Goal: Task Accomplishment & Management: Use online tool/utility

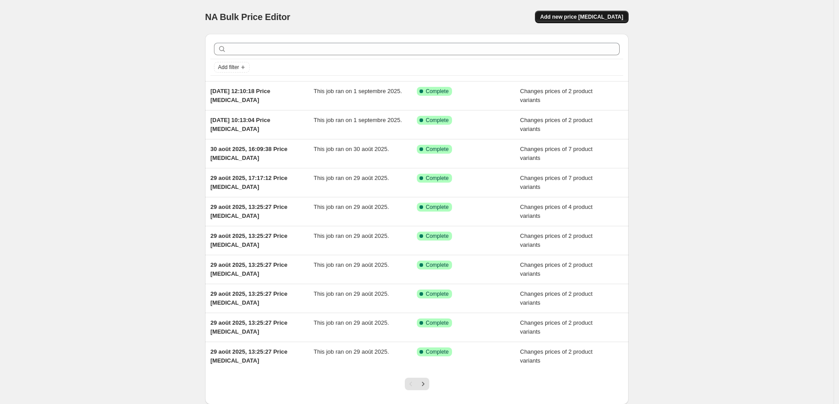
click at [593, 17] on span "Add new price [MEDICAL_DATA]" at bounding box center [581, 16] width 83 height 7
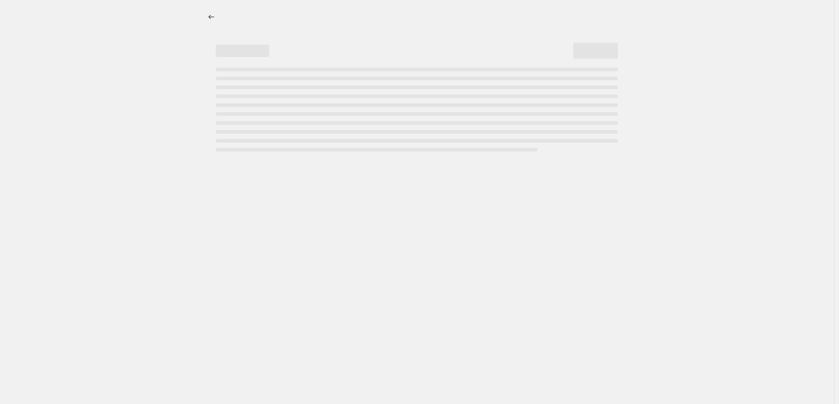
select select "percentage"
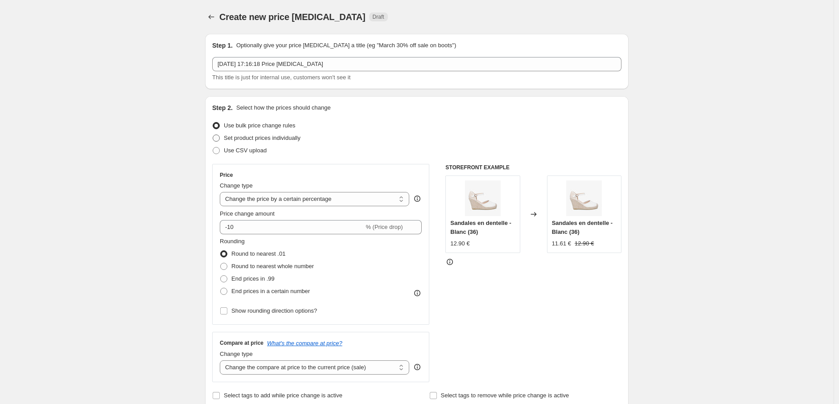
click at [225, 138] on span "Set product prices individually" at bounding box center [262, 138] width 77 height 7
click at [213, 135] on input "Set product prices individually" at bounding box center [213, 135] width 0 height 0
radio input "true"
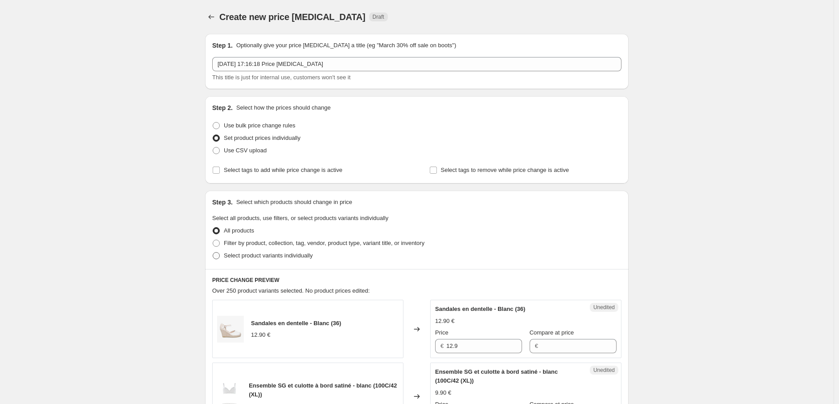
click at [214, 260] on label "Select product variants individually" at bounding box center [262, 256] width 100 height 12
click at [213, 253] on input "Select product variants individually" at bounding box center [213, 252] width 0 height 0
radio input "true"
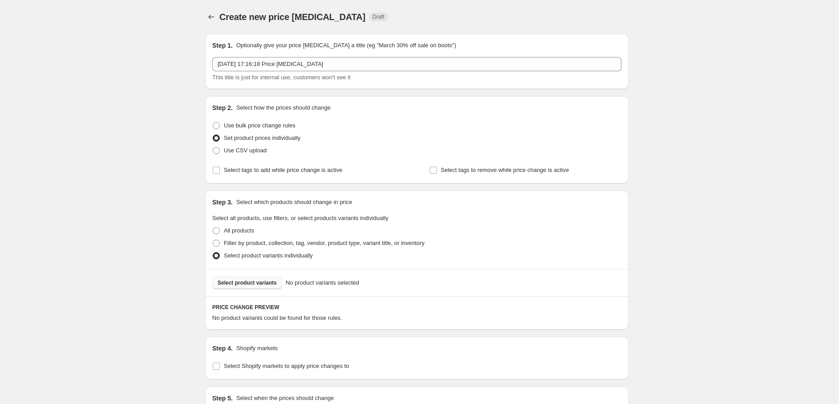
click at [241, 285] on span "Select product variants" at bounding box center [246, 282] width 59 height 7
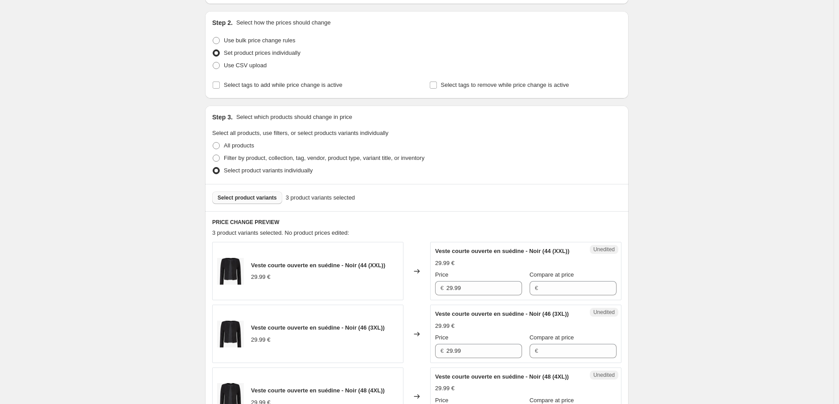
scroll to position [49, 0]
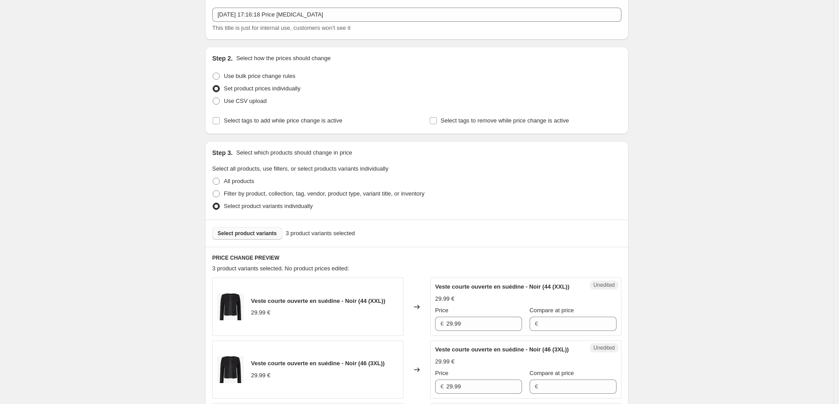
click at [260, 236] on span "Select product variants" at bounding box center [246, 233] width 59 height 7
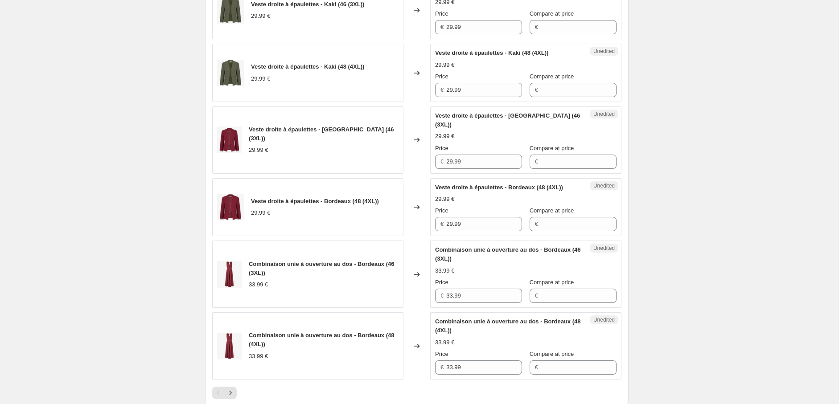
scroll to position [1487, 0]
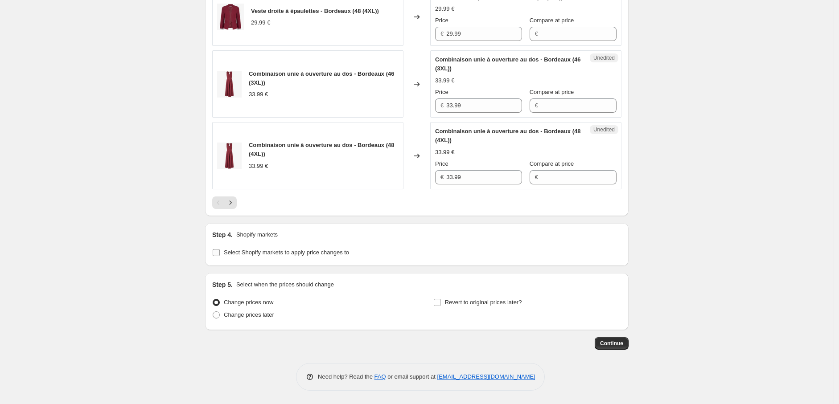
click at [219, 252] on input "Select Shopify markets to apply price changes to" at bounding box center [216, 252] width 7 height 7
checkbox input "true"
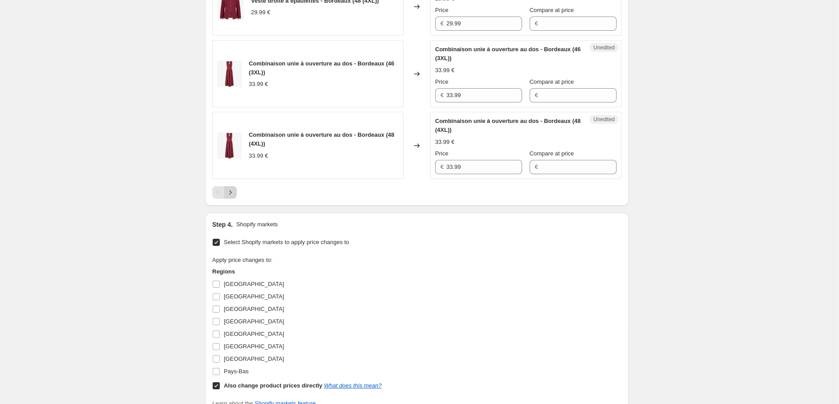
click at [234, 197] on icon "Next" at bounding box center [230, 192] width 9 height 9
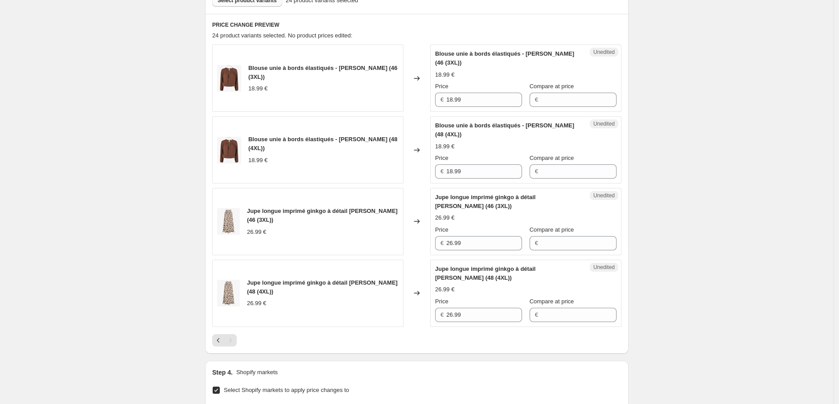
scroll to position [480, 0]
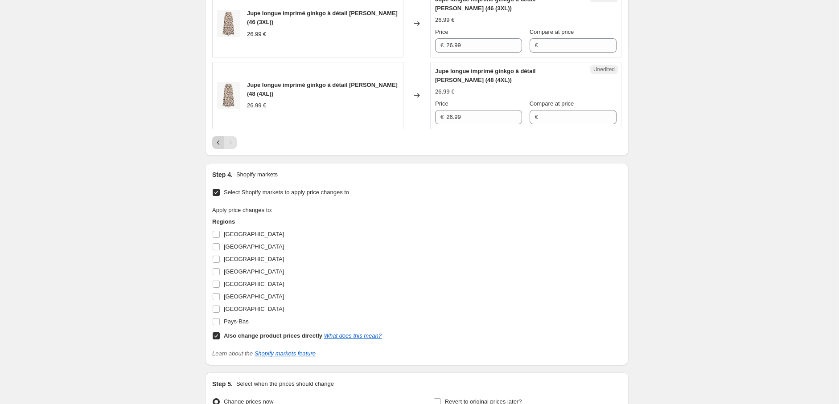
click at [219, 140] on icon "Previous" at bounding box center [218, 142] width 9 height 9
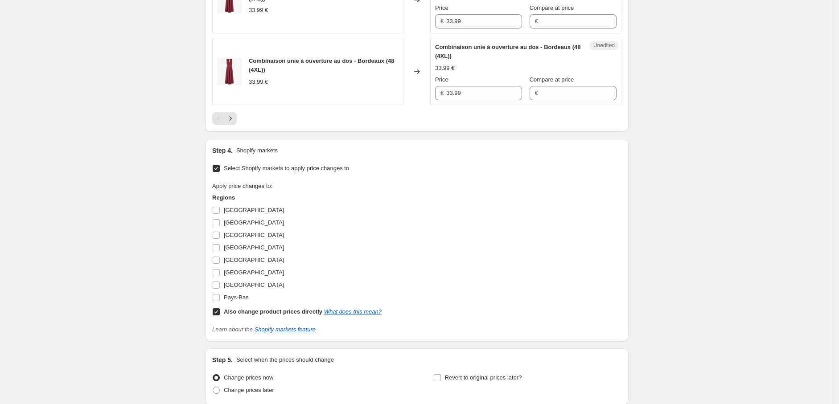
scroll to position [1570, 0]
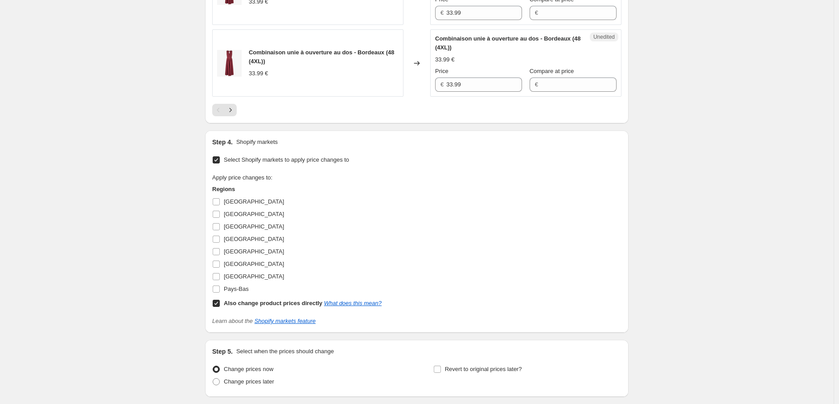
click at [217, 307] on input "Also change product prices directly What does this mean?" at bounding box center [216, 303] width 7 height 7
checkbox input "false"
click at [220, 205] on input "[GEOGRAPHIC_DATA]" at bounding box center [216, 201] width 7 height 7
checkbox input "true"
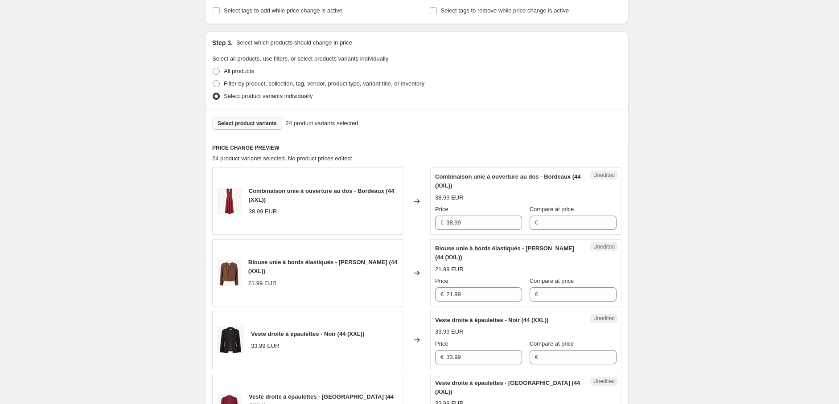
scroll to position [282, 0]
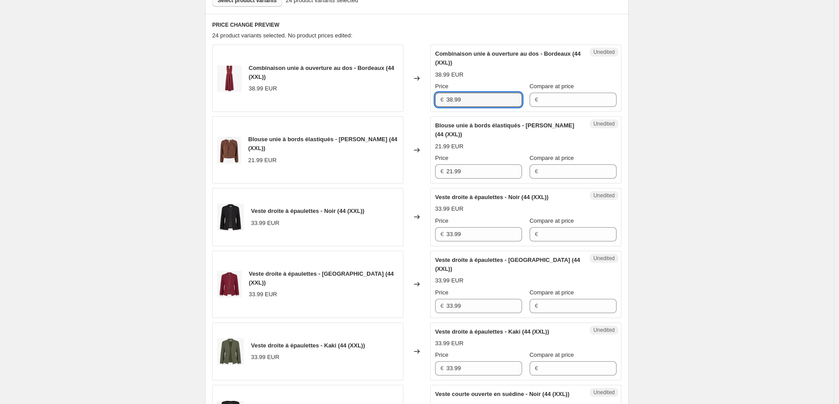
drag, startPoint x: 470, startPoint y: 100, endPoint x: 425, endPoint y: 98, distance: 45.0
click at [425, 98] on div "Combinaison unie à ouverture au dos - Bordeaux (44 (XXL)) 38.99 EUR Changed to …" at bounding box center [416, 78] width 409 height 67
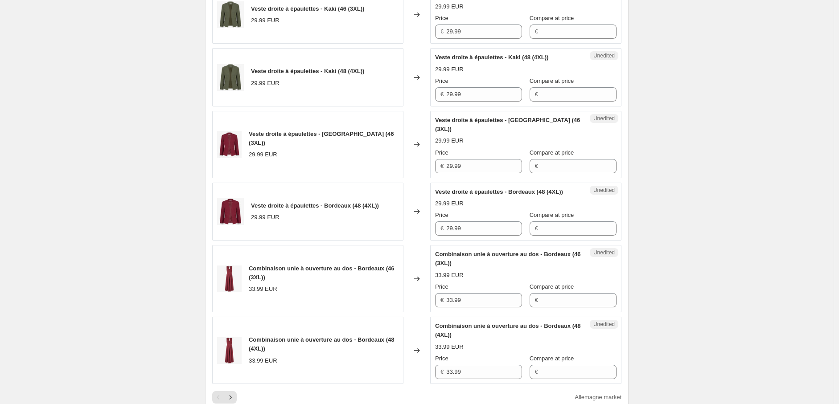
scroll to position [1371, 0]
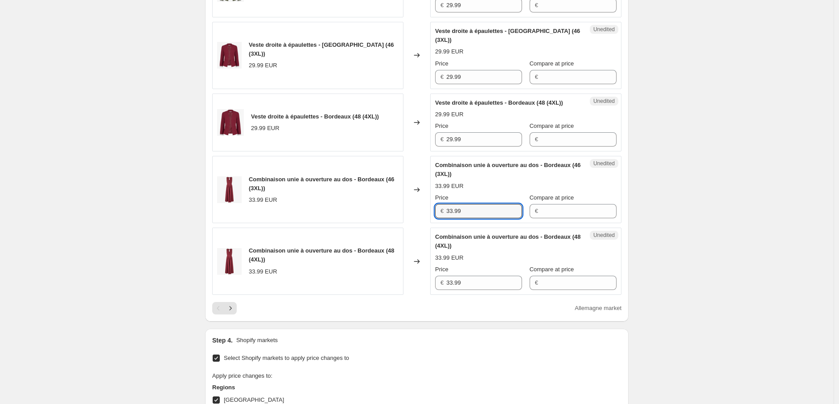
drag, startPoint x: 469, startPoint y: 220, endPoint x: 409, endPoint y: 220, distance: 59.7
click at [409, 220] on div "Combinaison unie à ouverture au dos - Bordeaux (46 (3XL)) 33.99 EUR Changed to …" at bounding box center [416, 189] width 409 height 67
paste input "8"
type input "38.99"
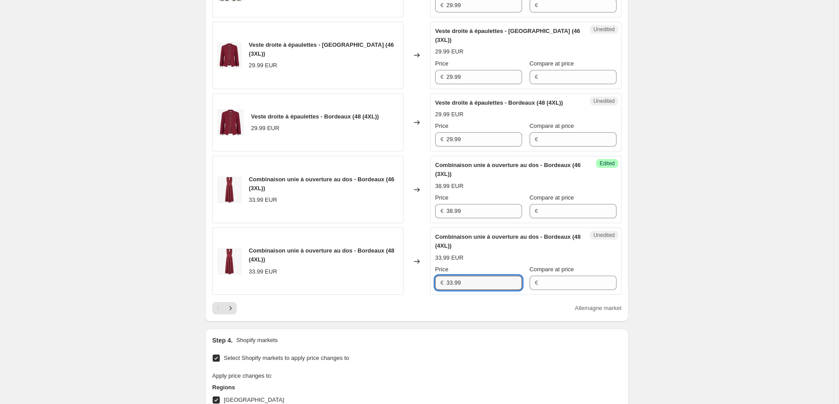
drag, startPoint x: 442, startPoint y: 292, endPoint x: 430, endPoint y: 297, distance: 12.4
click at [430, 293] on div "Combinaison unie à ouverture au dos - Bordeaux (48 (4XL)) 33.99 EUR Changed to …" at bounding box center [416, 261] width 409 height 67
paste input "8"
type input "38.99"
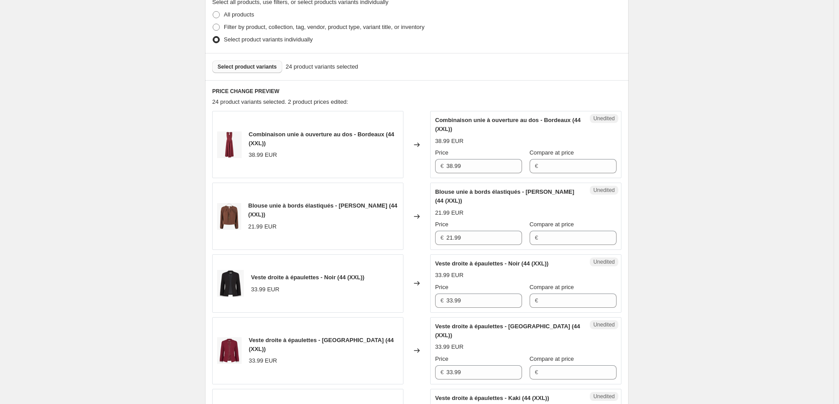
scroll to position [233, 0]
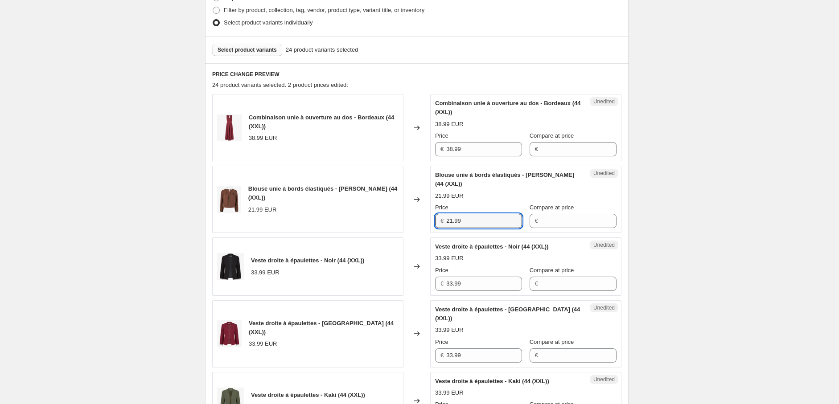
drag, startPoint x: 466, startPoint y: 220, endPoint x: 428, endPoint y: 220, distance: 37.4
click at [428, 220] on div "Blouse unie à bords élastiqués - [PERSON_NAME] (44 (XXL)) 21.99 EUR Changed to …" at bounding box center [416, 199] width 409 height 67
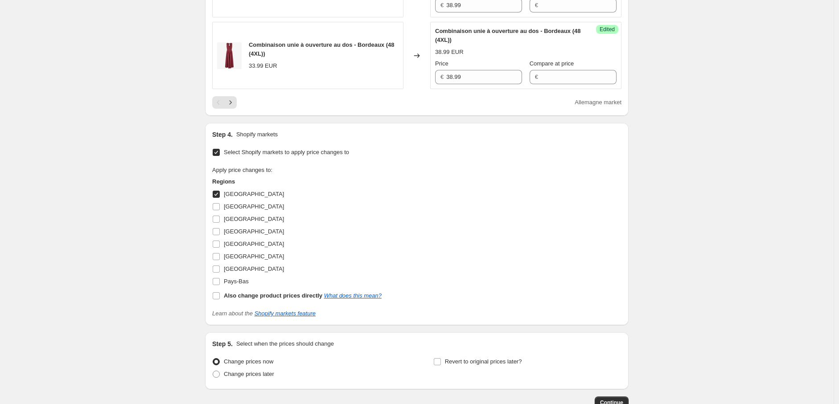
scroll to position [1498, 0]
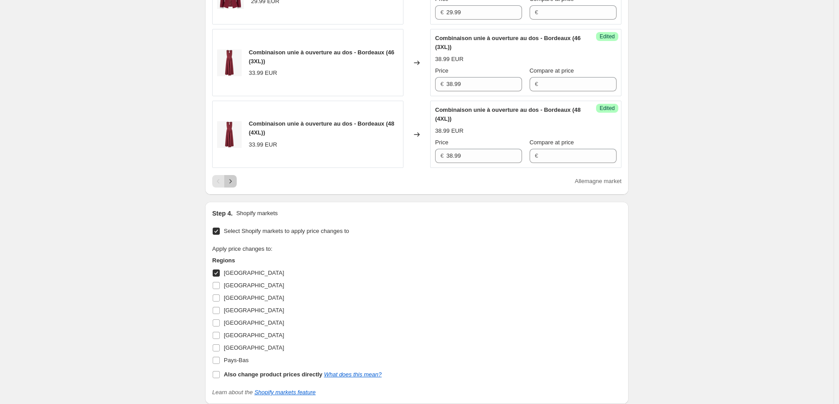
click at [235, 186] on icon "Next" at bounding box center [230, 181] width 9 height 9
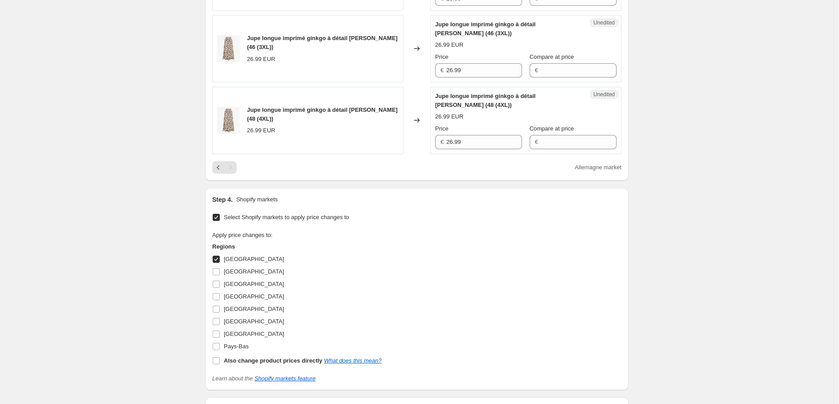
scroll to position [332, 0]
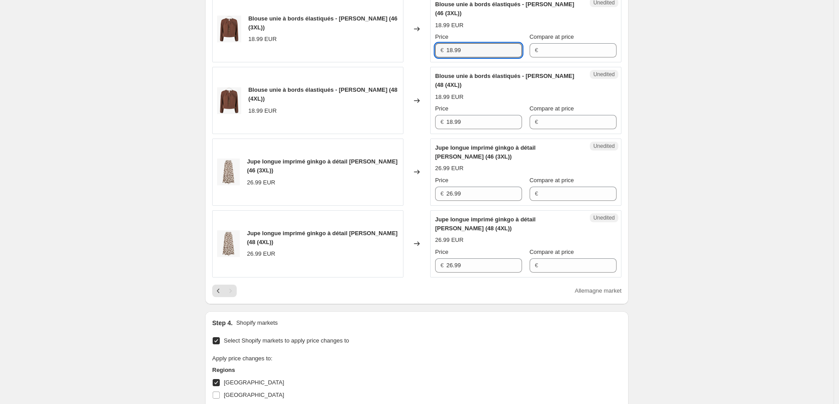
click at [386, 50] on div "Blouse unie à bords élastiqués - [PERSON_NAME] (46 (3XL)) 18.99 EUR Changed to …" at bounding box center [416, 28] width 409 height 67
paste input "21"
type input "21.99"
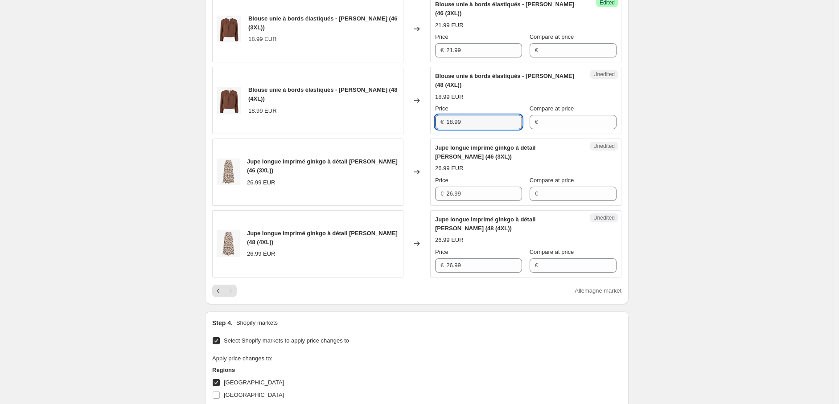
click at [424, 120] on div "Blouse unie à bords élastiqués - [PERSON_NAME] (48 (4XL)) 18.99 EUR Changed to …" at bounding box center [416, 100] width 409 height 67
paste input "21"
type input "21.99"
drag, startPoint x: 694, startPoint y: 193, endPoint x: 605, endPoint y: 250, distance: 106.4
click at [694, 193] on div "Create new price [MEDICAL_DATA]. This page is ready Create new price [MEDICAL_D…" at bounding box center [416, 160] width 833 height 984
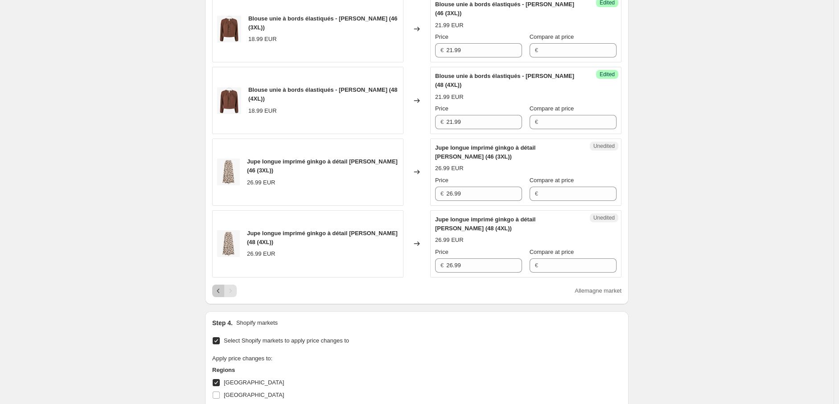
click at [220, 289] on icon "Previous" at bounding box center [218, 290] width 9 height 9
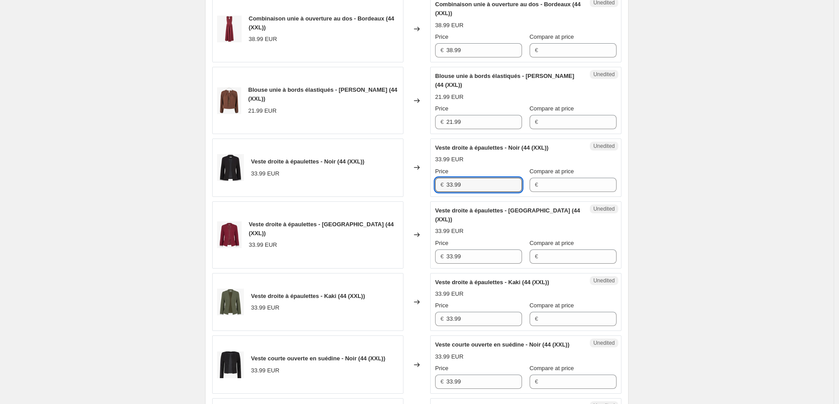
click at [411, 185] on div "Veste droite à épaulettes - Noir (44 (XXL)) 33.99 EUR Changed to Unedited Veste…" at bounding box center [416, 168] width 409 height 58
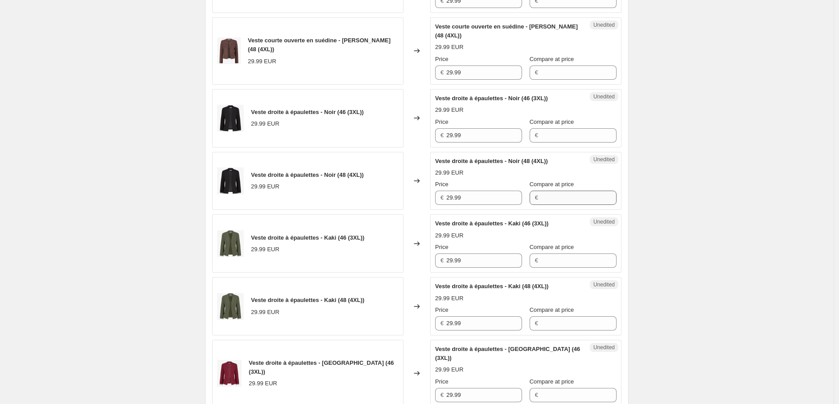
scroll to position [1075, 0]
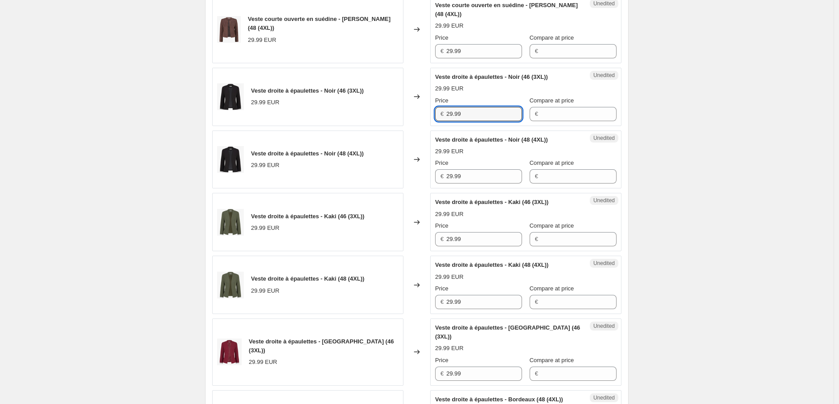
drag, startPoint x: 469, startPoint y: 131, endPoint x: 401, endPoint y: 131, distance: 67.7
click at [401, 126] on div "Veste droite à épaulettes - Noir (46 (3XL)) 29.99 EUR Changed to Unedited Veste…" at bounding box center [416, 97] width 409 height 58
paste input "33"
type input "33.99"
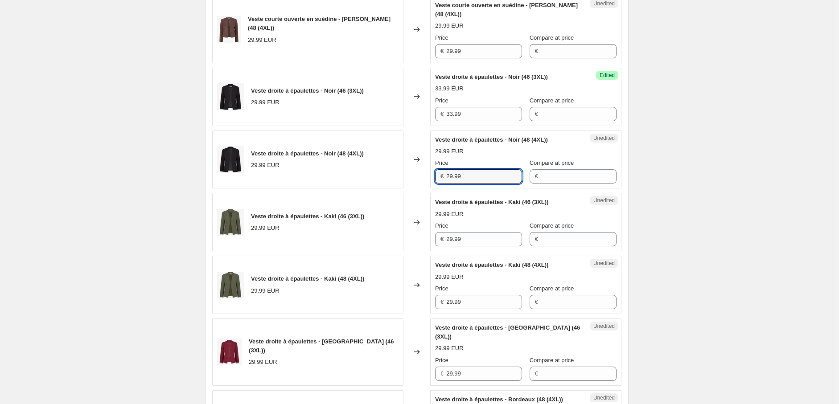
drag, startPoint x: 422, startPoint y: 190, endPoint x: 396, endPoint y: 188, distance: 26.4
click at [396, 188] on div "Veste droite à épaulettes - Noir (48 (4XL)) 29.99 EUR Changed to Unedited Veste…" at bounding box center [416, 160] width 409 height 58
paste input "33"
type input "33.99"
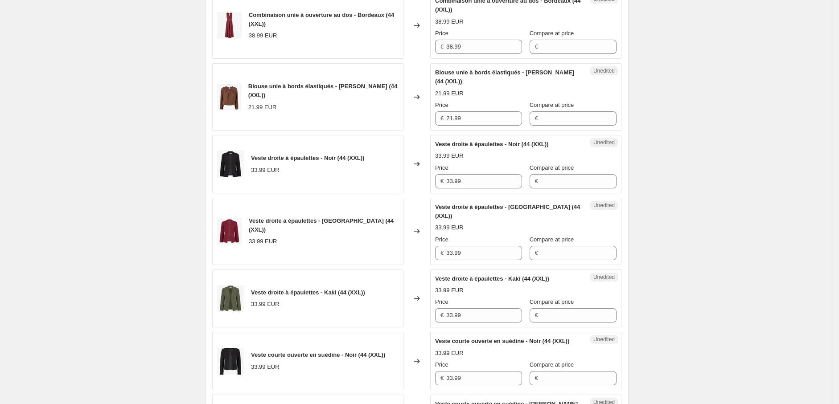
scroll to position [381, 0]
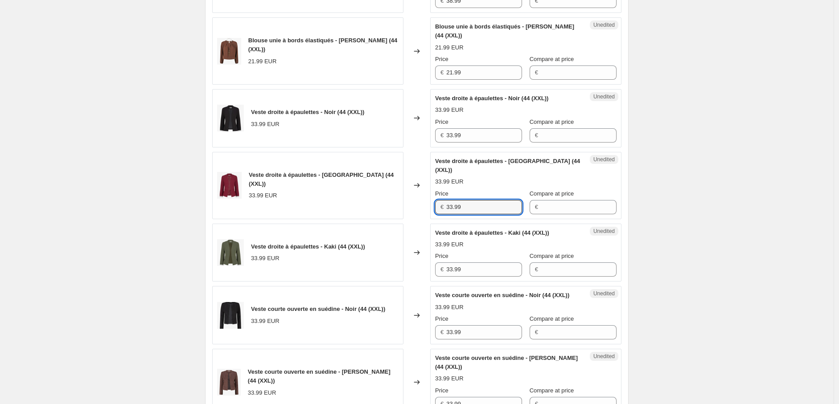
drag, startPoint x: 442, startPoint y: 197, endPoint x: 393, endPoint y: 197, distance: 49.0
click at [393, 197] on div "Veste droite à épaulettes - Bordeaux (44 (XXL)) 33.99 EUR Changed to Unedited V…" at bounding box center [416, 185] width 409 height 67
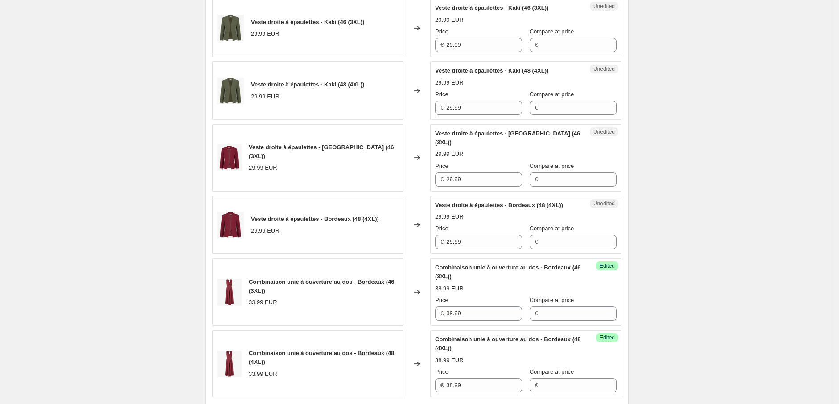
scroll to position [1272, 0]
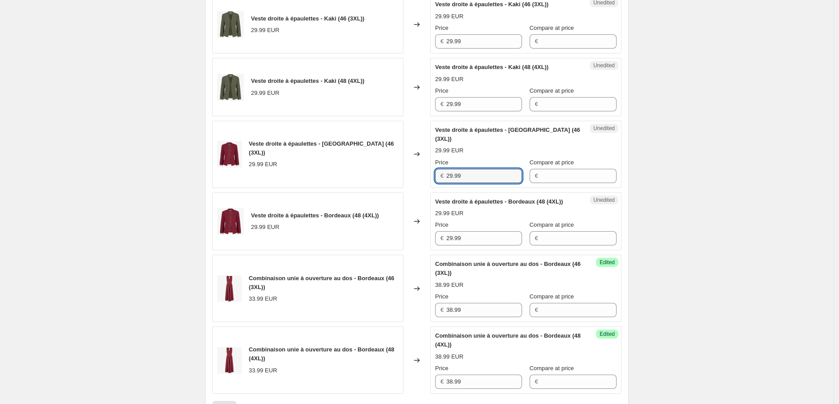
drag, startPoint x: 435, startPoint y: 187, endPoint x: 411, endPoint y: 188, distance: 23.6
click at [411, 187] on div "Veste droite à épaulettes - Bordeaux (46 (3XL)) 29.99 EUR Changed to Unedited V…" at bounding box center [416, 154] width 409 height 67
paste input "33"
type input "33.99"
drag, startPoint x: 447, startPoint y: 247, endPoint x: 410, endPoint y: 247, distance: 37.0
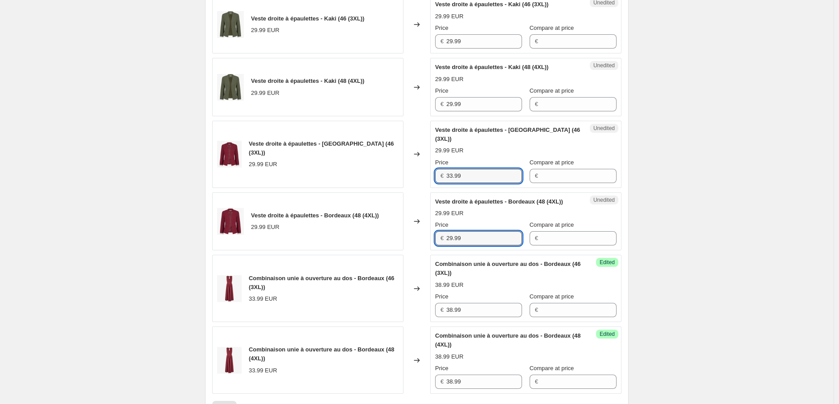
click at [410, 247] on div "Veste droite à épaulettes - Bordeaux (48 (4XL)) 29.99 EUR Changed to Unedited V…" at bounding box center [416, 221] width 409 height 58
paste input "33"
type input "33.99"
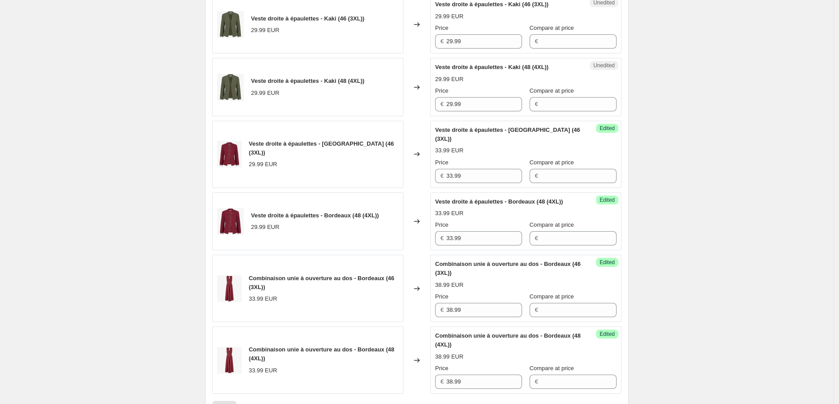
drag, startPoint x: 630, startPoint y: 253, endPoint x: 657, endPoint y: 247, distance: 27.8
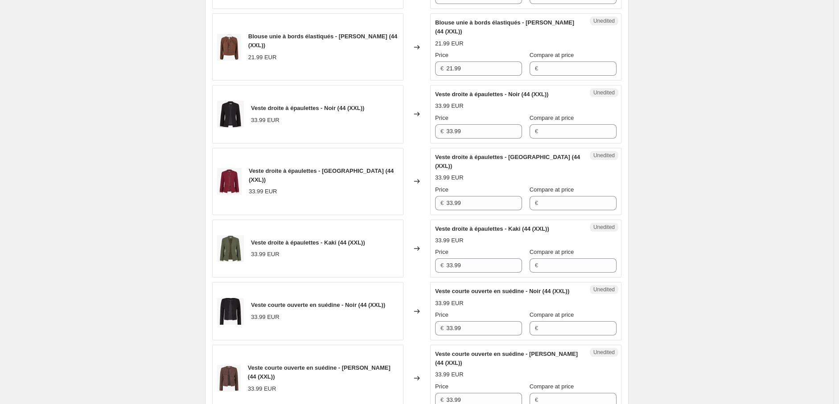
scroll to position [381, 0]
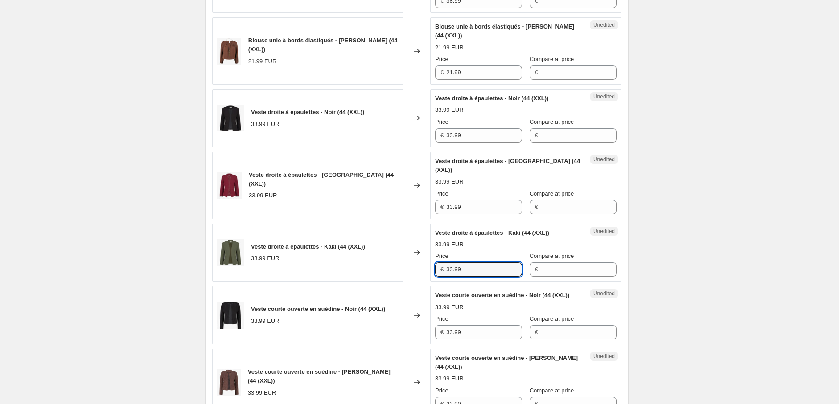
drag, startPoint x: 479, startPoint y: 257, endPoint x: 399, endPoint y: 264, distance: 80.1
click at [399, 264] on div "Veste droite à épaulettes - Kaki (44 (XXL)) 33.99 EUR Changed to Unedited Veste…" at bounding box center [416, 253] width 409 height 58
drag, startPoint x: 794, startPoint y: 271, endPoint x: 781, endPoint y: 270, distance: 12.5
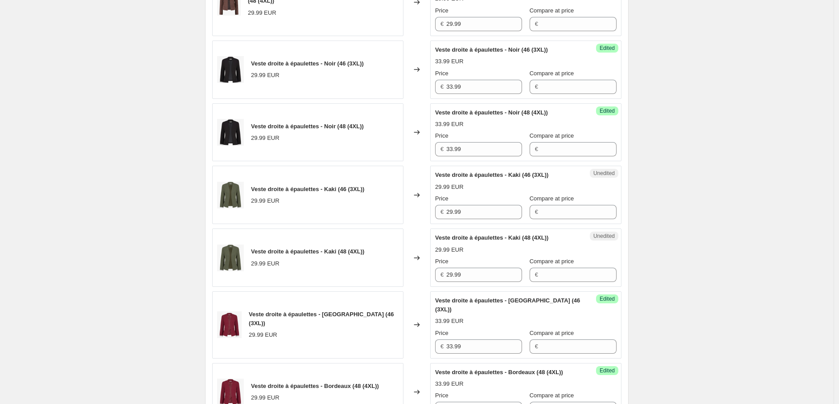
scroll to position [1223, 0]
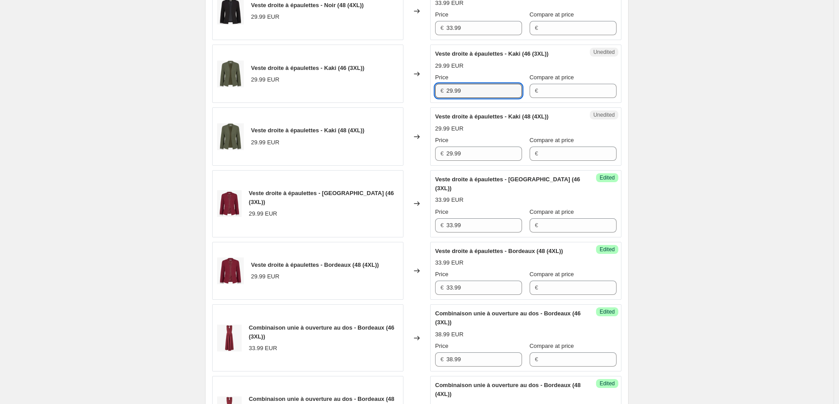
drag, startPoint x: 465, startPoint y: 110, endPoint x: 426, endPoint y: 110, distance: 38.8
click at [426, 103] on div "Veste droite à épaulettes - Kaki (46 (3XL)) 29.99 EUR Changed to Unedited Veste…" at bounding box center [416, 74] width 409 height 58
paste input "33"
type input "33.99"
click at [427, 166] on div "Veste droite à épaulettes - Kaki (48 (4XL)) 29.99 EUR Changed to Unedited Veste…" at bounding box center [416, 136] width 409 height 58
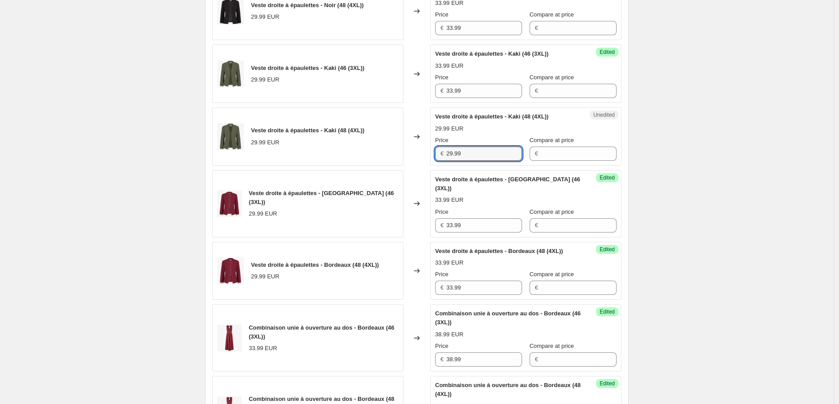
paste input "33"
type input "33.99"
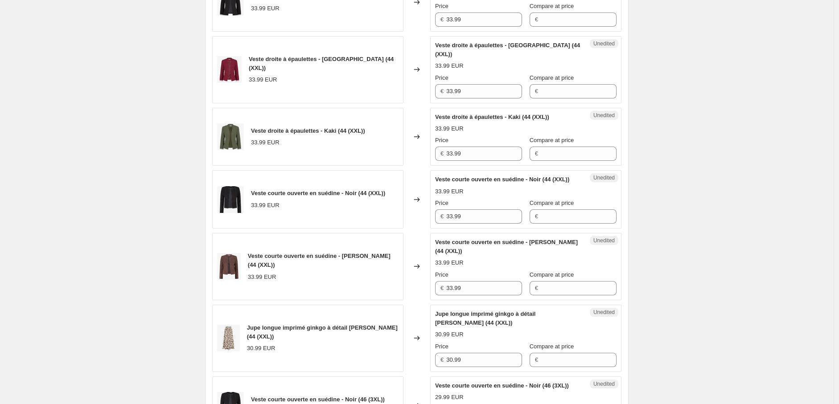
scroll to position [480, 0]
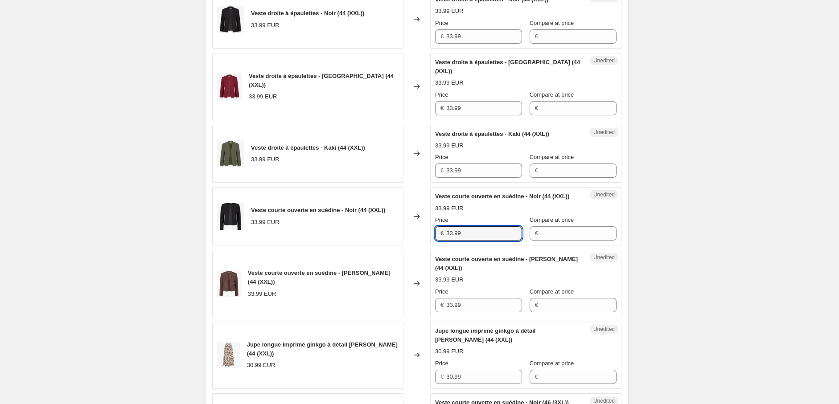
drag, startPoint x: 432, startPoint y: 233, endPoint x: 417, endPoint y: 233, distance: 15.1
click at [417, 233] on div "Veste courte ouverte en suédine - Noir (44 (XXL)) 33.99 EUR Changed to Unedited…" at bounding box center [416, 216] width 409 height 58
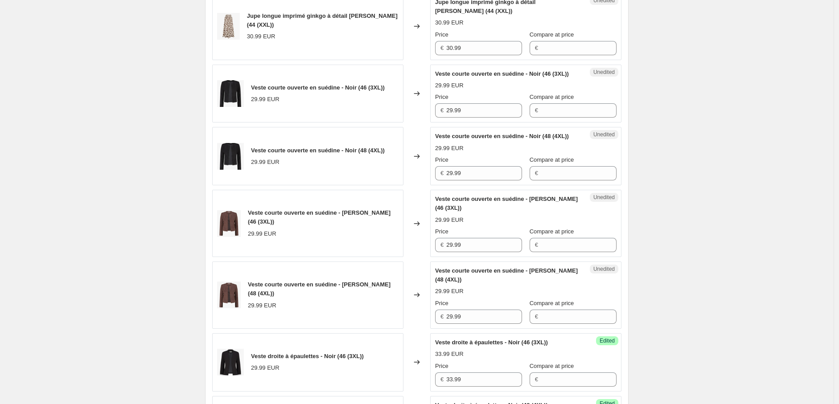
scroll to position [827, 0]
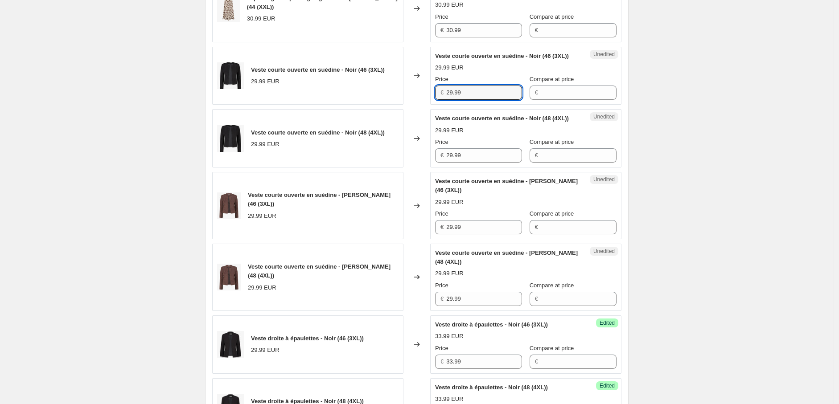
drag, startPoint x: 466, startPoint y: 98, endPoint x: 432, endPoint y: 98, distance: 33.9
click at [432, 98] on div "Unedited Veste courte ouverte en suédine - Noir (46 (3XL)) 29.99 EUR Price € 29…" at bounding box center [525, 76] width 191 height 58
paste input "33"
type input "33.99"
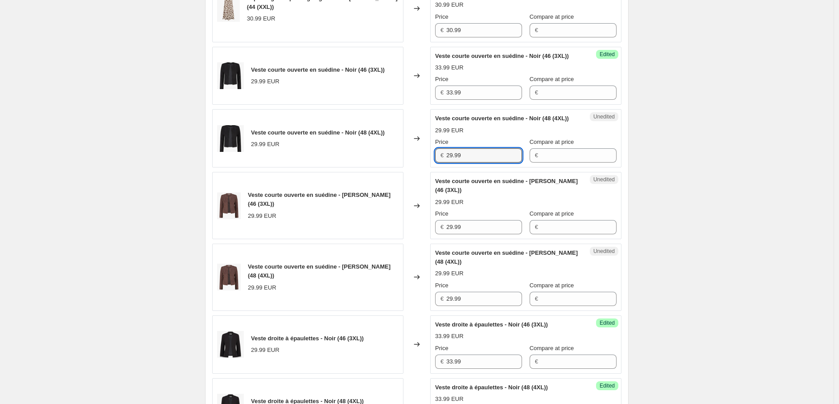
drag, startPoint x: 475, startPoint y: 174, endPoint x: 417, endPoint y: 174, distance: 57.9
click at [417, 168] on div "Veste courte ouverte en suédine - Noir (48 (4XL)) 29.99 EUR Changed to Unedited…" at bounding box center [416, 138] width 409 height 58
paste input "33"
type input "33.99"
drag, startPoint x: 470, startPoint y: 245, endPoint x: 402, endPoint y: 250, distance: 68.3
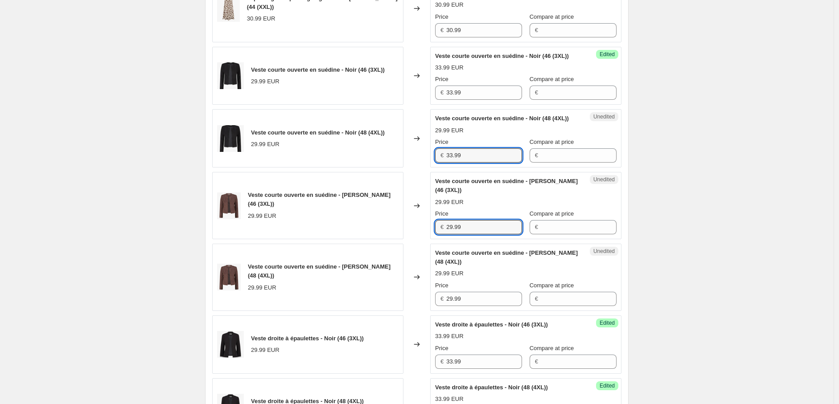
click at [402, 239] on div "Veste courte ouverte en suédine - [PERSON_NAME] (46 (3XL)) 29.99 EUR Changed to…" at bounding box center [416, 205] width 409 height 67
paste input "33"
type input "33.99"
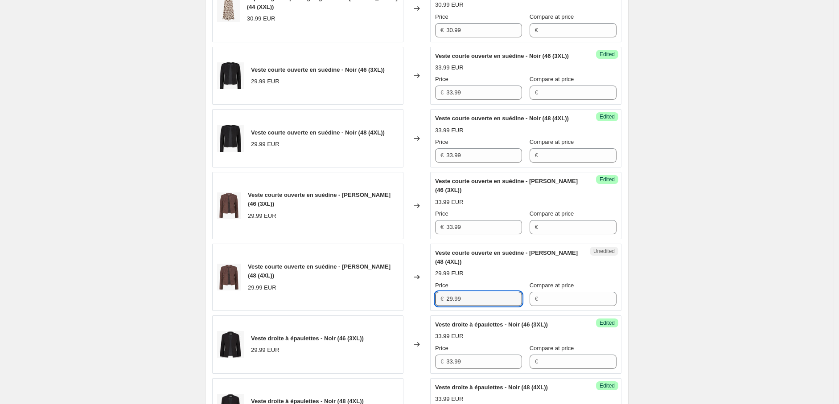
drag, startPoint x: 426, startPoint y: 317, endPoint x: 409, endPoint y: 317, distance: 17.4
click at [409, 311] on div "Veste courte ouverte en suédine - [PERSON_NAME] (48 (4XL)) 29.99 EUR Changed to…" at bounding box center [416, 277] width 409 height 67
paste input "33"
type input "33.99"
drag, startPoint x: 679, startPoint y: 303, endPoint x: 670, endPoint y: 299, distance: 9.8
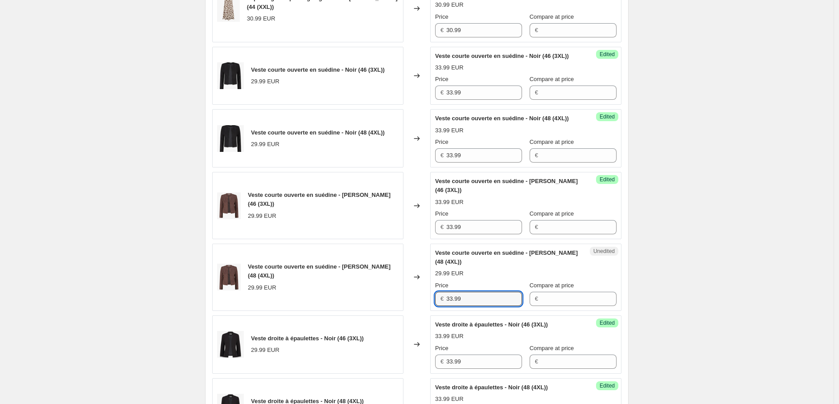
click at [679, 303] on div "Create new price [MEDICAL_DATA]. This page is ready Create new price [MEDICAL_D…" at bounding box center [416, 193] width 833 height 2041
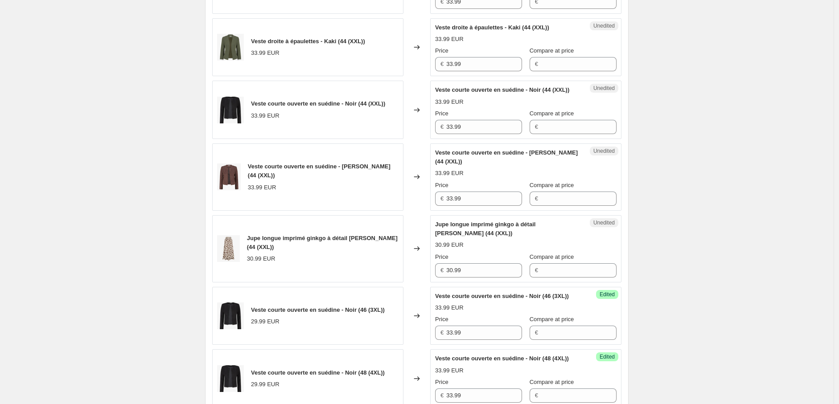
scroll to position [580, 0]
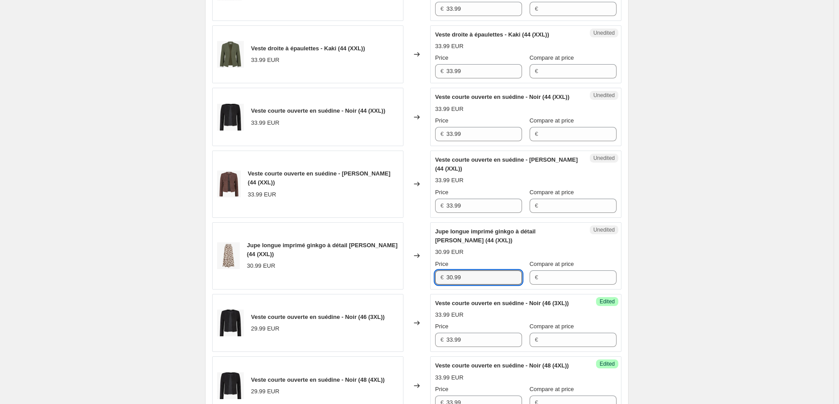
drag, startPoint x: 416, startPoint y: 275, endPoint x: 410, endPoint y: 275, distance: 5.8
click at [410, 275] on div "Jupe longue imprimé ginkgo à détail [PERSON_NAME] (44 (XXL)) 30.99 EUR Changed …" at bounding box center [416, 255] width 409 height 67
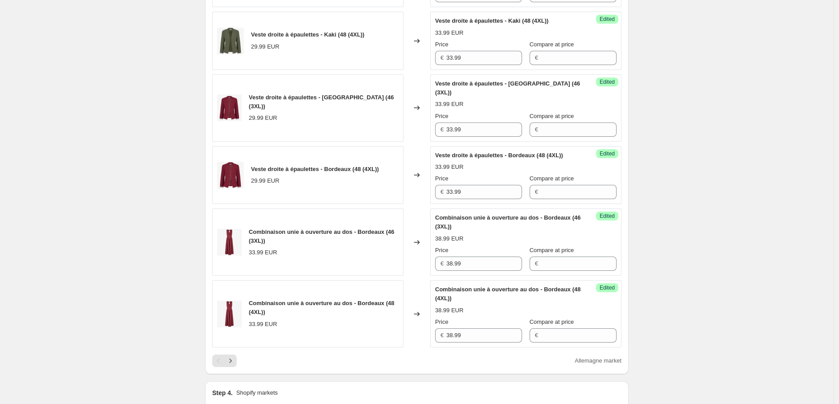
scroll to position [1421, 0]
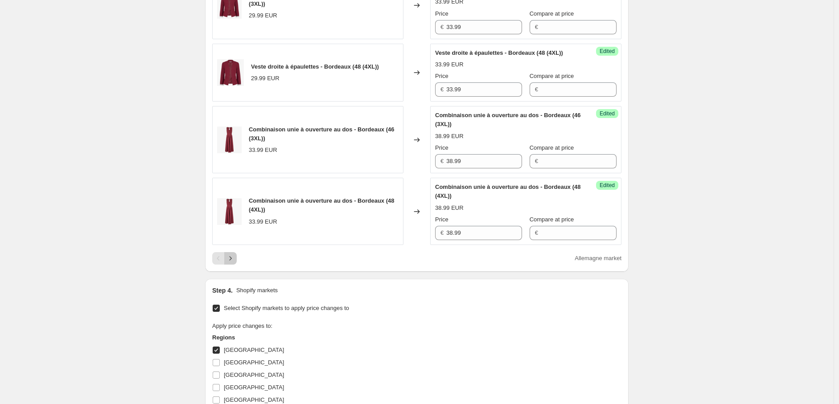
click at [230, 263] on icon "Next" at bounding box center [230, 258] width 9 height 9
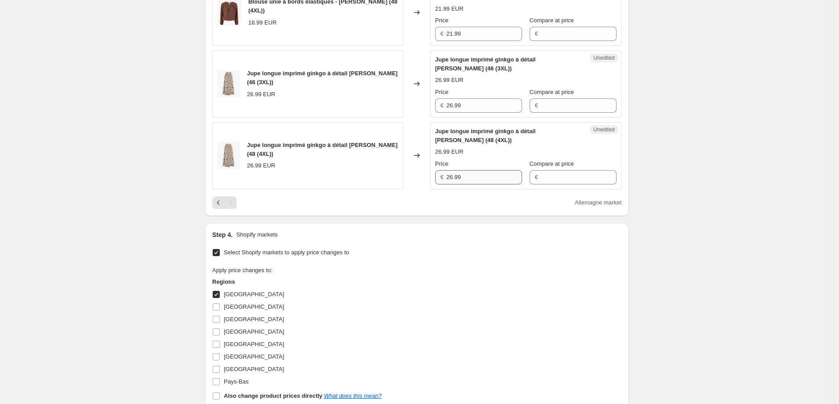
scroll to position [381, 0]
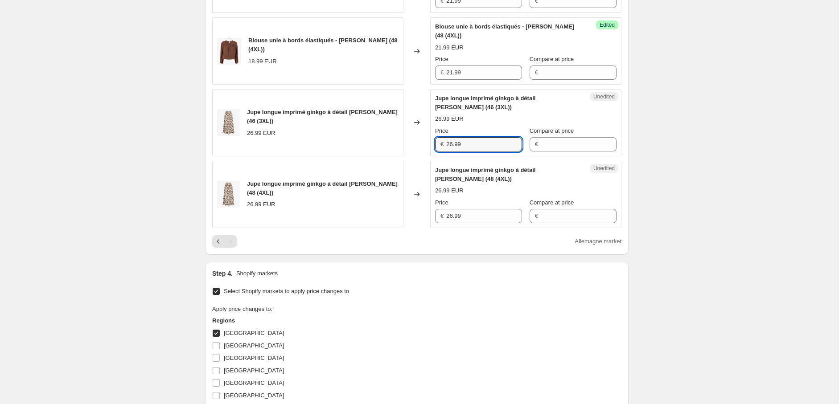
drag, startPoint x: 445, startPoint y: 141, endPoint x: 432, endPoint y: 141, distance: 12.5
click at [432, 141] on div "Unedited Jupe longue imprimé ginkgo à détail [PERSON_NAME] (46 (3XL)) 26.99 EUR…" at bounding box center [525, 122] width 191 height 67
paste input "30"
type input "30.99"
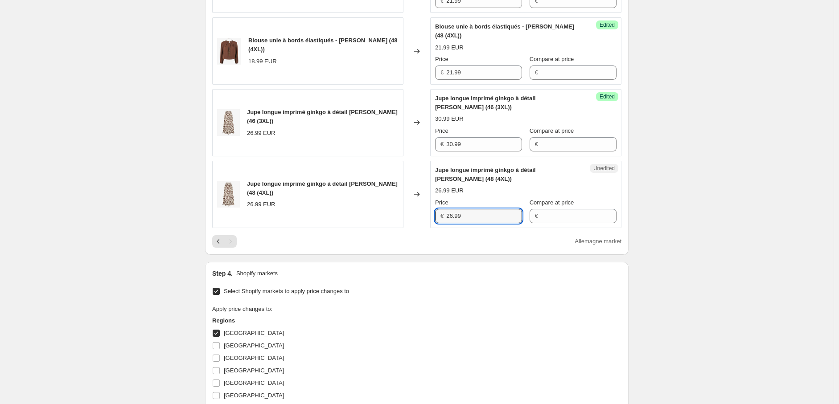
drag, startPoint x: 479, startPoint y: 215, endPoint x: 427, endPoint y: 214, distance: 52.6
click at [427, 214] on div "Jupe longue imprimé ginkgo à détail [PERSON_NAME] (48 (4XL)) 26.99 EUR Changed …" at bounding box center [416, 194] width 409 height 67
paste input "30"
type input "30.99"
click at [693, 245] on div "Create new price [MEDICAL_DATA]. This page is ready Create new price [MEDICAL_D…" at bounding box center [416, 111] width 833 height 984
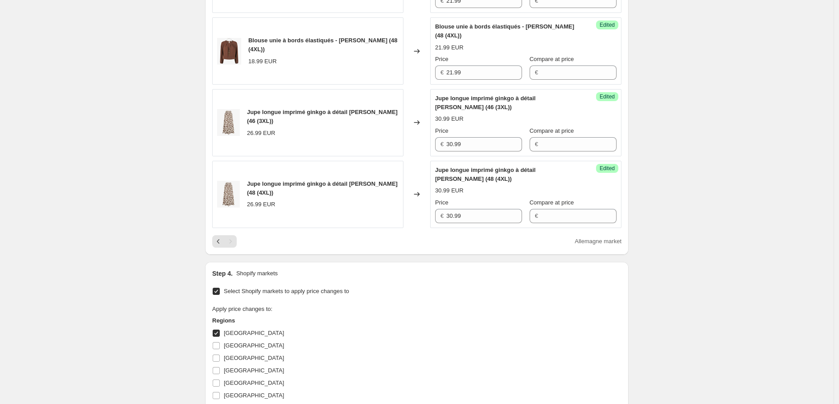
click at [220, 333] on input "[GEOGRAPHIC_DATA]" at bounding box center [216, 333] width 7 height 7
checkbox input "false"
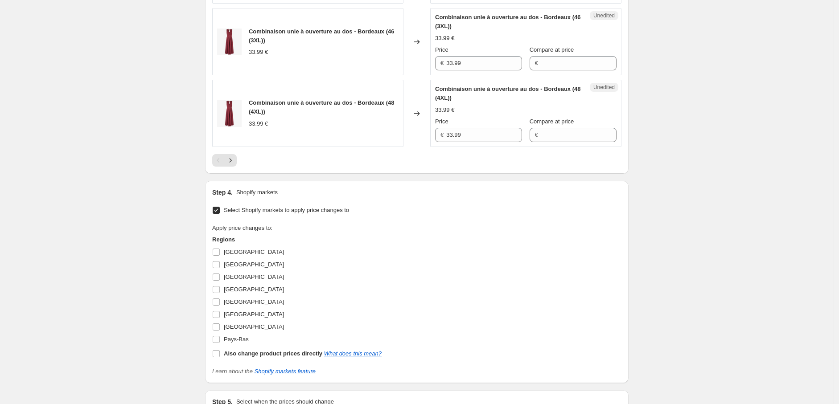
scroll to position [1619, 0]
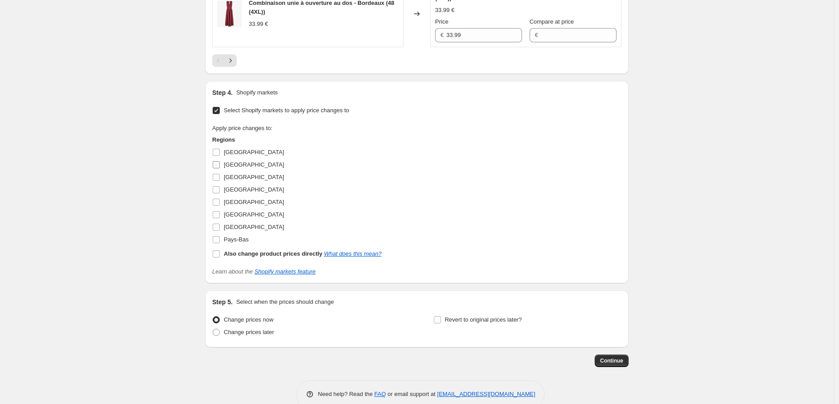
click at [219, 168] on input "[GEOGRAPHIC_DATA]" at bounding box center [216, 164] width 7 height 7
checkbox input "true"
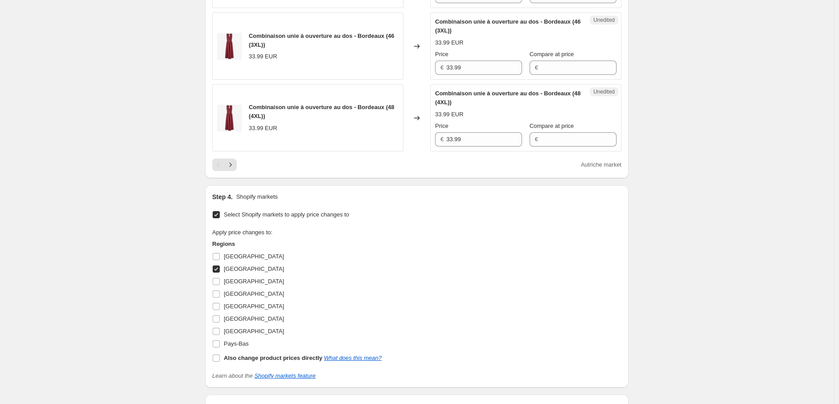
scroll to position [1421, 0]
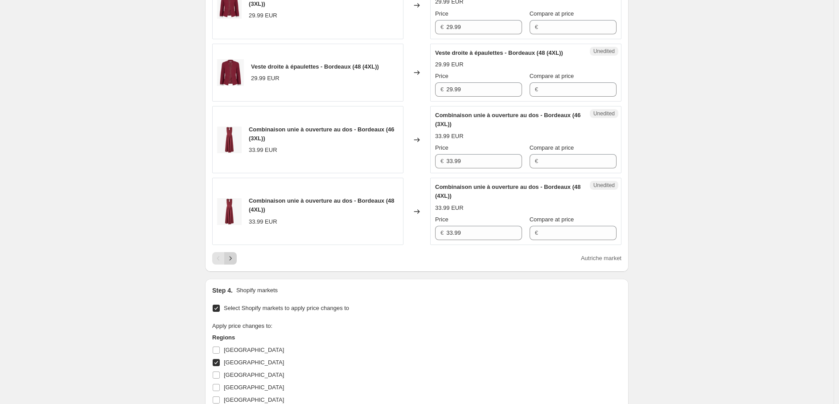
click at [231, 263] on icon "Next" at bounding box center [230, 258] width 9 height 9
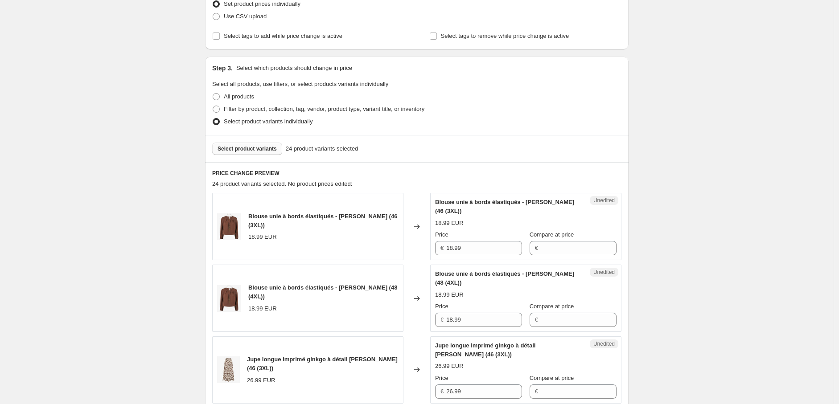
scroll to position [282, 0]
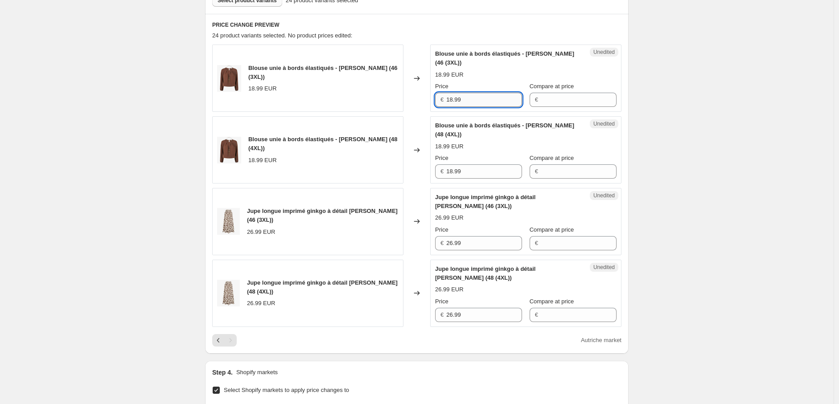
click at [454, 99] on input "18.99" at bounding box center [484, 100] width 76 height 14
click at [374, 94] on div "Blouse unie à bords élastiqués - [PERSON_NAME] (46 (3XL)) 18.99 EUR Changed to …" at bounding box center [416, 78] width 409 height 67
type input "21.99"
drag, startPoint x: 466, startPoint y: 170, endPoint x: 421, endPoint y: 169, distance: 44.1
click at [423, 168] on div "Blouse unie à bords élastiqués - [PERSON_NAME] (48 (4XL)) 18.99 EUR Changed to …" at bounding box center [416, 149] width 409 height 67
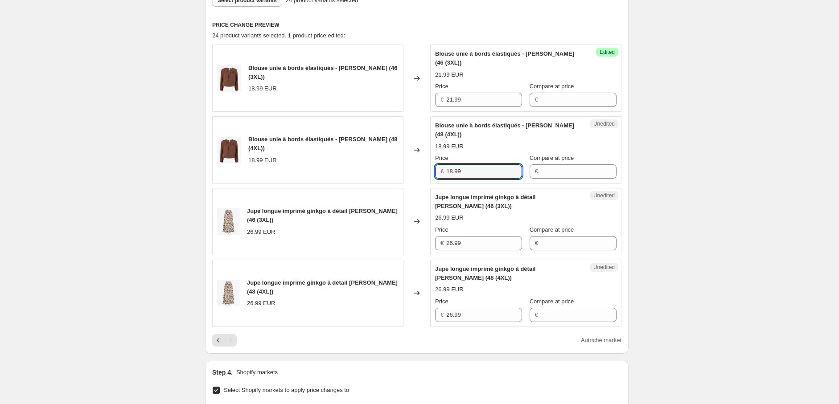
paste input "21"
type input "21.99"
click at [453, 243] on input "26.99" at bounding box center [484, 243] width 76 height 14
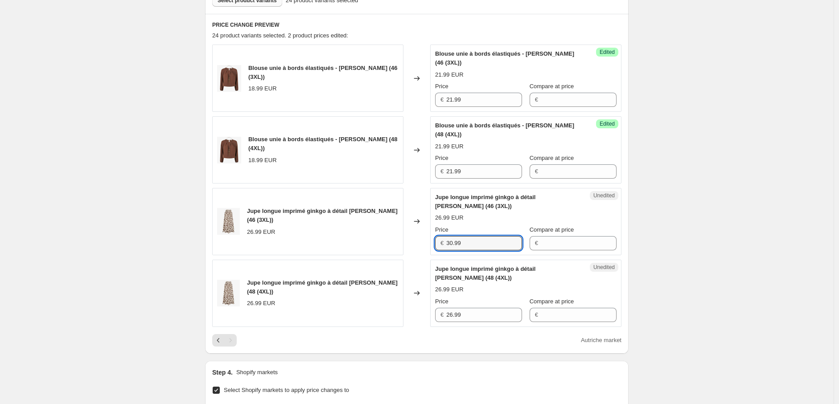
drag, startPoint x: 475, startPoint y: 244, endPoint x: 373, endPoint y: 241, distance: 102.5
click at [373, 241] on div "Jupe longue imprimé ginkgo à détail [PERSON_NAME] (46 (3XL)) 26.99 EUR Changed …" at bounding box center [416, 221] width 409 height 67
type input "30.99"
click at [429, 315] on div "Jupe longue imprimé ginkgo à détail [PERSON_NAME] (48 (4XL)) 26.99 EUR Changed …" at bounding box center [416, 293] width 409 height 67
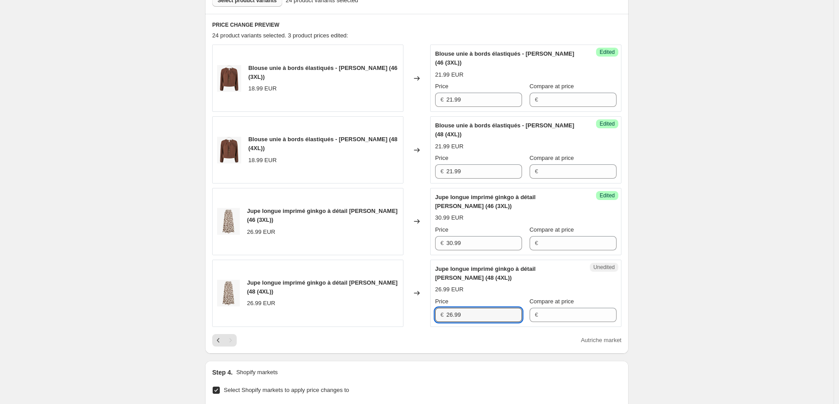
paste input "30"
type input "30.99"
click at [778, 296] on div "Create new price [MEDICAL_DATA]. This page is ready Create new price [MEDICAL_D…" at bounding box center [416, 210] width 833 height 984
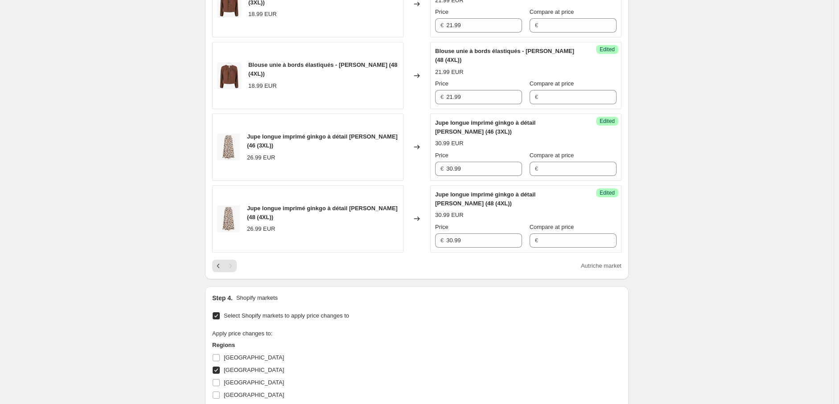
scroll to position [480, 0]
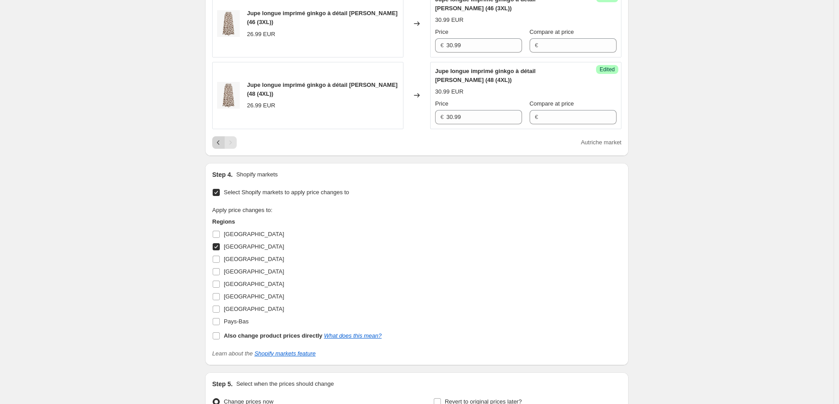
click at [215, 140] on button "Previous" at bounding box center [218, 142] width 12 height 12
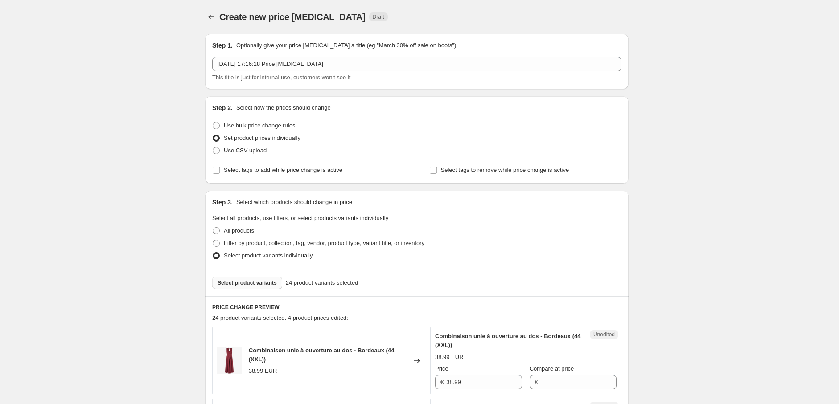
scroll to position [297, 0]
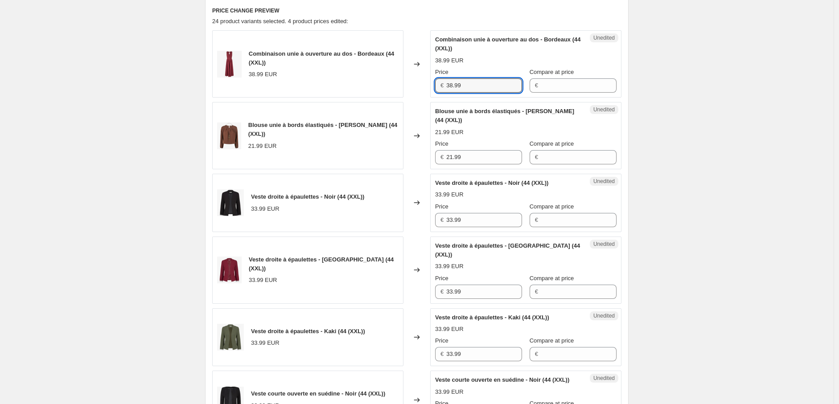
drag, startPoint x: 458, startPoint y: 83, endPoint x: 388, endPoint y: 85, distance: 70.0
click at [388, 85] on div "Combinaison unie à ouverture au dos - Bordeaux (44 (XXL)) 38.99 EUR Changed to …" at bounding box center [416, 63] width 409 height 67
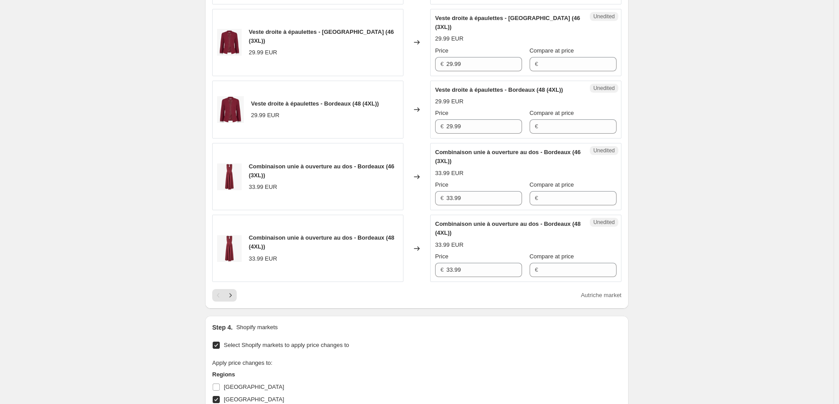
scroll to position [1386, 0]
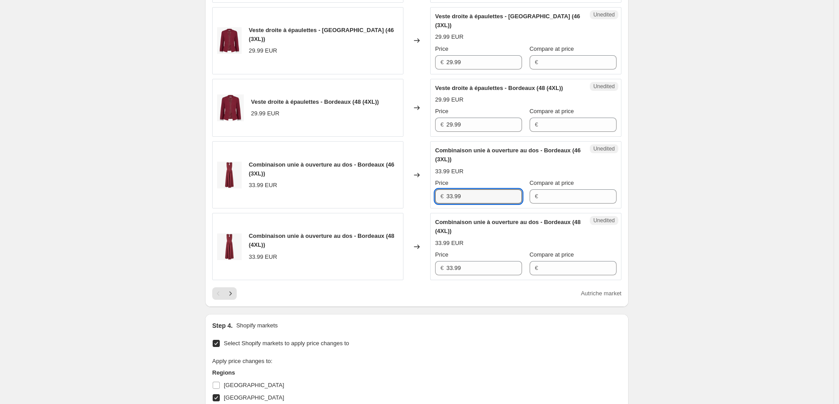
drag, startPoint x: 471, startPoint y: 209, endPoint x: 417, endPoint y: 207, distance: 54.8
click at [417, 207] on div "Combinaison unie à ouverture au dos - Bordeaux (46 (3XL)) 33.99 EUR Changed to …" at bounding box center [416, 174] width 409 height 67
paste input "8"
type input "38.99"
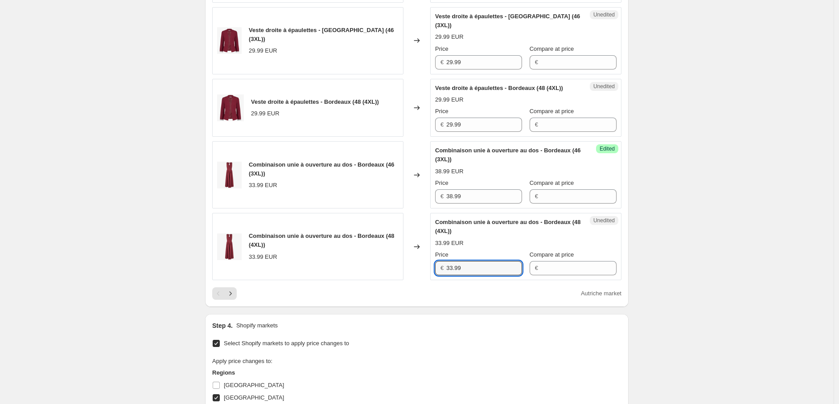
drag, startPoint x: 468, startPoint y: 281, endPoint x: 403, endPoint y: 281, distance: 64.6
click at [403, 280] on div "Combinaison unie à ouverture au dos - Bordeaux (48 (4XL)) 33.99 EUR Changed to …" at bounding box center [416, 246] width 409 height 67
paste input "8"
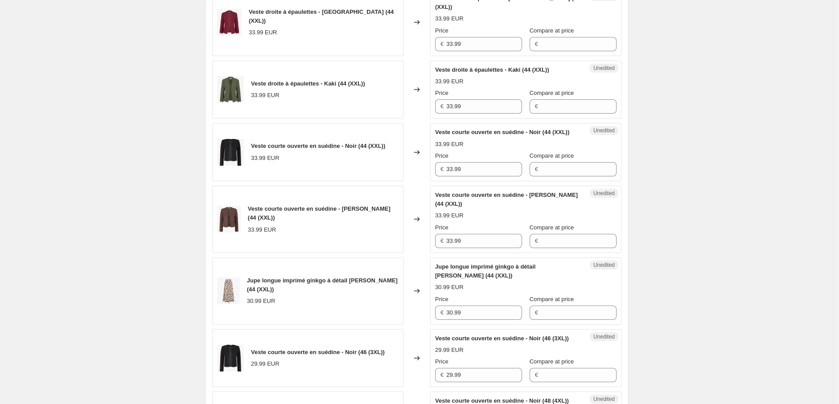
scroll to position [495, 0]
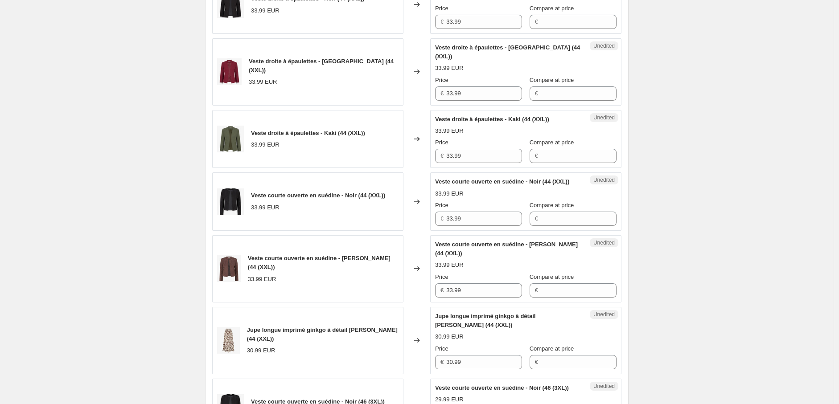
type input "38.99"
drag, startPoint x: 442, startPoint y: 145, endPoint x: 389, endPoint y: 145, distance: 53.0
click at [389, 145] on div "Veste droite à épaulettes - Kaki (44 (XXL)) 33.99 EUR Changed to Unedited Veste…" at bounding box center [416, 139] width 409 height 58
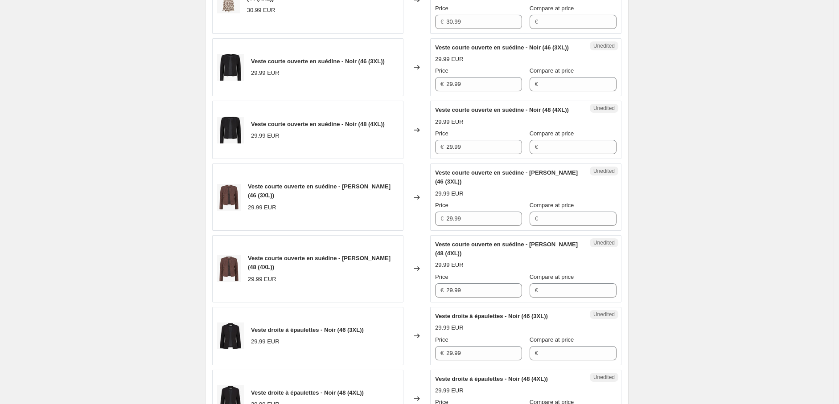
scroll to position [841, 0]
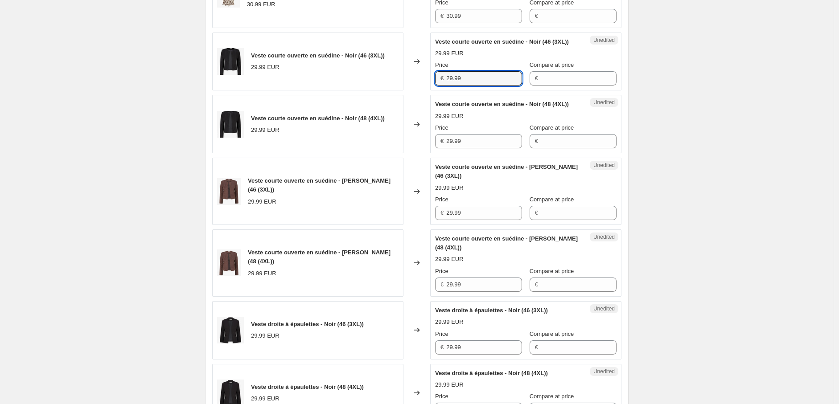
drag, startPoint x: 415, startPoint y: 86, endPoint x: 410, endPoint y: 93, distance: 8.3
click at [405, 86] on div "Veste courte ouverte en suédine - Noir (46 (3XL)) 29.99 EUR Changed to Unedited…" at bounding box center [416, 62] width 409 height 58
paste input "33"
type input "33.99"
drag, startPoint x: 453, startPoint y: 157, endPoint x: 393, endPoint y: 157, distance: 60.6
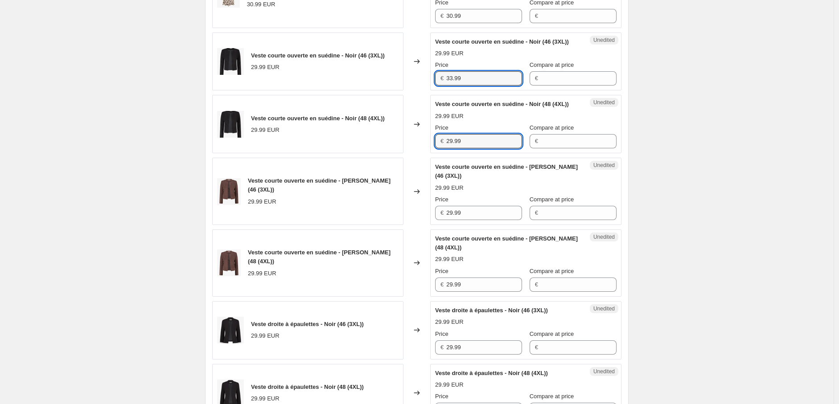
click at [393, 153] on div "Veste courte ouverte en suédine - Noir (48 (4XL)) 29.99 EUR Changed to Unedited…" at bounding box center [416, 124] width 409 height 58
paste input "33"
type input "33.99"
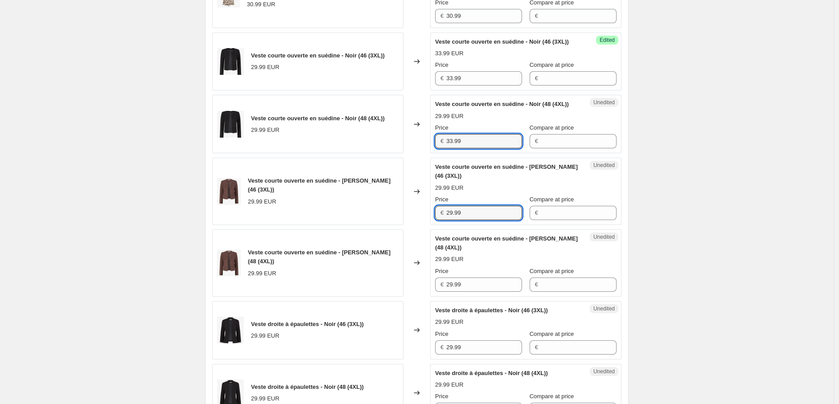
drag, startPoint x: 471, startPoint y: 229, endPoint x: 412, endPoint y: 230, distance: 59.3
click at [412, 225] on div "Veste courte ouverte en suédine - [PERSON_NAME] (46 (3XL)) 29.99 EUR Changed to…" at bounding box center [416, 191] width 409 height 67
paste input "33"
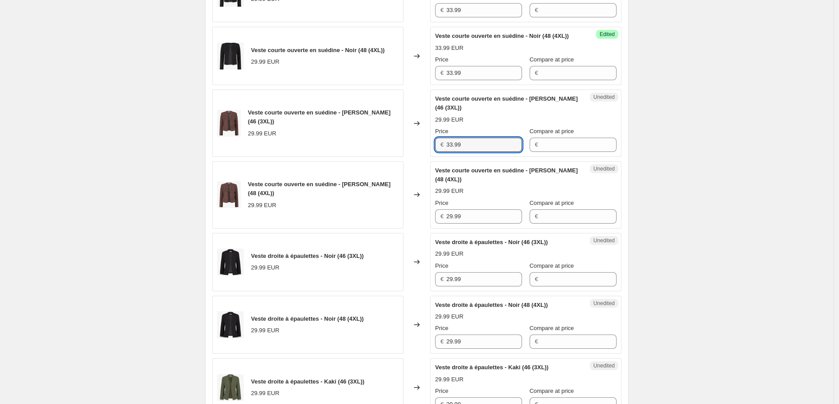
scroll to position [990, 0]
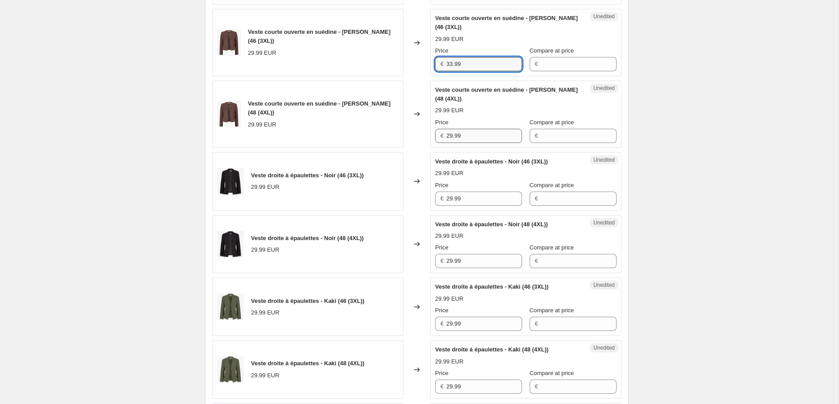
type input "33.99"
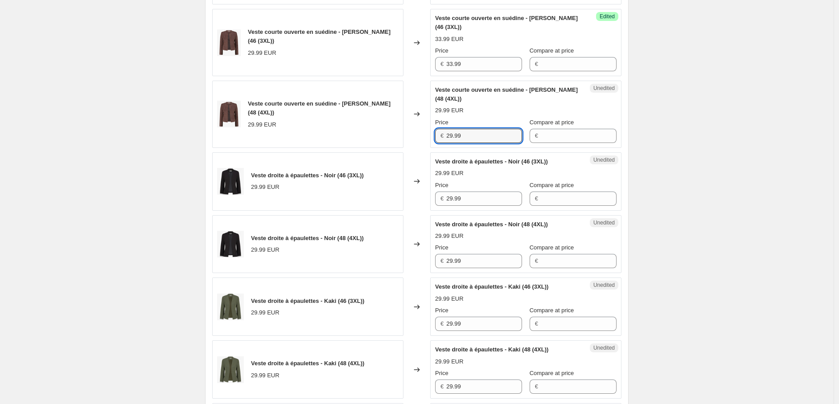
drag, startPoint x: 469, startPoint y: 155, endPoint x: 424, endPoint y: 155, distance: 45.0
click at [424, 148] on div "Veste courte ouverte en suédine - [PERSON_NAME] (48 (4XL)) 29.99 EUR Changed to…" at bounding box center [416, 114] width 409 height 67
paste input "33"
type input "33.99"
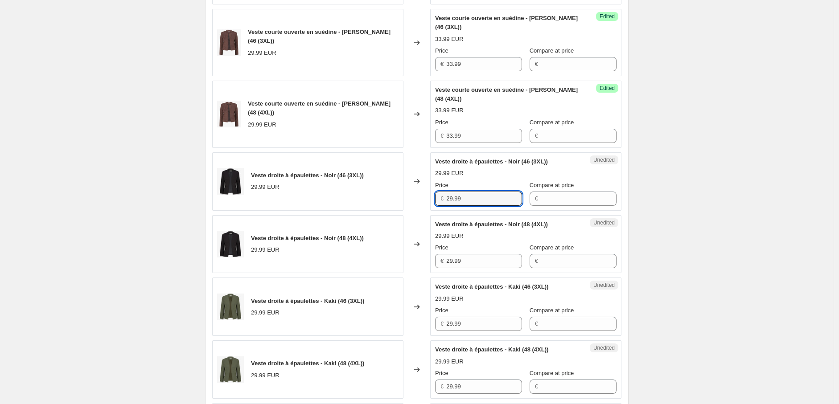
drag, startPoint x: 474, startPoint y: 218, endPoint x: 407, endPoint y: 217, distance: 66.8
click at [407, 211] on div "Veste droite à épaulettes - Noir (46 (3XL)) 29.99 EUR Changed to Unedited Veste…" at bounding box center [416, 181] width 409 height 58
paste input "33"
type input "33.99"
click at [401, 274] on div "Veste droite à épaulettes - Noir (48 (4XL)) 29.99 EUR Changed to Unedited Veste…" at bounding box center [416, 244] width 409 height 58
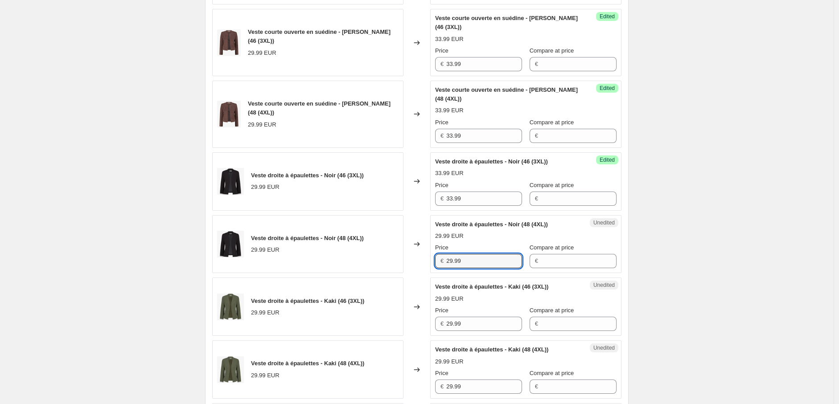
paste input "33"
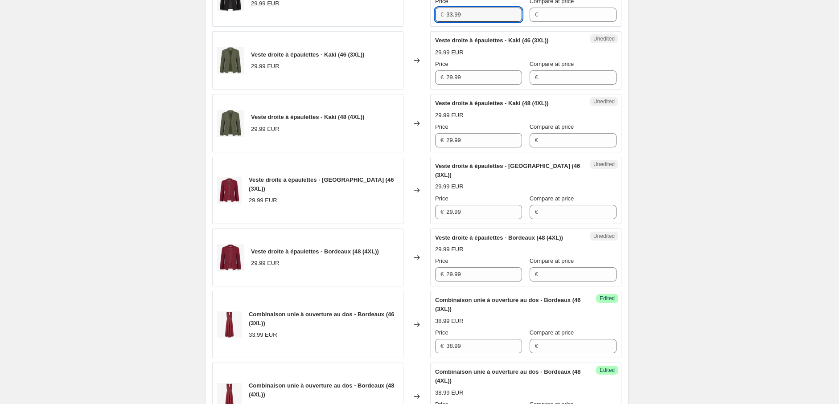
scroll to position [1237, 0]
type input "33.99"
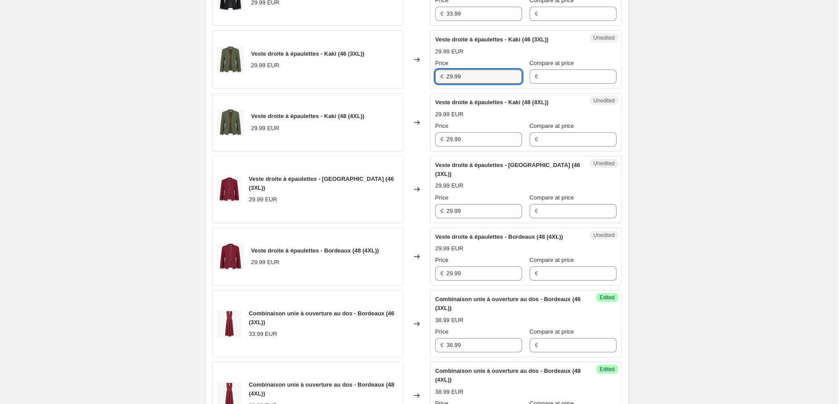
drag, startPoint x: 470, startPoint y: 89, endPoint x: 405, endPoint y: 91, distance: 66.0
click at [405, 89] on div "Veste droite à épaulettes - Kaki (46 (3XL)) 29.99 EUR Changed to Unedited Veste…" at bounding box center [416, 59] width 409 height 58
paste input "33"
type input "33.99"
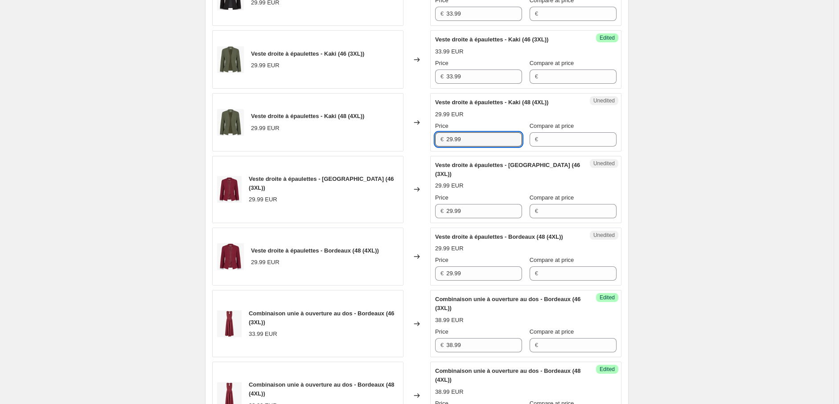
drag, startPoint x: 413, startPoint y: 160, endPoint x: 400, endPoint y: 162, distance: 12.5
click at [406, 151] on div "Veste droite à épaulettes - Kaki (48 (4XL)) 29.99 EUR Changed to Unedited Veste…" at bounding box center [416, 122] width 409 height 58
paste input "33"
type input "33.99"
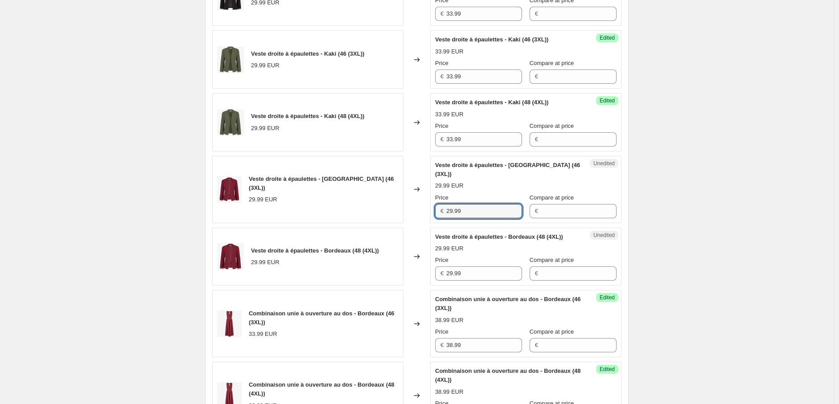
drag, startPoint x: 428, startPoint y: 218, endPoint x: 410, endPoint y: 219, distance: 17.8
click at [411, 219] on div "Veste droite à épaulettes - Bordeaux (46 (3XL)) 29.99 EUR Changed to Unedited V…" at bounding box center [416, 189] width 409 height 67
paste input "33"
type input "33.99"
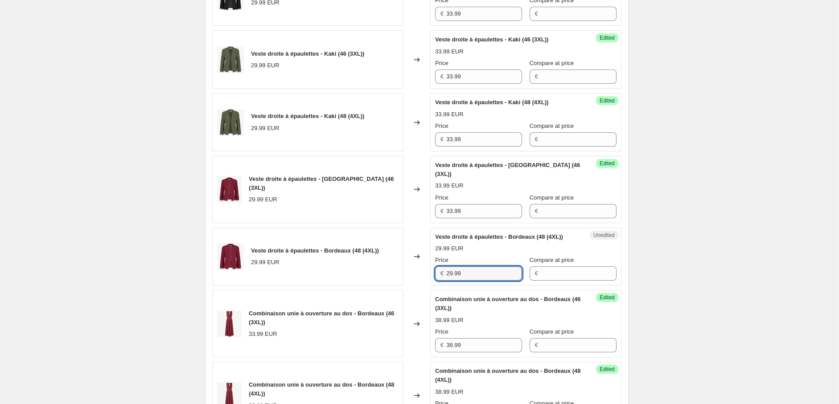
drag, startPoint x: 475, startPoint y: 279, endPoint x: 407, endPoint y: 279, distance: 68.2
click at [407, 279] on div "Veste droite à épaulettes - Bordeaux (48 (4XL)) 29.99 EUR Changed to Unedited V…" at bounding box center [416, 257] width 409 height 58
paste input "33"
type input "33.99"
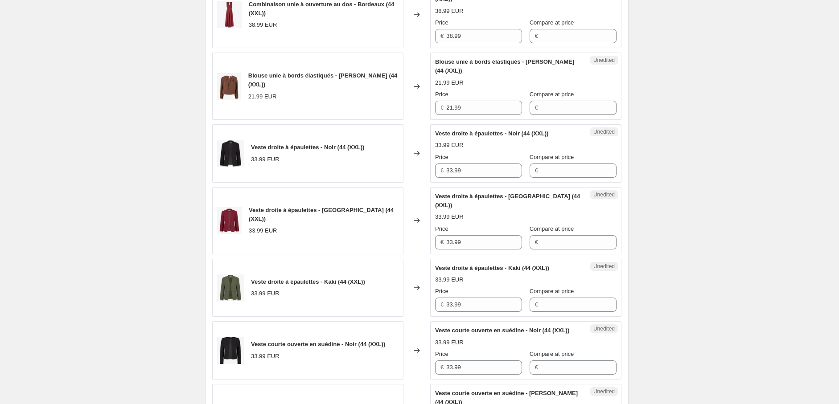
scroll to position [297, 0]
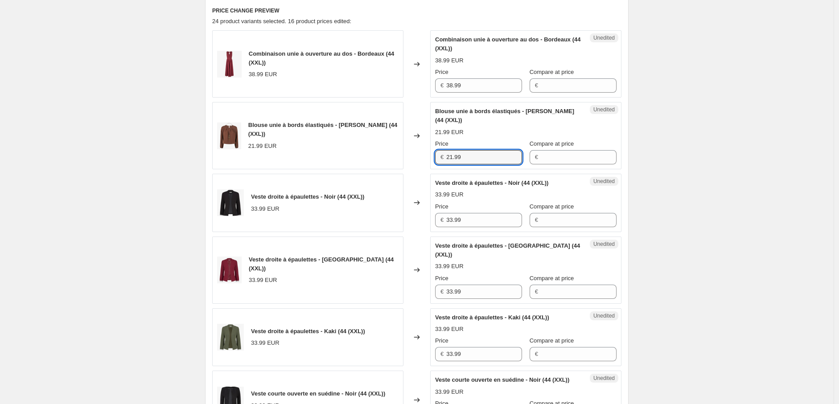
drag, startPoint x: 404, startPoint y: 157, endPoint x: 398, endPoint y: 156, distance: 6.3
click at [398, 156] on div "Blouse unie à bords élastiqués - [PERSON_NAME] (44 (XXL)) 21.99 EUR Changed to …" at bounding box center [416, 135] width 409 height 67
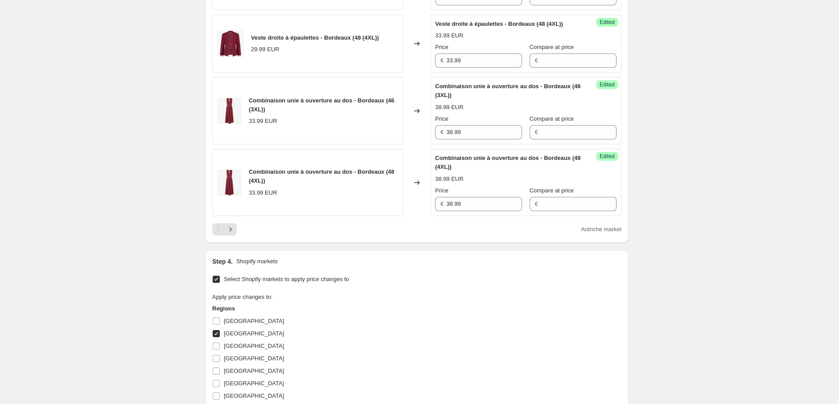
scroll to position [1534, 0]
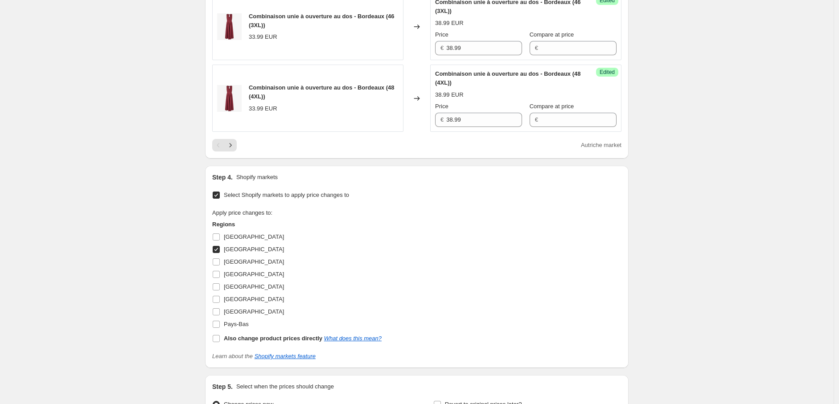
click at [219, 253] on input "[GEOGRAPHIC_DATA]" at bounding box center [216, 249] width 7 height 7
checkbox input "false"
click at [219, 328] on input "Pays-Bas" at bounding box center [216, 324] width 7 height 7
checkbox input "true"
click at [234, 150] on icon "Next" at bounding box center [230, 145] width 9 height 9
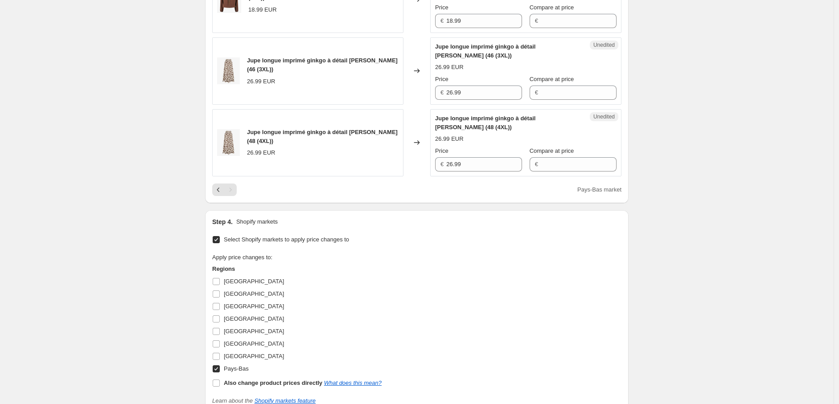
scroll to position [282, 0]
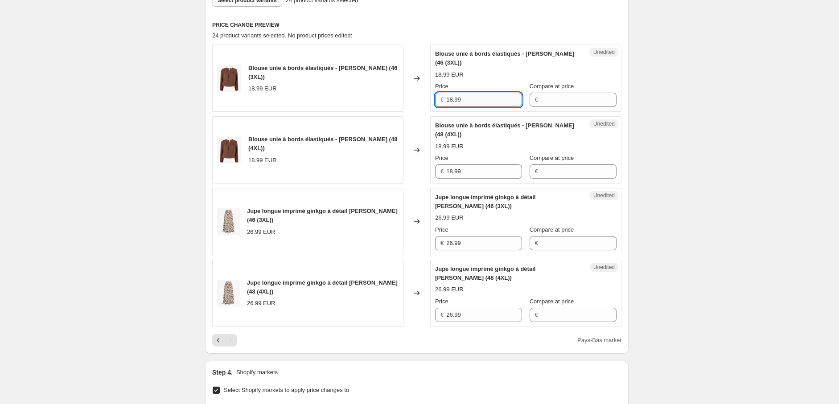
click at [454, 100] on input "18.99" at bounding box center [484, 100] width 76 height 14
drag, startPoint x: 460, startPoint y: 100, endPoint x: 413, endPoint y: 100, distance: 46.8
click at [413, 100] on div "Blouse unie à bords élastiqués - [PERSON_NAME] (46 (3XL)) 18.99 EUR Changed to …" at bounding box center [416, 78] width 409 height 67
type input "21.99"
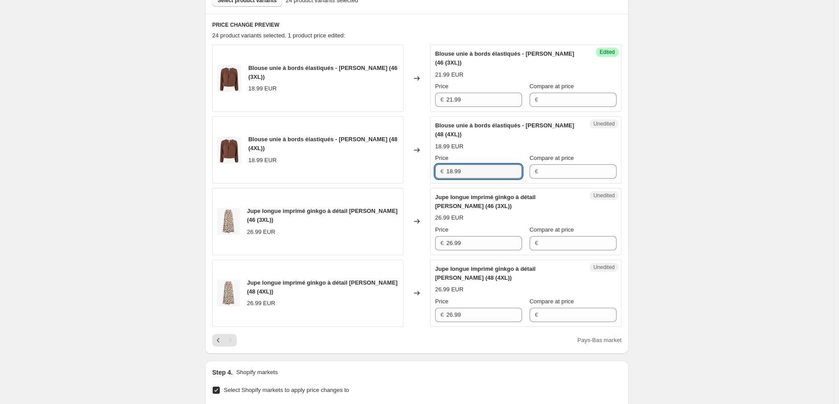
drag, startPoint x: 462, startPoint y: 168, endPoint x: 409, endPoint y: 168, distance: 53.5
click at [409, 168] on div "Blouse unie à bords élastiqués - [PERSON_NAME] (48 (4XL)) 18.99 EUR Changed to …" at bounding box center [416, 149] width 409 height 67
paste input "21"
type input "21.99"
click at [453, 243] on input "26.99" at bounding box center [484, 243] width 76 height 14
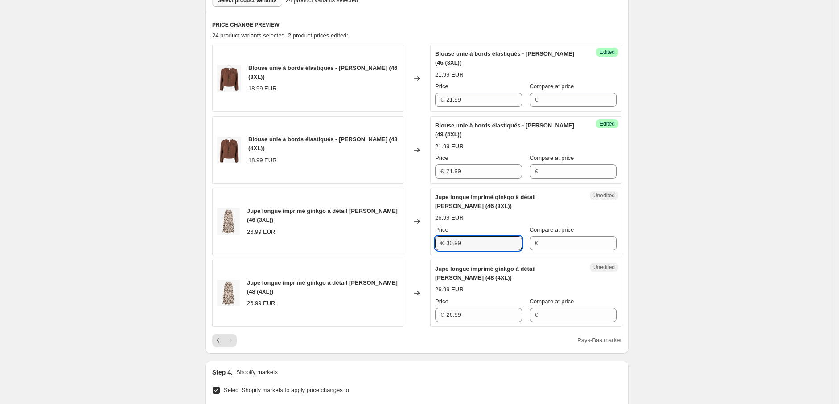
drag, startPoint x: 404, startPoint y: 244, endPoint x: 385, endPoint y: 244, distance: 18.3
click at [385, 244] on div "Jupe longue imprimé ginkgo à détail [PERSON_NAME] (46 (3XL)) 26.99 EUR Changed …" at bounding box center [416, 221] width 409 height 67
type input "30.99"
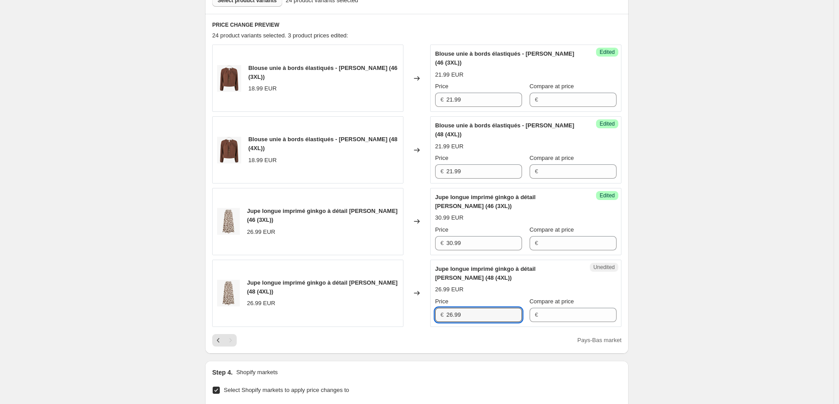
drag, startPoint x: 455, startPoint y: 315, endPoint x: 433, endPoint y: 315, distance: 21.8
click at [433, 315] on div "Unedited Jupe longue imprimé ginkgo à détail [PERSON_NAME] (48 (4XL)) 26.99 EUR…" at bounding box center [525, 293] width 191 height 67
paste input "30"
type input "30.99"
click at [712, 297] on div "Create new price [MEDICAL_DATA]. This page is ready Create new price [MEDICAL_D…" at bounding box center [416, 210] width 833 height 984
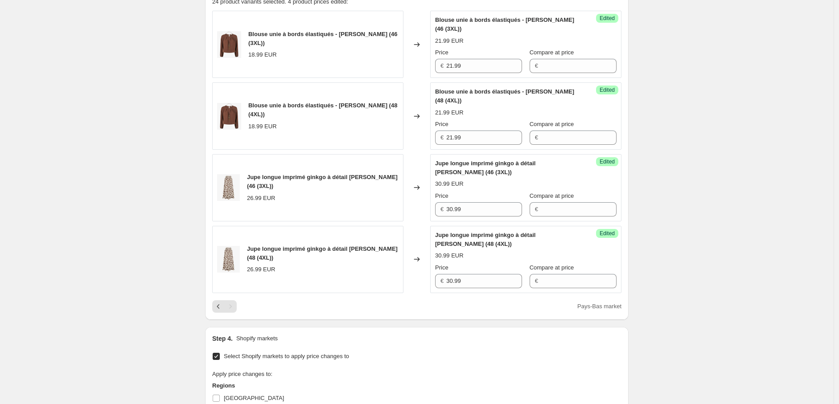
scroll to position [332, 0]
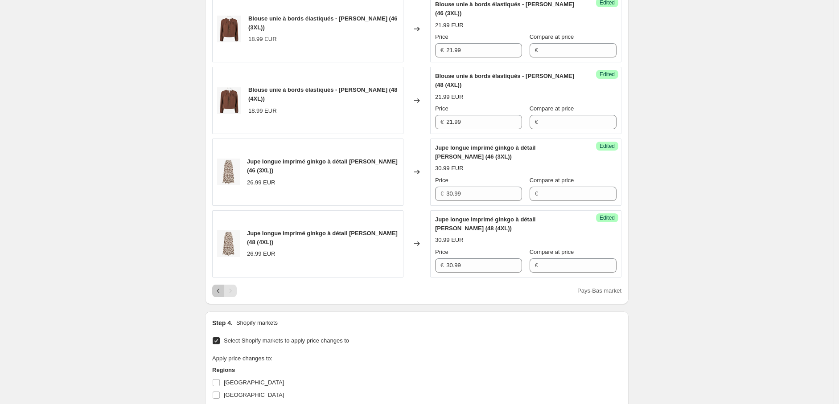
click at [223, 288] on icon "Previous" at bounding box center [218, 290] width 9 height 9
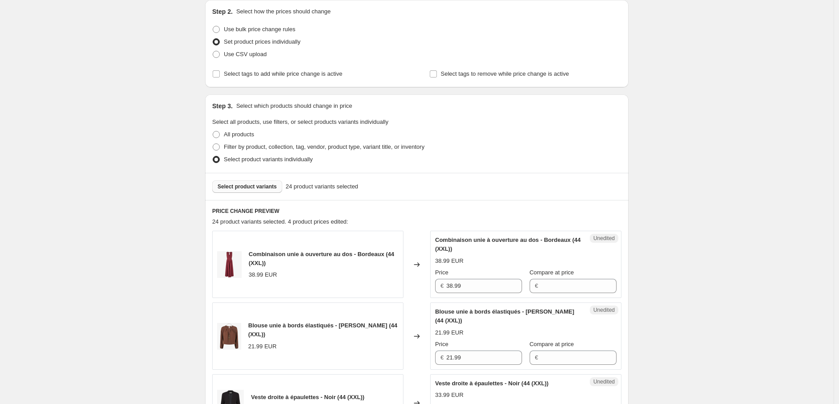
scroll to position [198, 0]
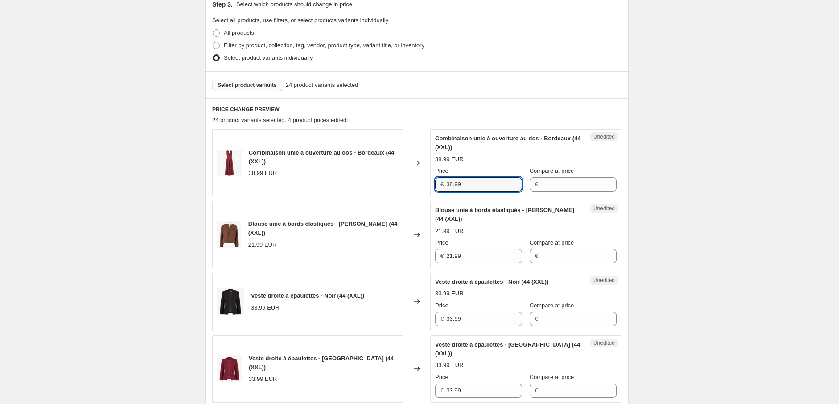
drag, startPoint x: 462, startPoint y: 180, endPoint x: 393, endPoint y: 183, distance: 68.7
click at [393, 183] on div "Combinaison unie à ouverture au dos - Bordeaux (44 (XXL)) 38.99 EUR Changed to …" at bounding box center [416, 162] width 409 height 67
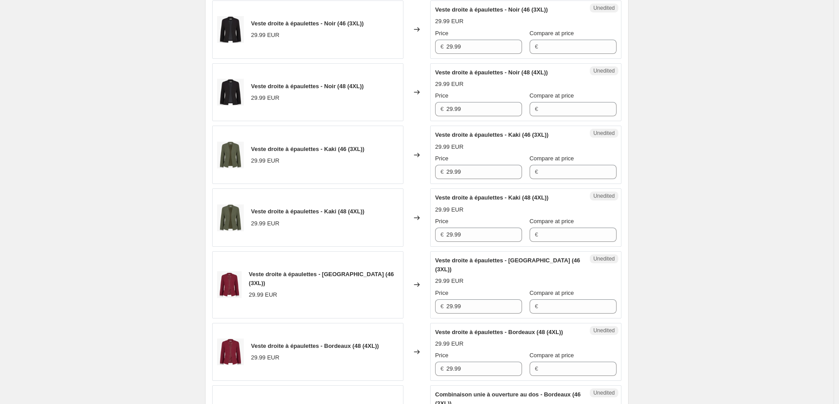
scroll to position [1485, 0]
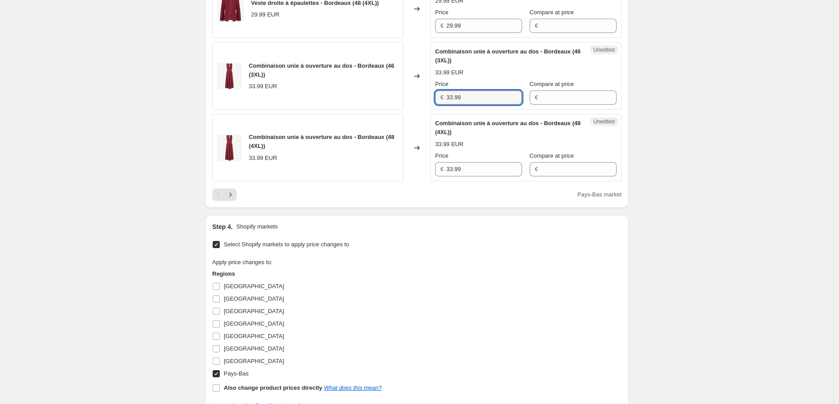
drag, startPoint x: 446, startPoint y: 110, endPoint x: 412, endPoint y: 123, distance: 37.2
click at [401, 109] on div "Combinaison unie à ouverture au dos - Bordeaux (46 (3XL)) 33.99 EUR Changed to …" at bounding box center [416, 75] width 409 height 67
paste input "8"
type input "38.99"
drag, startPoint x: 461, startPoint y: 180, endPoint x: 407, endPoint y: 180, distance: 53.9
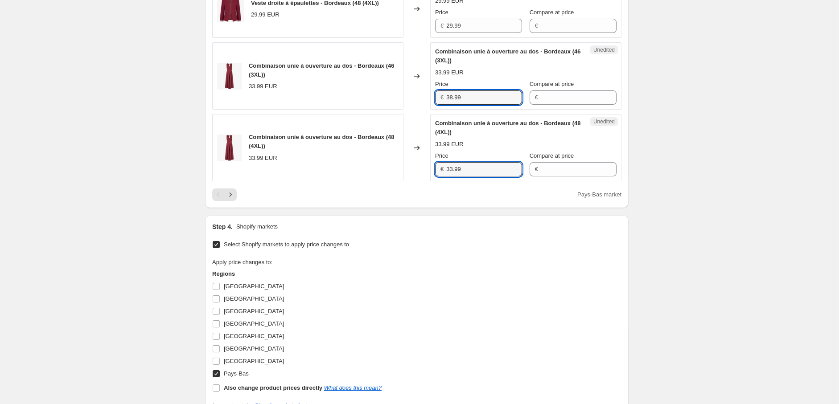
click at [409, 180] on div "Combinaison unie à ouverture au dos - Bordeaux (48 (4XL)) 33.99 EUR Changed to …" at bounding box center [416, 147] width 409 height 67
paste input "8"
type input "38.99"
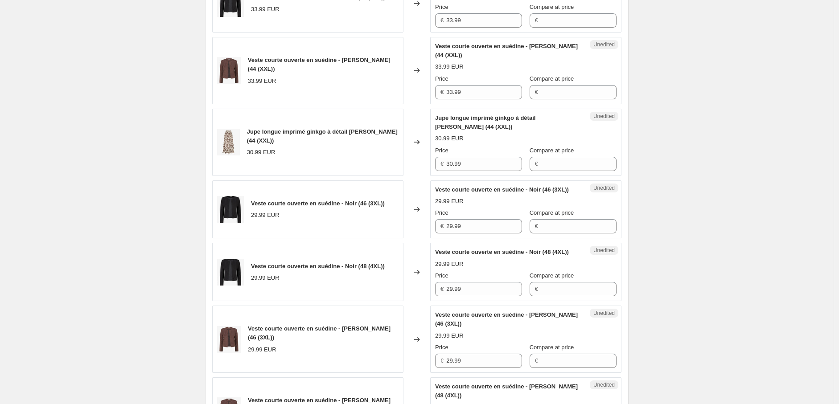
scroll to position [693, 0]
drag, startPoint x: 464, startPoint y: 92, endPoint x: 393, endPoint y: 91, distance: 70.4
click at [394, 91] on div "Veste courte ouverte en suédine - [PERSON_NAME] (44 (XXL)) 33.99 EUR Changed to…" at bounding box center [416, 70] width 409 height 67
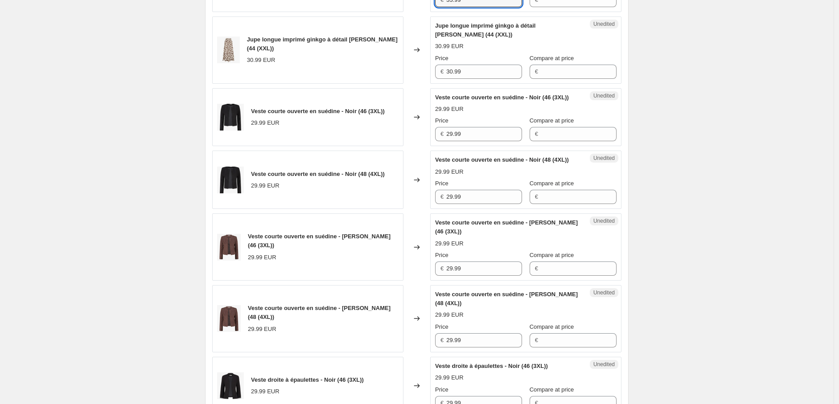
scroll to position [792, 0]
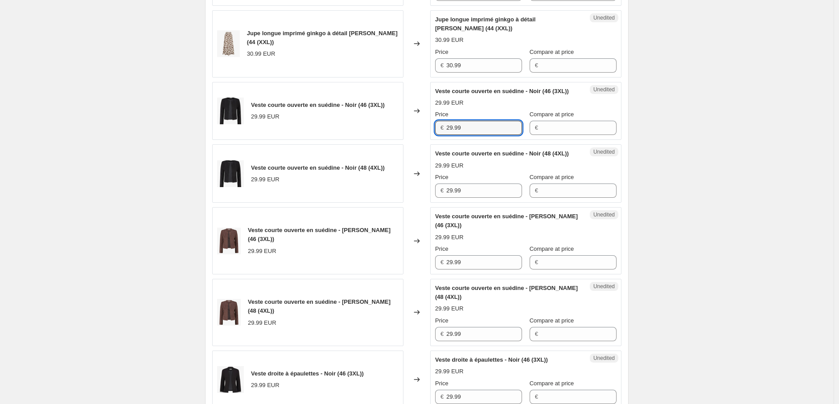
drag, startPoint x: 461, startPoint y: 134, endPoint x: 402, endPoint y: 136, distance: 58.4
click at [402, 135] on div "Veste courte ouverte en suédine - Noir (46 (3XL)) 29.99 EUR Changed to Unedited…" at bounding box center [416, 111] width 409 height 58
paste input "33"
type input "33.99"
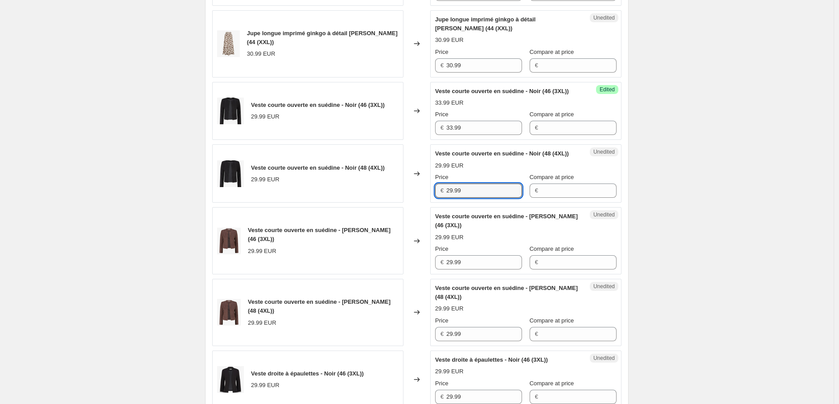
drag, startPoint x: 406, startPoint y: 209, endPoint x: 384, endPoint y: 221, distance: 25.1
click at [380, 203] on div "Veste courte ouverte en suédine - Noir (48 (4XL)) 29.99 EUR Changed to Unedited…" at bounding box center [416, 173] width 409 height 58
paste input "33"
type input "33.99"
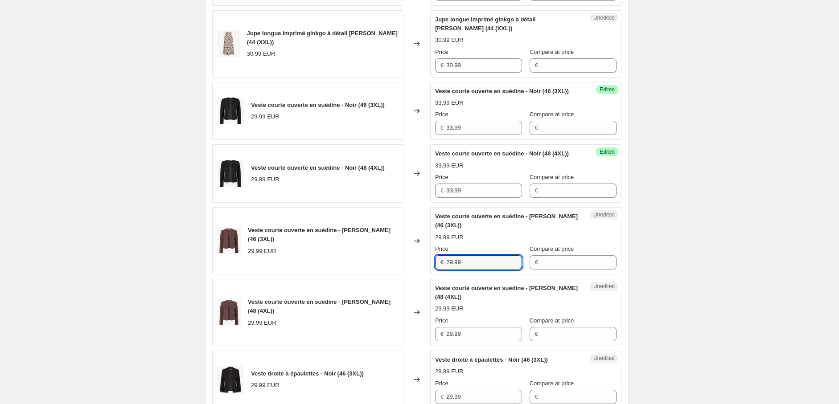
drag, startPoint x: 445, startPoint y: 282, endPoint x: 388, endPoint y: 280, distance: 57.1
click at [388, 274] on div "Veste courte ouverte en suédine - [PERSON_NAME] (46 (3XL)) 29.99 EUR Changed to…" at bounding box center [416, 240] width 409 height 67
paste input "33"
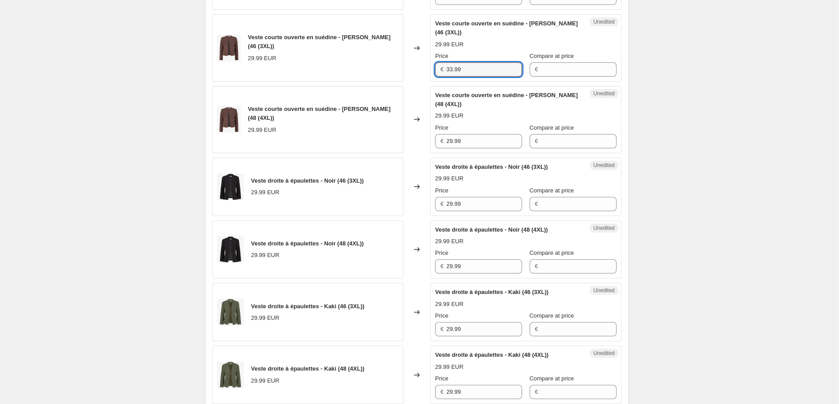
scroll to position [990, 0]
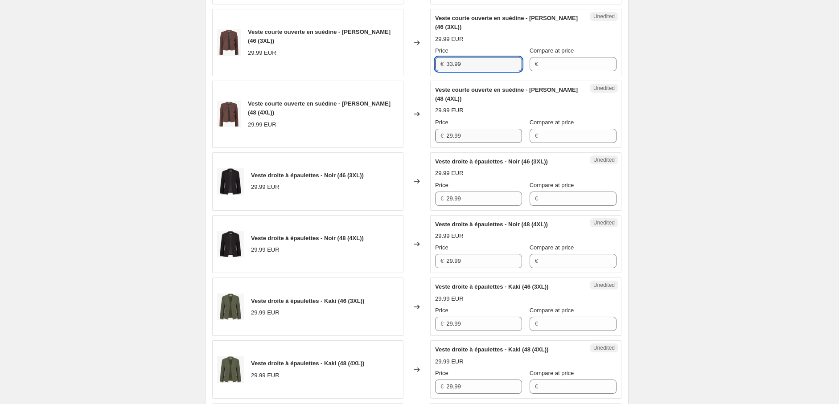
type input "33.99"
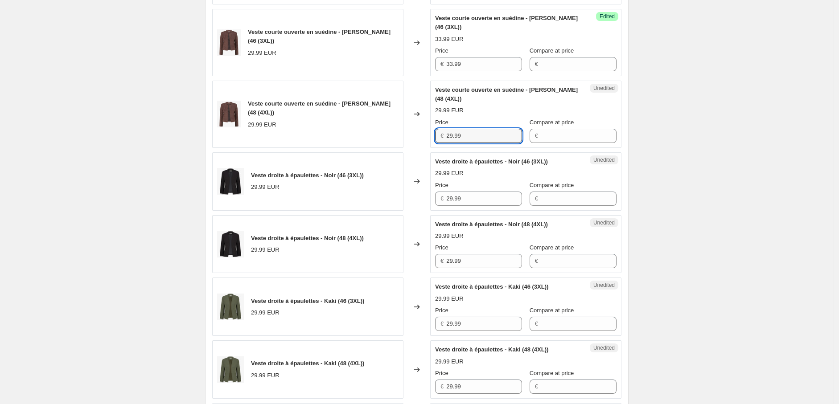
drag, startPoint x: 466, startPoint y: 153, endPoint x: 415, endPoint y: 152, distance: 51.2
click at [415, 148] on div "Veste courte ouverte en suédine - [PERSON_NAME] (48 (4XL)) 29.99 EUR Changed to…" at bounding box center [416, 114] width 409 height 67
paste input "33"
type input "33.99"
drag, startPoint x: 475, startPoint y: 216, endPoint x: 406, endPoint y: 218, distance: 68.6
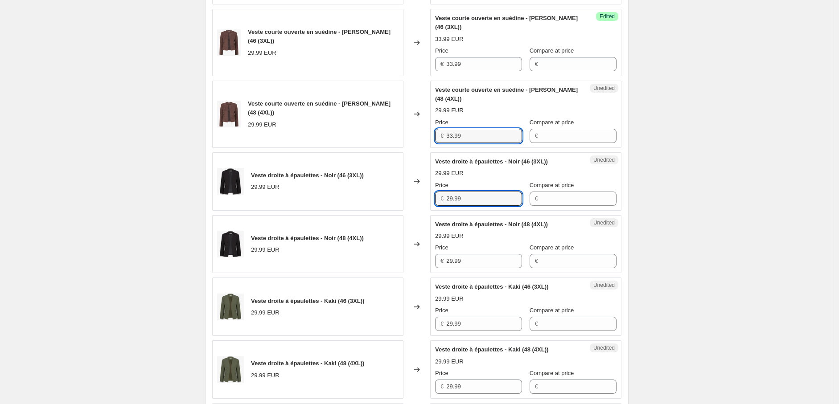
click at [406, 211] on div "Veste droite à épaulettes - Noir (46 (3XL)) 29.99 EUR Changed to Unedited Veste…" at bounding box center [416, 181] width 409 height 58
paste input "33"
type input "33.99"
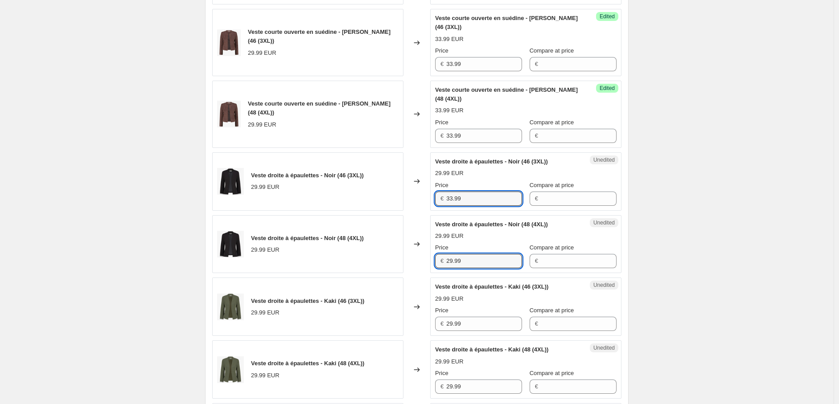
drag, startPoint x: 473, startPoint y: 284, endPoint x: 397, endPoint y: 281, distance: 76.7
click at [397, 274] on div "Veste droite à épaulettes - Noir (48 (4XL)) 29.99 EUR Changed to Unedited Veste…" at bounding box center [416, 244] width 409 height 58
paste input "33"
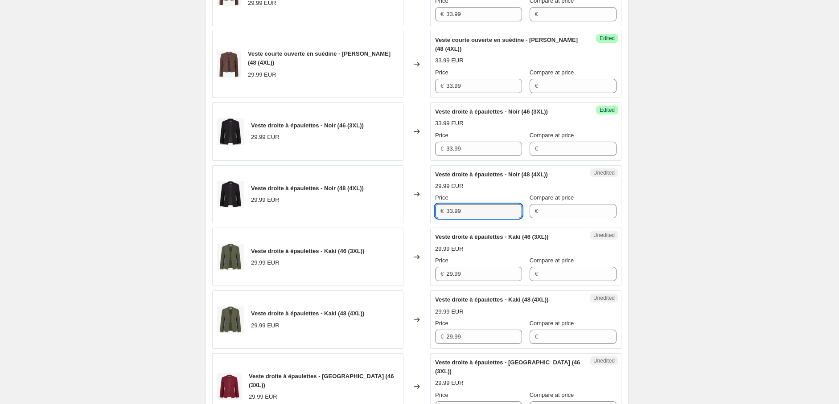
scroll to position [1188, 0]
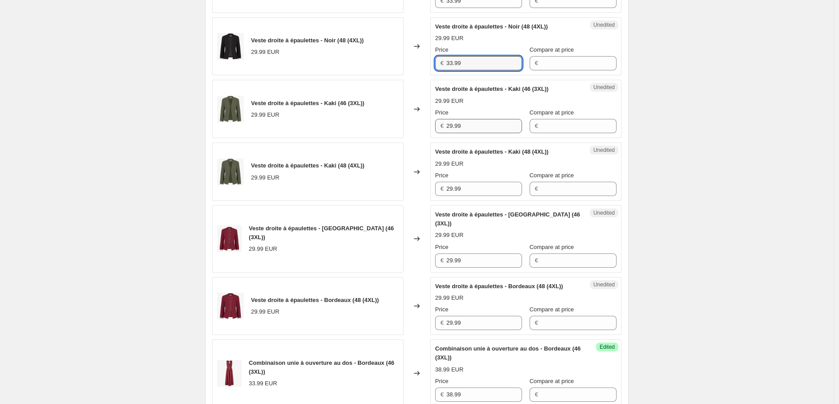
type input "33.99"
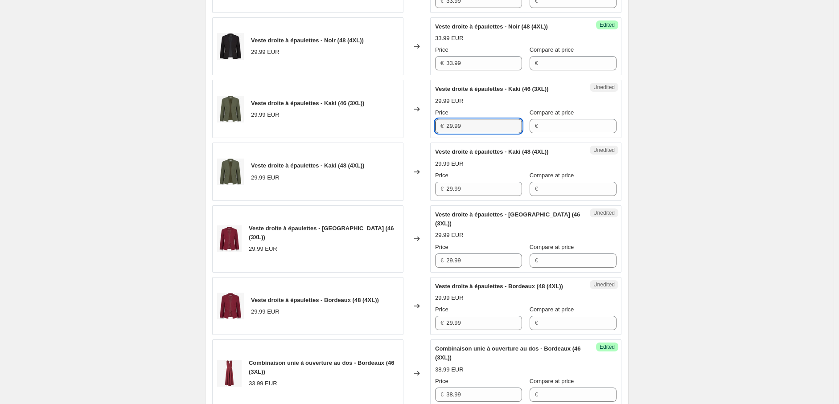
drag, startPoint x: 477, startPoint y: 147, endPoint x: 413, endPoint y: 141, distance: 64.0
click at [413, 138] on div "Veste droite à épaulettes - Kaki (46 (3XL)) 29.99 EUR Changed to Unedited Veste…" at bounding box center [416, 109] width 409 height 58
paste input "33"
type input "33.99"
drag, startPoint x: 454, startPoint y: 208, endPoint x: 396, endPoint y: 208, distance: 58.8
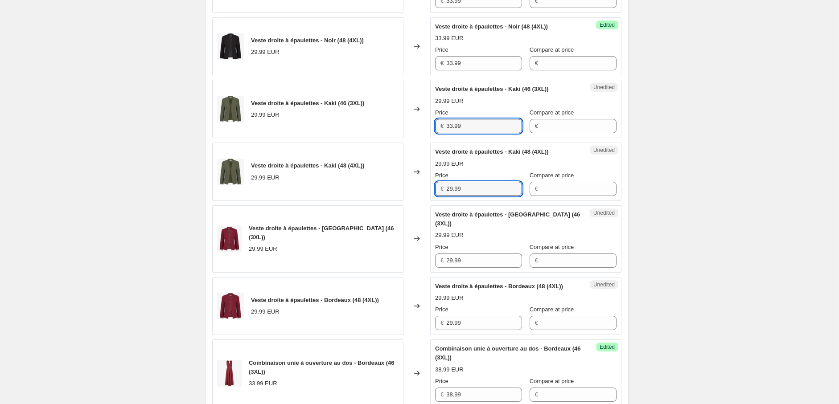
click at [396, 201] on div "Veste droite à épaulettes - Kaki (48 (4XL)) 29.99 EUR Changed to Unedited Veste…" at bounding box center [416, 172] width 409 height 58
paste input "33"
type input "33.99"
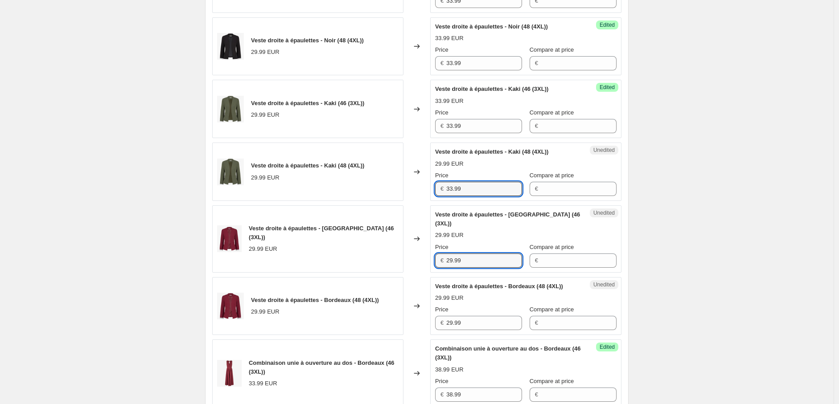
drag, startPoint x: 479, startPoint y: 272, endPoint x: 391, endPoint y: 271, distance: 88.2
click at [391, 271] on div "Veste droite à épaulettes - Bordeaux (46 (3XL)) 29.99 EUR Changed to Unedited V…" at bounding box center [416, 238] width 409 height 67
paste input "33"
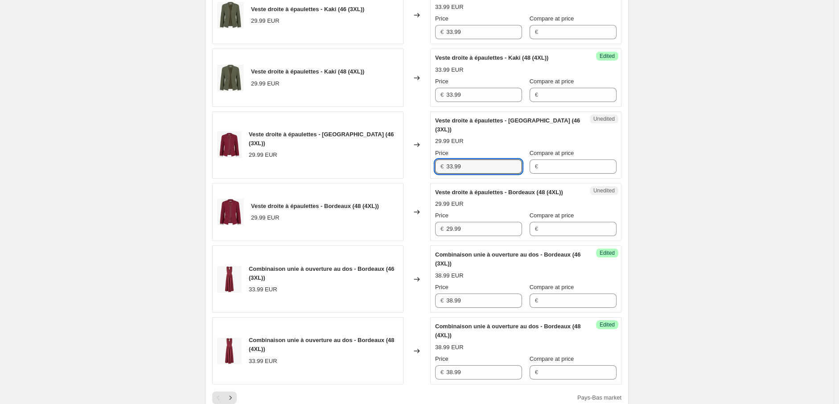
scroll to position [1386, 0]
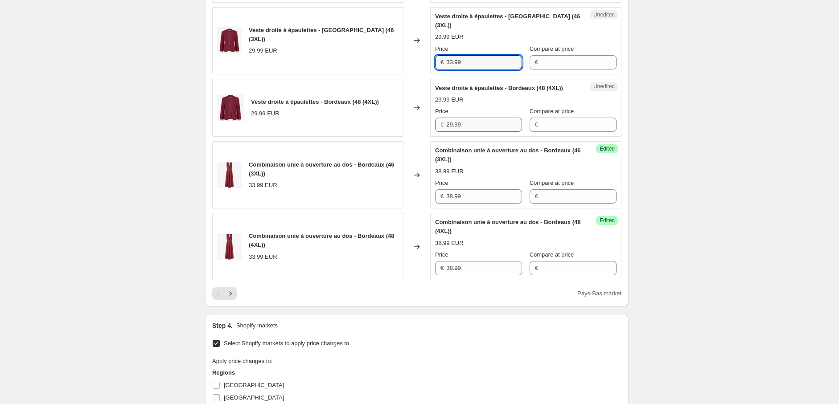
type input "33.99"
drag, startPoint x: 475, startPoint y: 135, endPoint x: 405, endPoint y: 134, distance: 70.4
click at [405, 134] on div "Veste droite à épaulettes - Bordeaux (48 (4XL)) 29.99 EUR Changed to Unedited V…" at bounding box center [416, 108] width 409 height 58
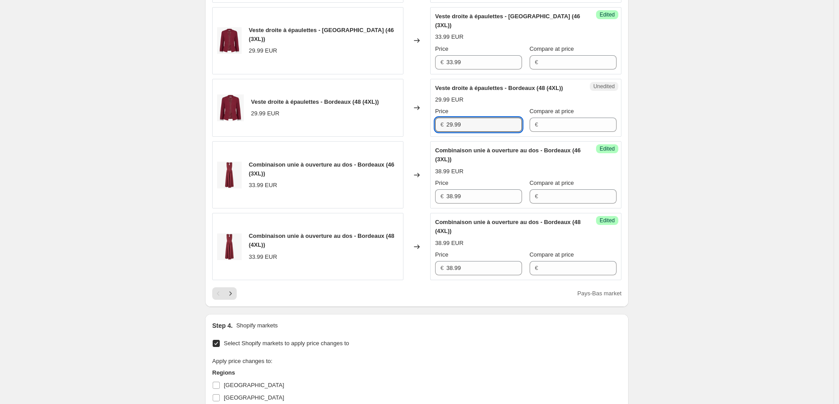
paste input "33"
type input "33.99"
drag, startPoint x: 712, startPoint y: 240, endPoint x: 670, endPoint y: 249, distance: 42.8
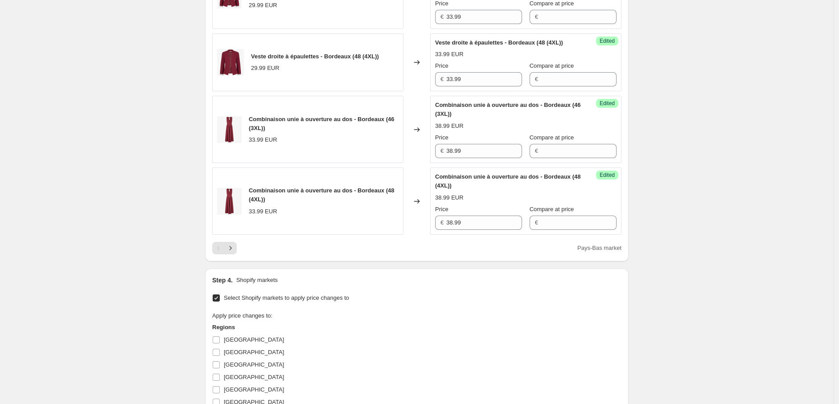
scroll to position [1584, 0]
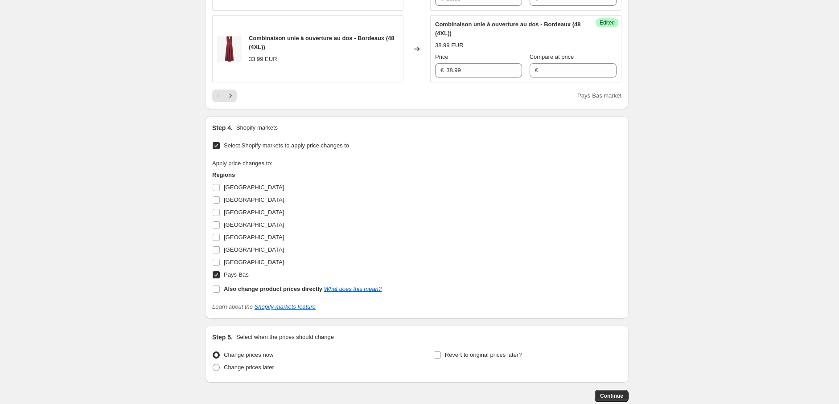
click at [217, 278] on input "Pays-Bas" at bounding box center [216, 274] width 7 height 7
checkbox input "false"
click at [220, 216] on input "[GEOGRAPHIC_DATA]" at bounding box center [216, 212] width 7 height 7
checkbox input "true"
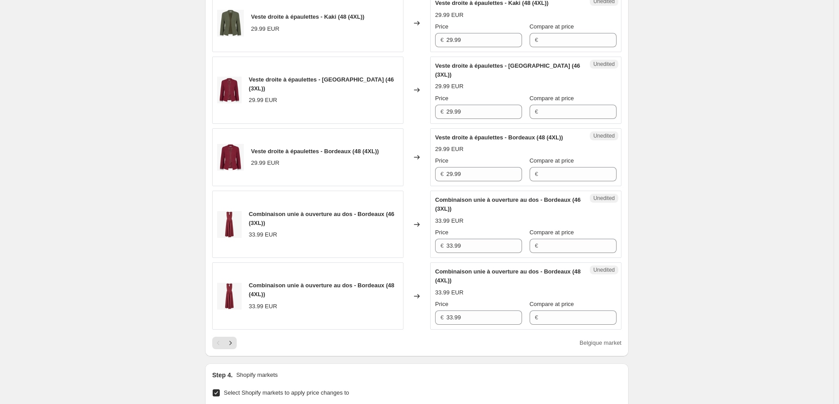
scroll to position [1485, 0]
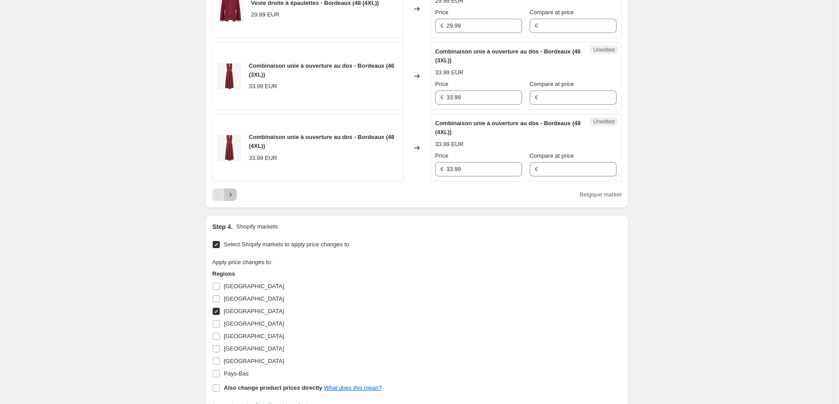
click at [233, 199] on icon "Next" at bounding box center [230, 194] width 9 height 9
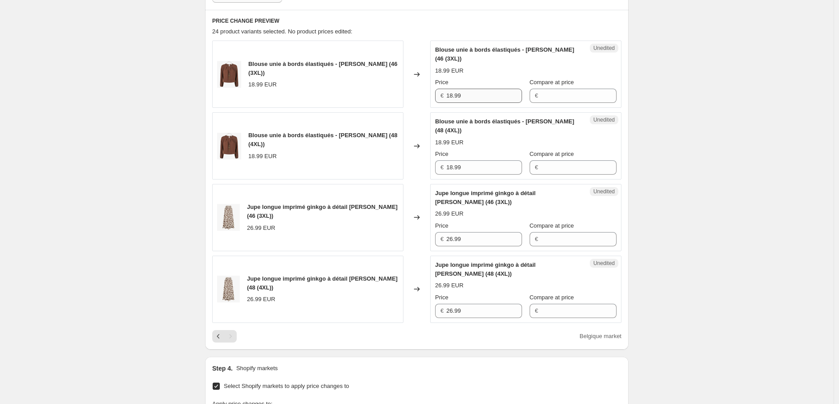
scroll to position [282, 0]
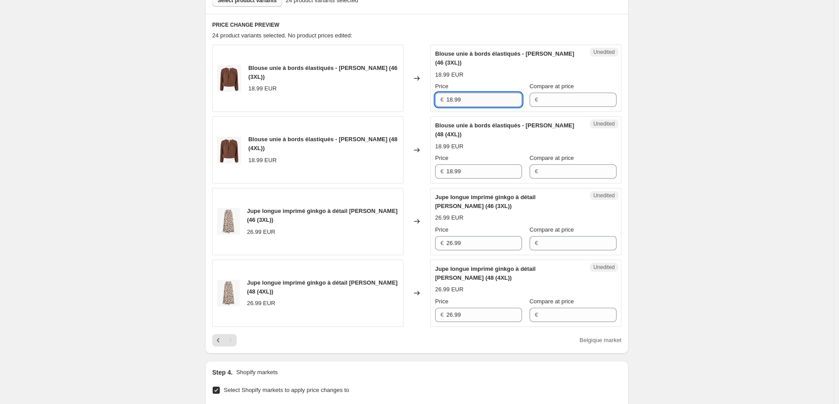
click at [453, 99] on input "18.99" at bounding box center [484, 100] width 76 height 14
drag, startPoint x: 478, startPoint y: 98, endPoint x: 390, endPoint y: 98, distance: 87.8
click at [390, 98] on div "Blouse unie à bords élastiqués - [PERSON_NAME] (46 (3XL)) 18.99 EUR Changed to …" at bounding box center [416, 78] width 409 height 67
type input "20.99"
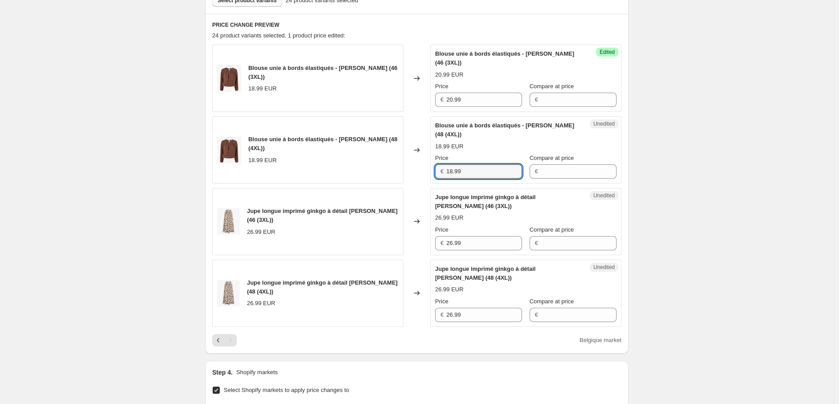
drag, startPoint x: 475, startPoint y: 166, endPoint x: 408, endPoint y: 167, distance: 66.8
click at [408, 167] on div "Blouse unie à bords élastiqués - [PERSON_NAME] (48 (4XL)) 18.99 EUR Changed to …" at bounding box center [416, 149] width 409 height 67
paste input "20"
type input "20.99"
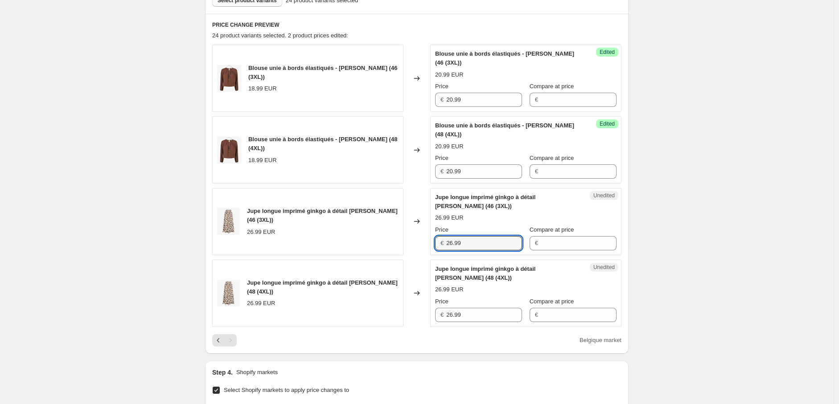
drag, startPoint x: 454, startPoint y: 241, endPoint x: 453, endPoint y: 250, distance: 9.5
click at [453, 244] on input "26.99" at bounding box center [484, 243] width 76 height 14
drag, startPoint x: 469, startPoint y: 243, endPoint x: 381, endPoint y: 246, distance: 88.3
click at [381, 246] on div "Jupe longue imprimé ginkgo à détail [PERSON_NAME] (46 (3XL)) 26.99 EUR Changed …" at bounding box center [416, 221] width 409 height 67
type input "29.99"
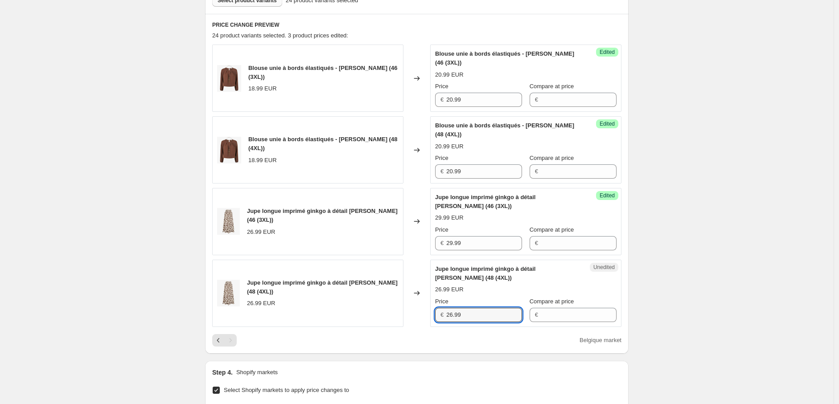
drag, startPoint x: 421, startPoint y: 315, endPoint x: 395, endPoint y: 315, distance: 25.4
click at [395, 315] on div "Jupe longue imprimé ginkgo à détail [PERSON_NAME] (48 (4XL)) 26.99 EUR Changed …" at bounding box center [416, 293] width 409 height 67
paste input "9"
type input "29.99"
click at [220, 339] on icon "Previous" at bounding box center [218, 340] width 3 height 4
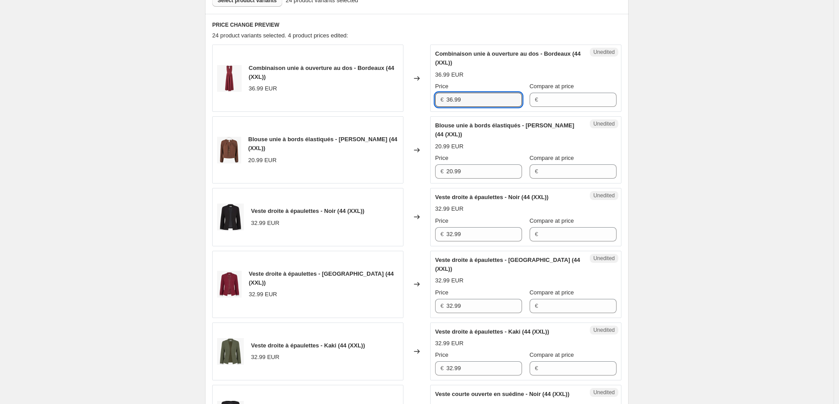
click at [401, 99] on div "Combinaison unie à ouverture au dos - Bordeaux (44 (XXL)) 36.99 EUR Changed to …" at bounding box center [416, 78] width 409 height 67
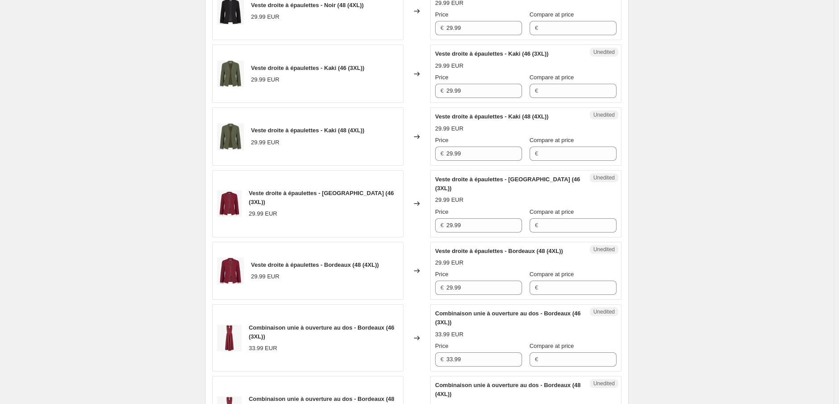
scroll to position [1421, 0]
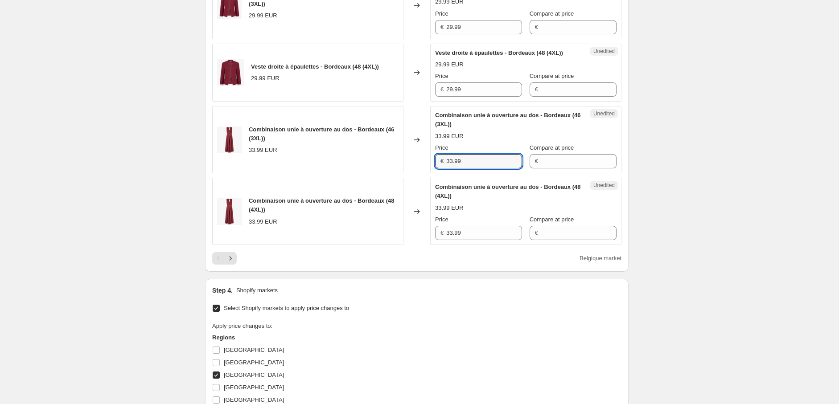
drag, startPoint x: 471, startPoint y: 171, endPoint x: 382, endPoint y: 171, distance: 89.1
click at [382, 171] on div "Combinaison unie à ouverture au dos - Bordeaux (46 (3XL)) 33.99 EUR Changed to …" at bounding box center [416, 139] width 409 height 67
paste input "6"
type input "36.99"
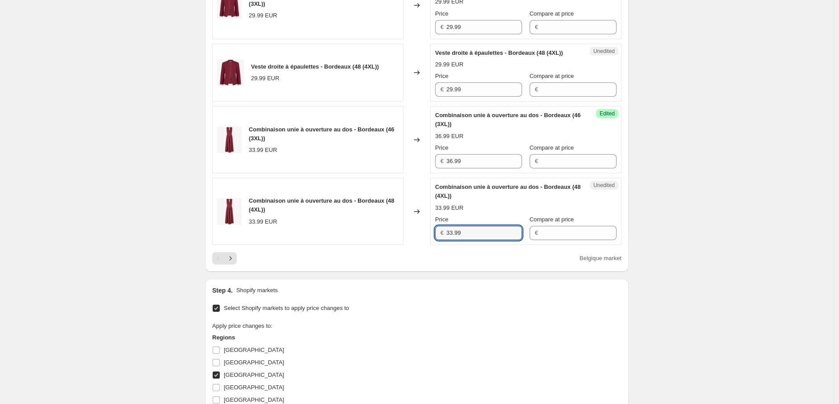
drag, startPoint x: 458, startPoint y: 245, endPoint x: 421, endPoint y: 245, distance: 36.5
click at [421, 245] on div "Combinaison unie à ouverture au dos - Bordeaux (48 (4XL)) 33.99 EUR Changed to …" at bounding box center [416, 211] width 409 height 67
paste input "6"
type input "36.99"
drag, startPoint x: 733, startPoint y: 250, endPoint x: 622, endPoint y: 228, distance: 114.0
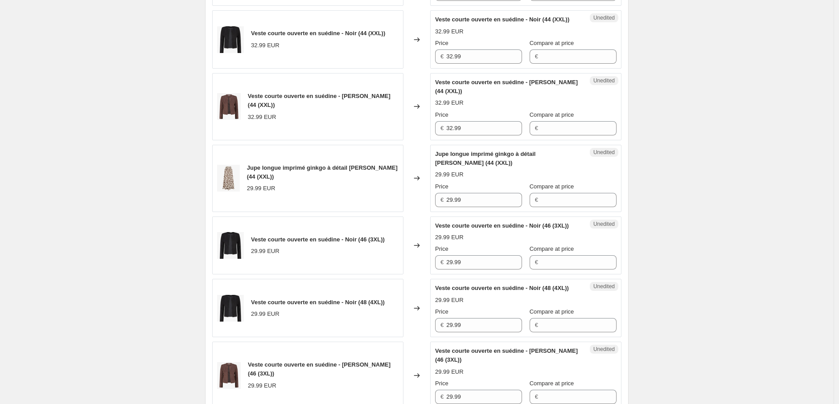
scroll to position [629, 0]
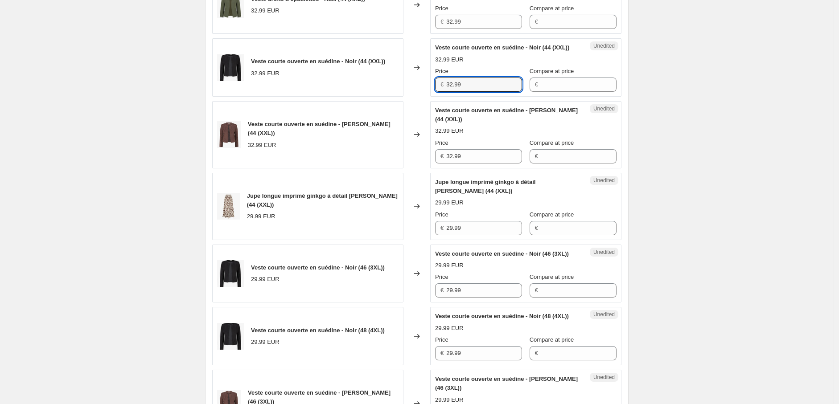
drag, startPoint x: 475, startPoint y: 83, endPoint x: 395, endPoint y: 83, distance: 79.8
click at [395, 83] on div "Veste courte ouverte en suédine - Noir (44 (XXL)) 32.99 EUR Changed to Unedited…" at bounding box center [416, 67] width 409 height 58
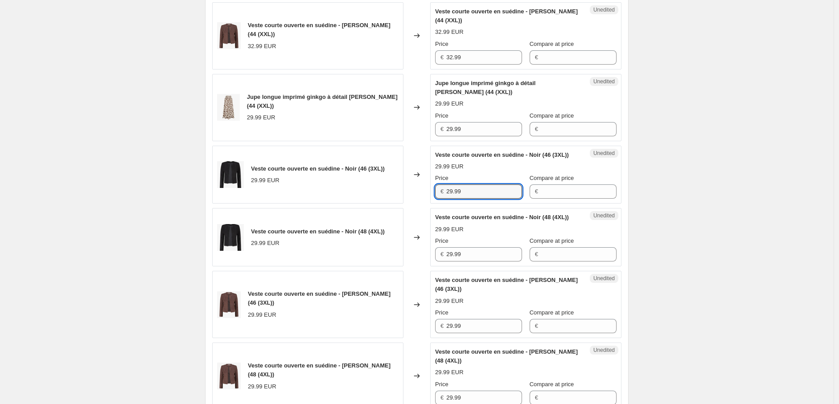
drag, startPoint x: 456, startPoint y: 202, endPoint x: 421, endPoint y: 209, distance: 35.4
click at [420, 204] on div "Veste courte ouverte en suédine - Noir (46 (3XL)) 29.99 EUR Changed to Unedited…" at bounding box center [416, 175] width 409 height 58
paste input "32"
type input "32.99"
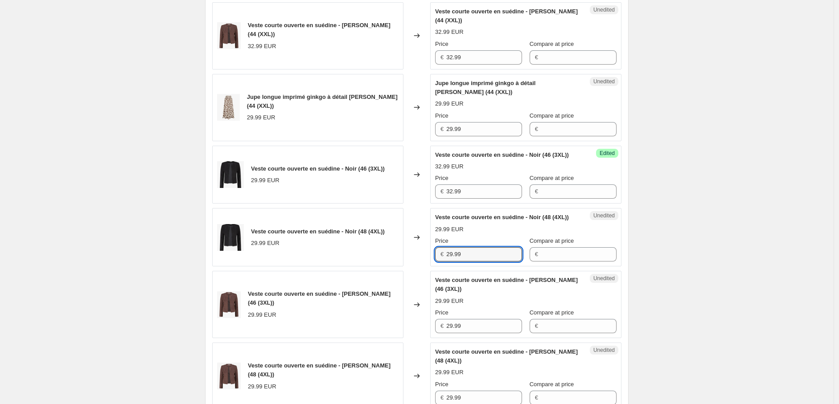
drag, startPoint x: 466, startPoint y: 274, endPoint x: 399, endPoint y: 274, distance: 66.4
click at [399, 266] on div "Veste courte ouverte en suédine - Noir (48 (4XL)) 29.99 EUR Changed to Unedited…" at bounding box center [416, 237] width 409 height 58
paste input "32"
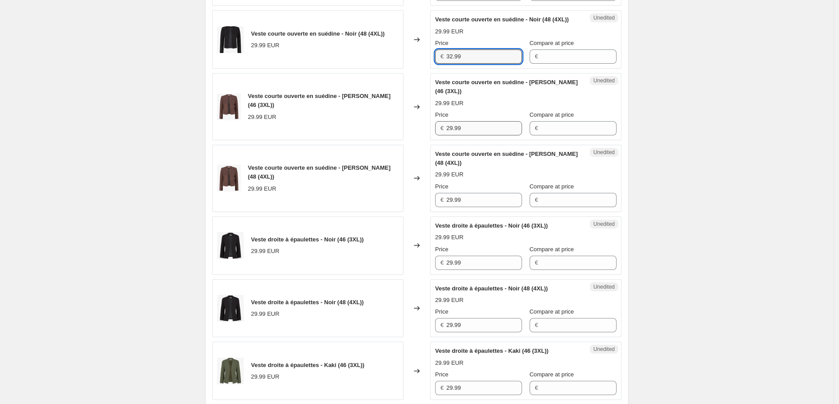
type input "32.99"
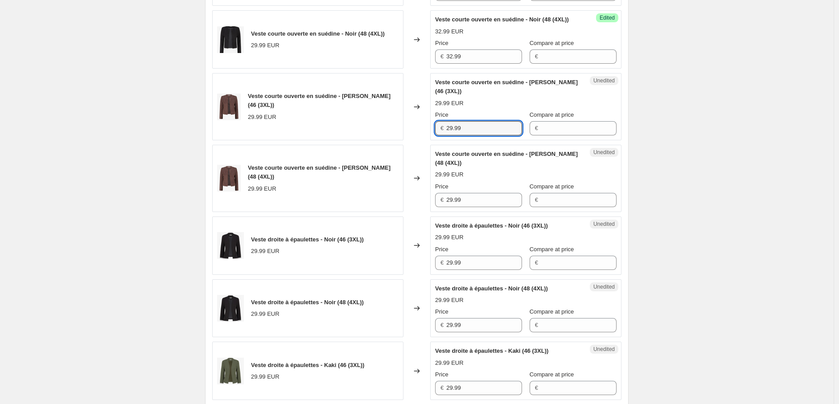
drag, startPoint x: 475, startPoint y: 147, endPoint x: 429, endPoint y: 145, distance: 46.4
click at [429, 140] on div "Veste courte ouverte en suédine - [PERSON_NAME] (46 (3XL)) 29.99 EUR Changed to…" at bounding box center [416, 106] width 409 height 67
paste input "32"
type input "32.99"
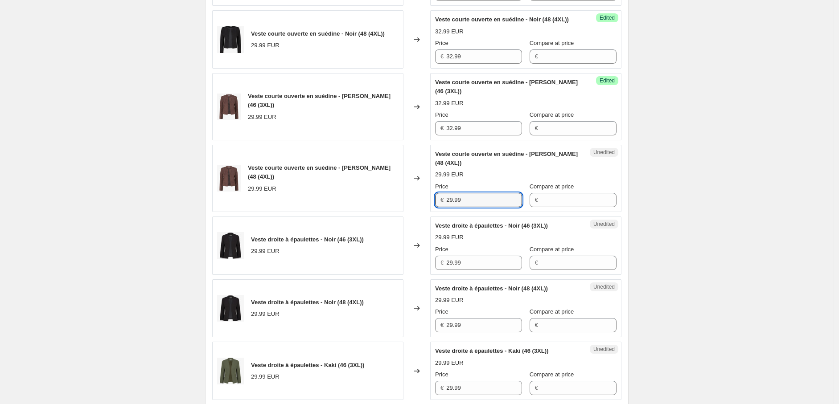
drag, startPoint x: 462, startPoint y: 217, endPoint x: 405, endPoint y: 222, distance: 57.2
click at [405, 212] on div "Veste courte ouverte en suédine - [PERSON_NAME] (48 (4XL)) 29.99 EUR Changed to…" at bounding box center [416, 178] width 409 height 67
paste input "32"
type input "32.99"
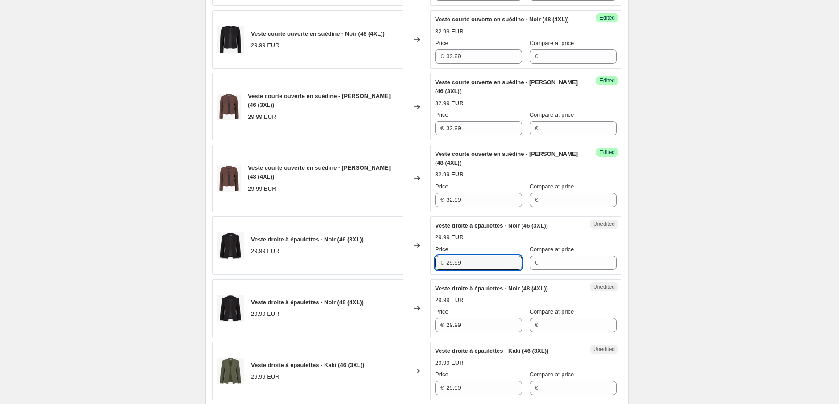
drag, startPoint x: 435, startPoint y: 278, endPoint x: 402, endPoint y: 279, distance: 33.0
click at [400, 275] on div "Veste droite à épaulettes - Noir (46 (3XL)) 29.99 EUR Changed to Unedited Veste…" at bounding box center [416, 246] width 409 height 58
paste input "32"
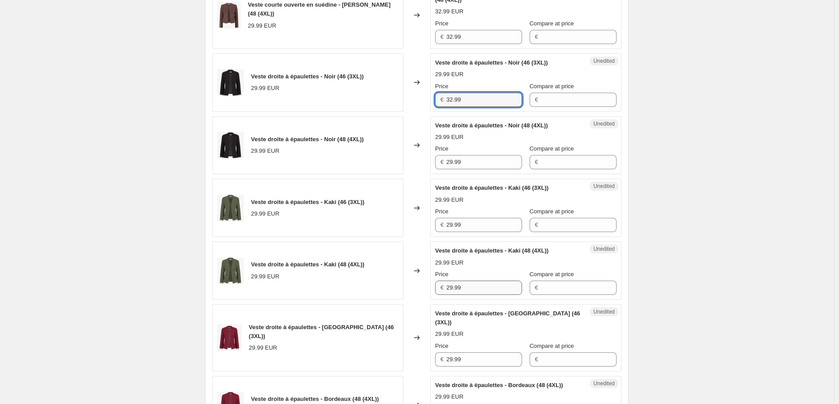
scroll to position [1174, 0]
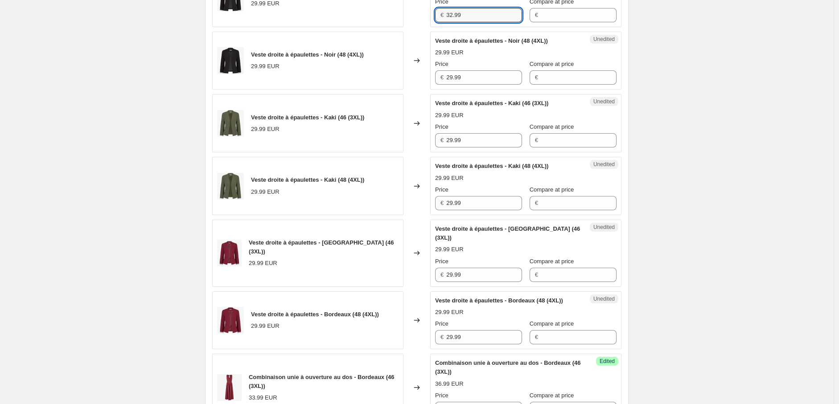
type input "32.99"
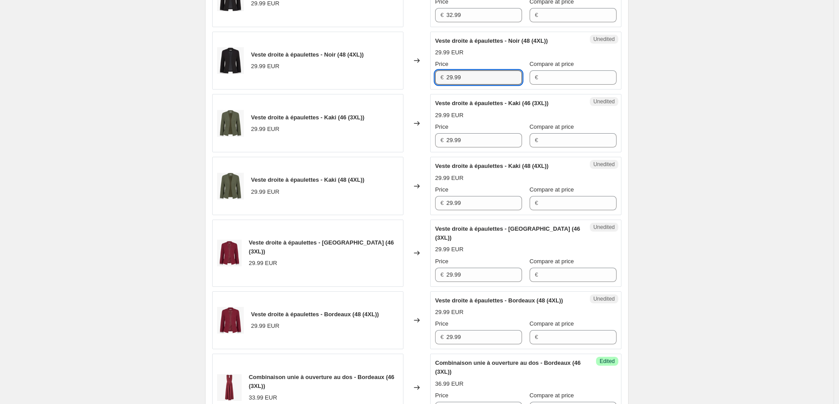
drag, startPoint x: 425, startPoint y: 93, endPoint x: 425, endPoint y: 109, distance: 16.0
click at [413, 90] on div "Veste droite à épaulettes - Noir (48 (4XL)) 29.99 EUR Changed to Unedited Veste…" at bounding box center [416, 61] width 409 height 58
paste input "32"
type input "32.99"
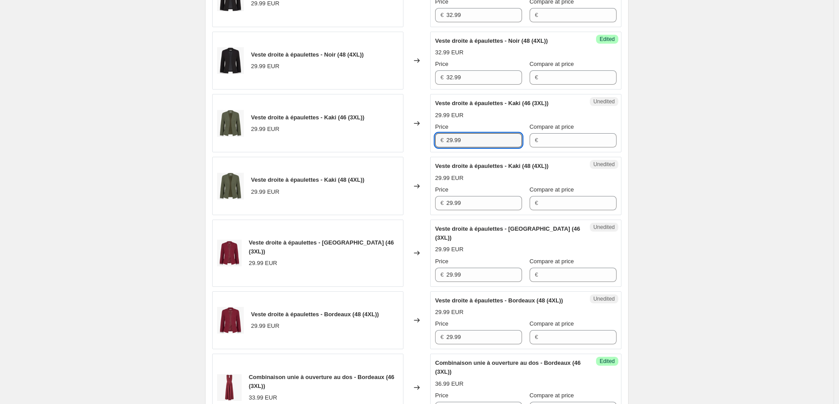
drag, startPoint x: 466, startPoint y: 161, endPoint x: 411, endPoint y: 160, distance: 54.8
click at [411, 152] on div "Veste droite à épaulettes - Kaki (46 (3XL)) 29.99 EUR Changed to Unedited Veste…" at bounding box center [416, 123] width 409 height 58
paste input "32"
type input "32.99"
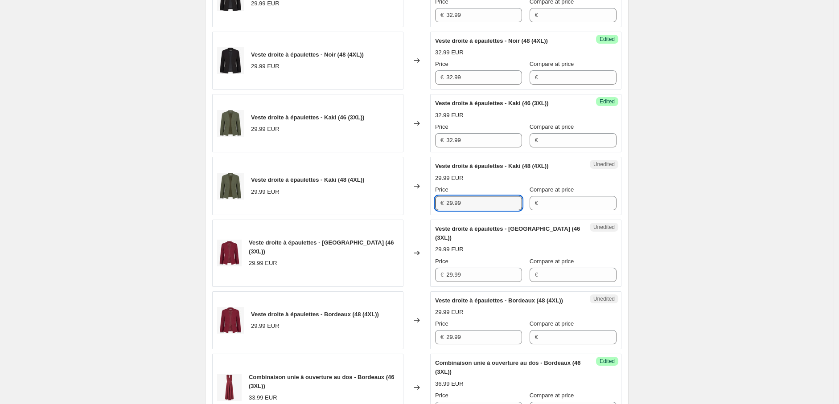
drag, startPoint x: 443, startPoint y: 221, endPoint x: 415, endPoint y: 220, distance: 28.1
click at [415, 215] on div "Veste droite à épaulettes - Kaki (48 (4XL)) 29.99 EUR Changed to Unedited Veste…" at bounding box center [416, 186] width 409 height 58
paste input "32"
type input "32.99"
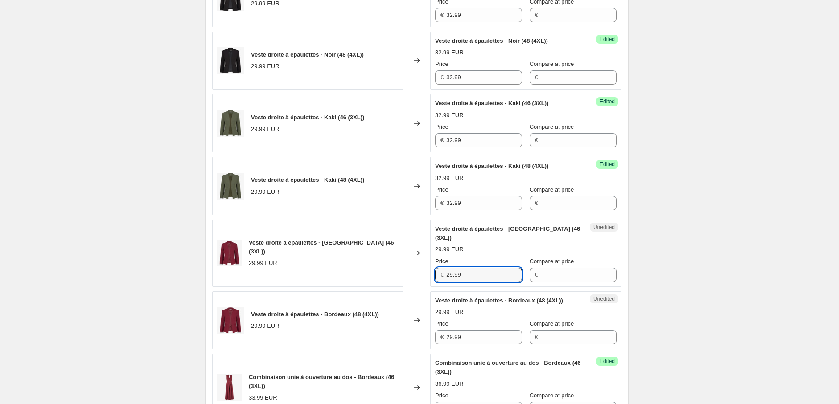
drag, startPoint x: 474, startPoint y: 287, endPoint x: 422, endPoint y: 283, distance: 52.3
click at [422, 283] on div "Veste droite à épaulettes - Bordeaux (46 (3XL)) 29.99 EUR Changed to Unedited V…" at bounding box center [416, 253] width 409 height 67
paste input "32"
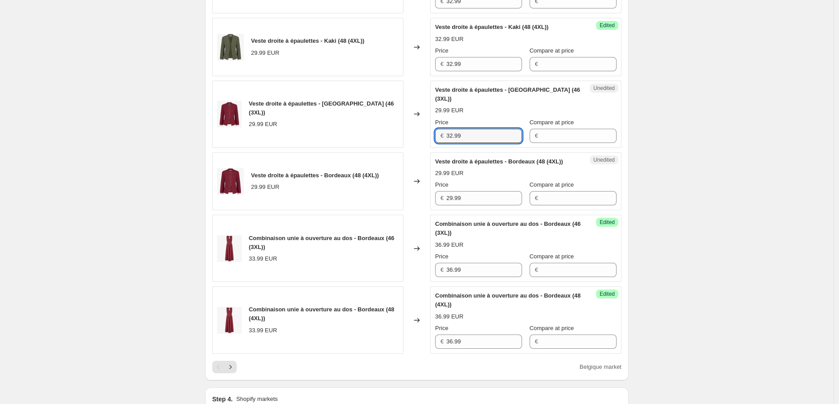
scroll to position [1322, 0]
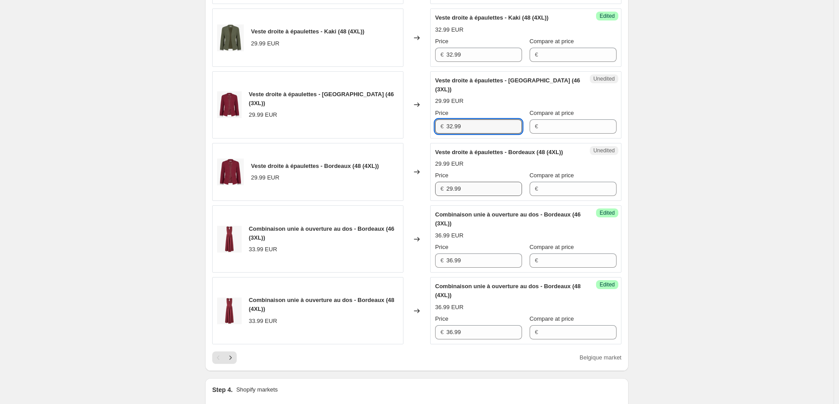
type input "32.99"
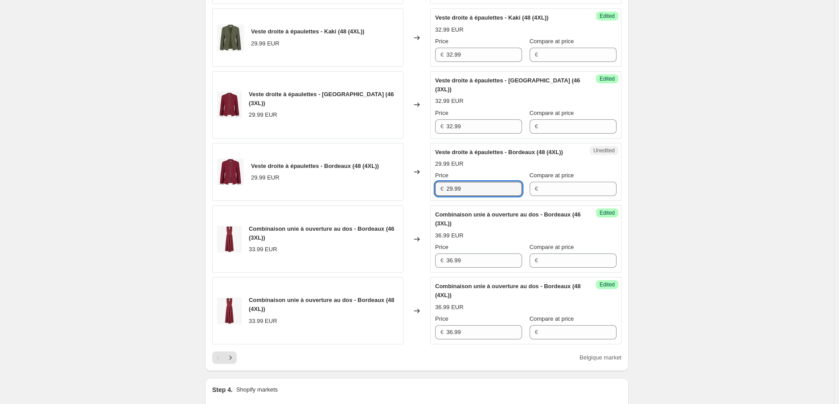
drag, startPoint x: 466, startPoint y: 196, endPoint x: 411, endPoint y: 196, distance: 54.4
click at [411, 196] on div "Veste droite à épaulettes - Bordeaux (48 (4XL)) 29.99 EUR Changed to Unedited V…" at bounding box center [416, 172] width 409 height 58
paste input "32"
type input "32.99"
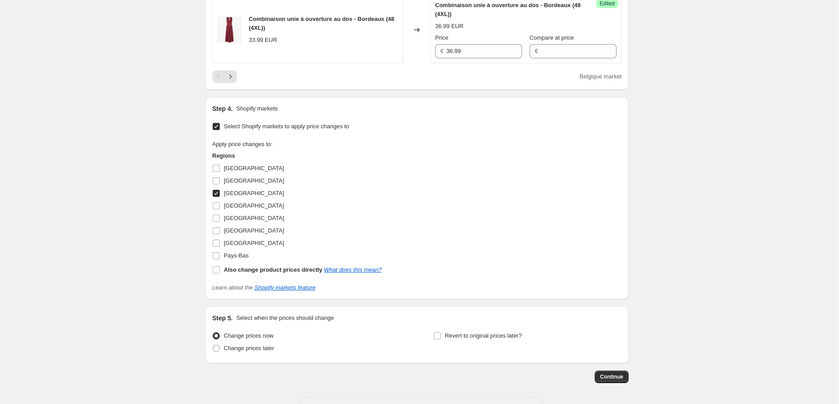
scroll to position [1619, 0]
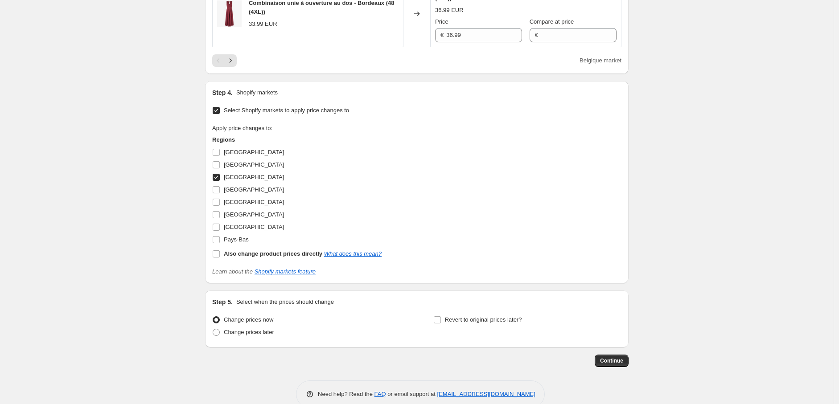
click at [220, 181] on input "[GEOGRAPHIC_DATA]" at bounding box center [216, 177] width 7 height 7
checkbox input "false"
click at [219, 218] on input "[GEOGRAPHIC_DATA]" at bounding box center [216, 214] width 7 height 7
checkbox input "true"
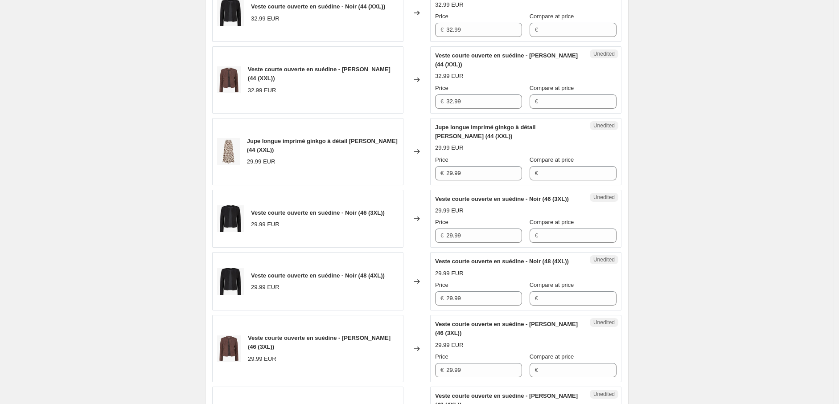
scroll to position [679, 0]
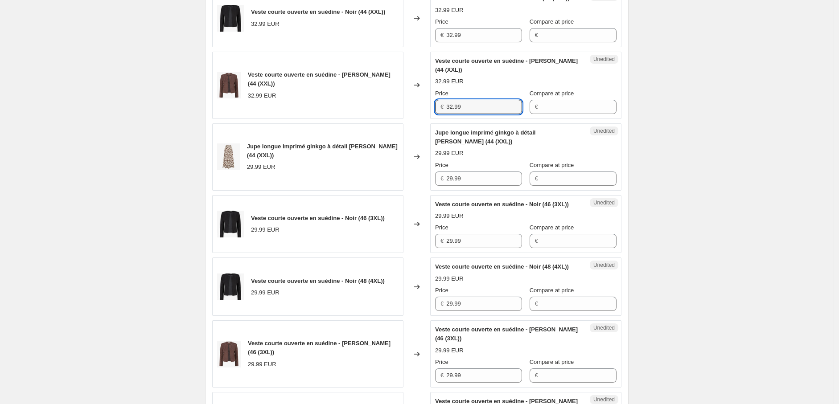
drag, startPoint x: 468, startPoint y: 109, endPoint x: 384, endPoint y: 103, distance: 84.0
click at [385, 103] on div "Veste courte ouverte en suédine - [PERSON_NAME] (44 (XXL)) 32.99 EUR Changed to…" at bounding box center [416, 85] width 409 height 67
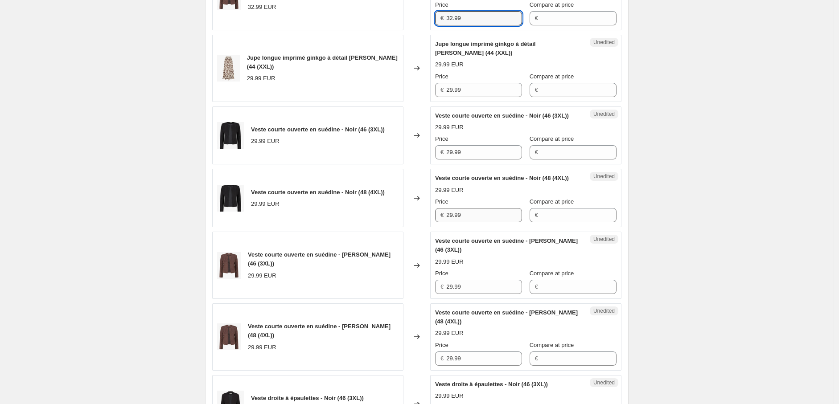
scroll to position [777, 0]
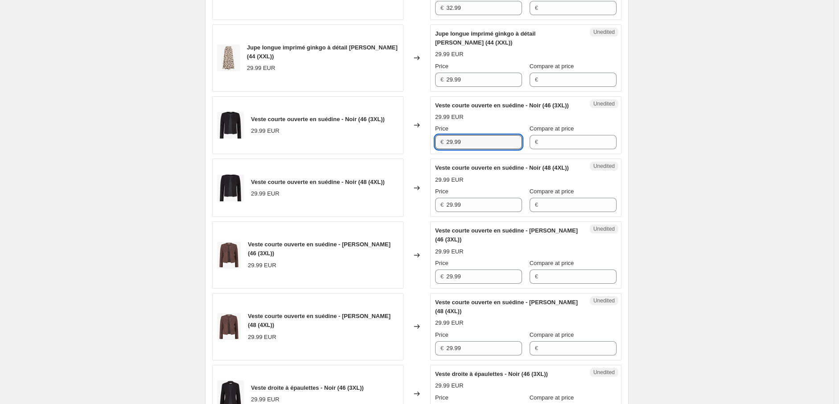
drag, startPoint x: 460, startPoint y: 150, endPoint x: 410, endPoint y: 161, distance: 51.0
click at [407, 146] on div "Veste courte ouverte en suédine - Noir (46 (3XL)) 29.99 EUR Changed to Unedited…" at bounding box center [416, 125] width 409 height 58
paste input "32"
type input "32.99"
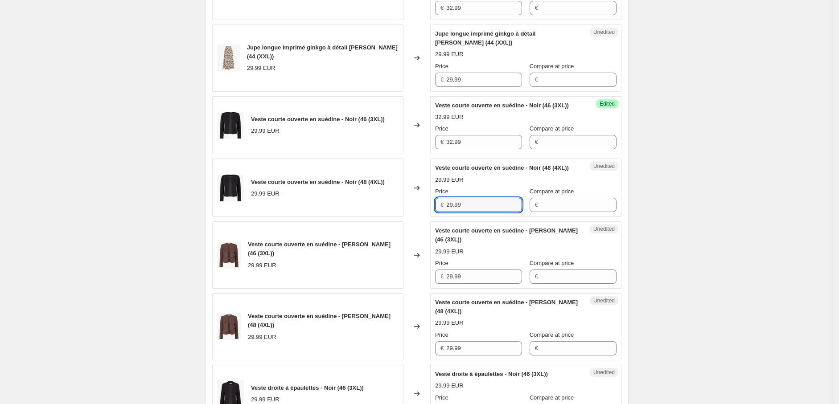
drag, startPoint x: 475, startPoint y: 223, endPoint x: 403, endPoint y: 223, distance: 71.7
click at [403, 217] on div "Veste courte ouverte en suédine - Noir (48 (4XL)) 29.99 EUR Changed to Unedited…" at bounding box center [416, 188] width 409 height 58
paste input "32"
type input "32.99"
click at [409, 289] on div "Veste courte ouverte en suédine - [PERSON_NAME] (46 (3XL)) 29.99 EUR Changed to…" at bounding box center [416, 254] width 409 height 67
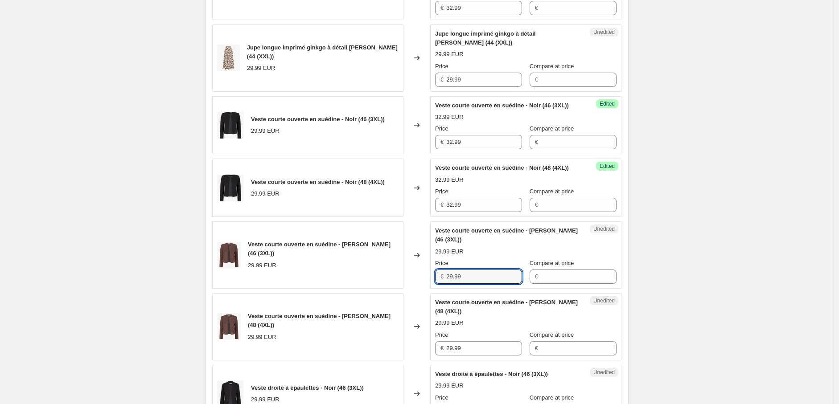
paste input "32"
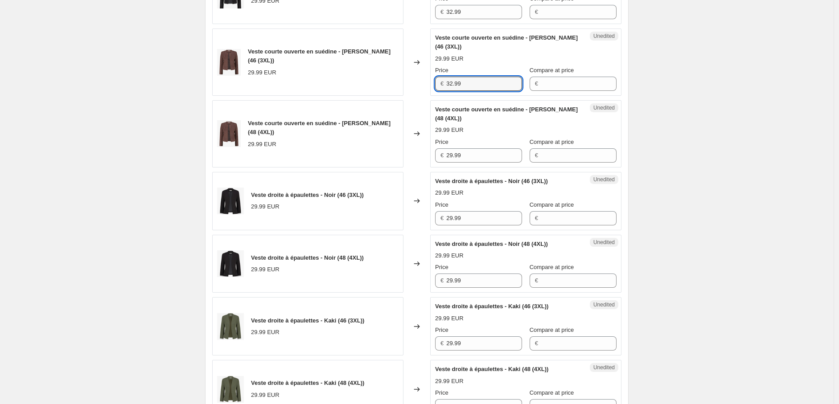
scroll to position [976, 0]
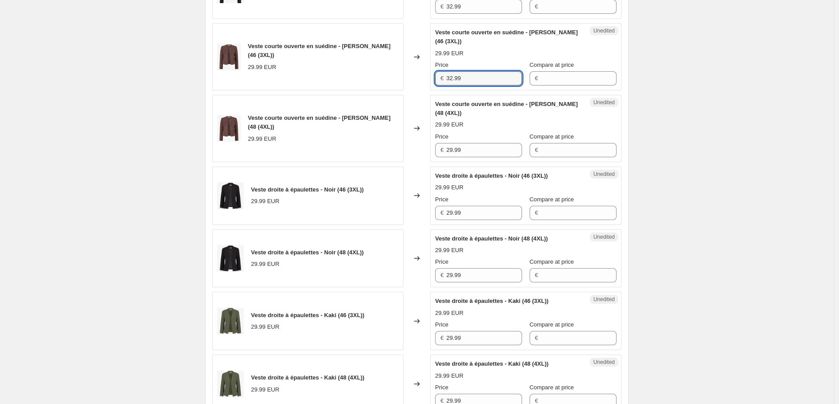
type input "32.99"
drag, startPoint x: 439, startPoint y: 168, endPoint x: 418, endPoint y: 169, distance: 21.0
click at [419, 162] on div "Veste courte ouverte en suédine - [PERSON_NAME] (48 (4XL)) 29.99 EUR Changed to…" at bounding box center [416, 128] width 409 height 67
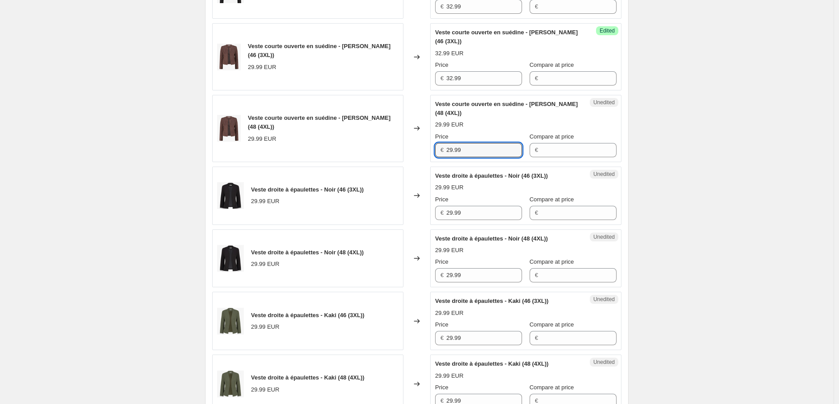
paste input "32"
type input "32.99"
drag, startPoint x: 470, startPoint y: 234, endPoint x: 409, endPoint y: 233, distance: 61.5
click at [410, 225] on div "Veste droite à épaulettes - Noir (46 (3XL)) 29.99 EUR Changed to Unedited Veste…" at bounding box center [416, 196] width 409 height 58
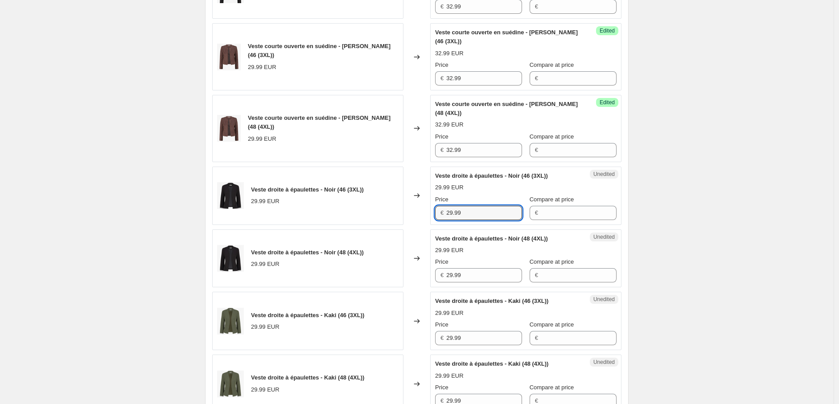
paste input "32"
type input "32.99"
drag, startPoint x: 421, startPoint y: 292, endPoint x: 415, endPoint y: 292, distance: 6.2
click at [415, 288] on div "Veste droite à épaulettes - Noir (48 (4XL)) 29.99 EUR Changed to Unedited Veste…" at bounding box center [416, 258] width 409 height 58
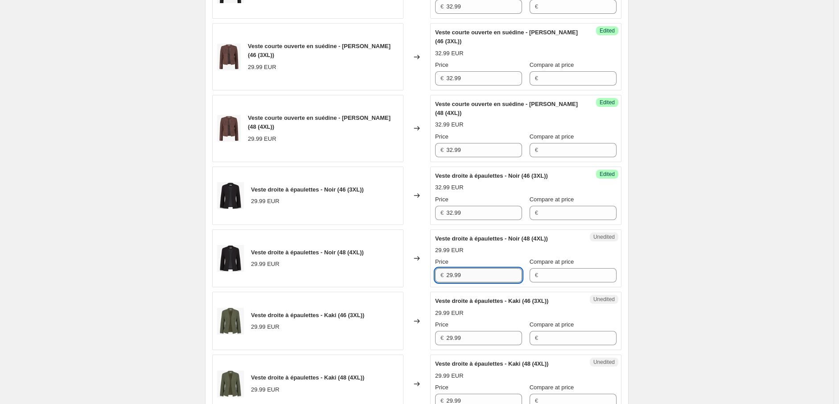
paste input "32"
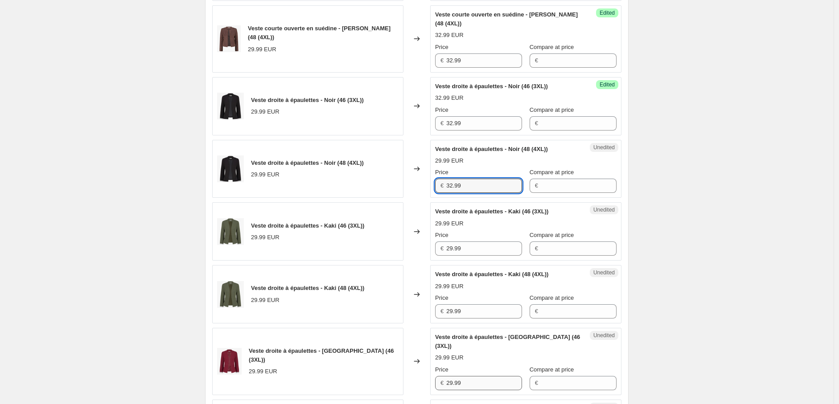
scroll to position [1223, 0]
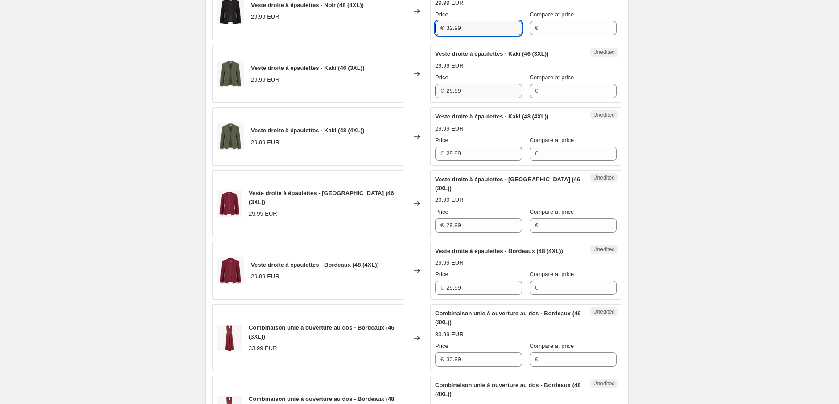
type input "32.99"
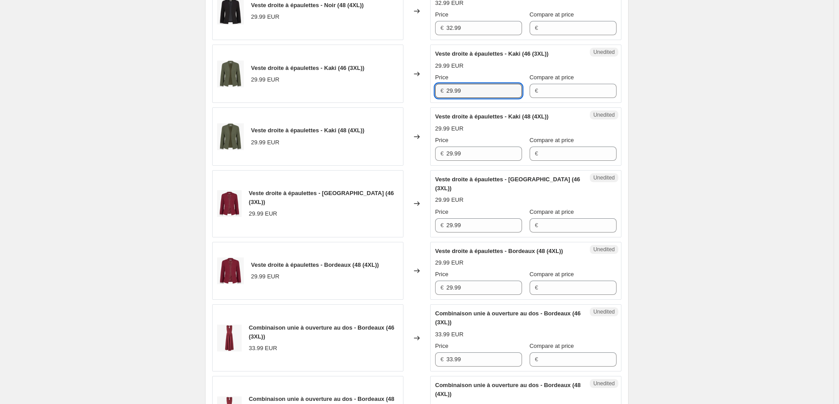
drag, startPoint x: 466, startPoint y: 105, endPoint x: 419, endPoint y: 105, distance: 47.7
click at [419, 103] on div "Veste droite à épaulettes - Kaki (46 (3XL)) 29.99 EUR Changed to Unedited Veste…" at bounding box center [416, 74] width 409 height 58
paste input "32"
type input "32.99"
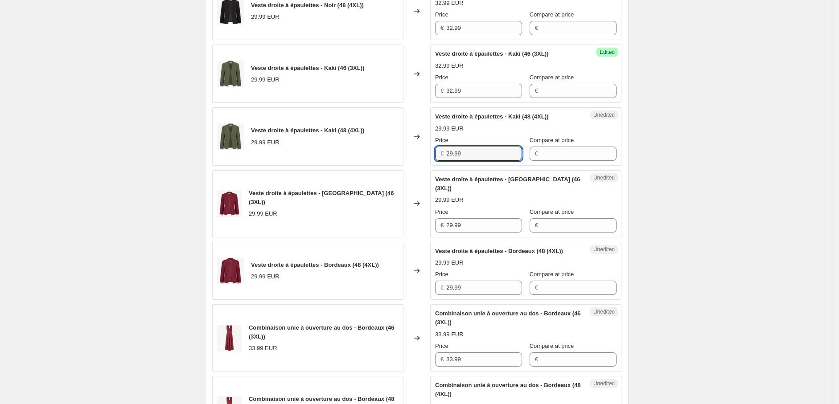
drag, startPoint x: 468, startPoint y: 175, endPoint x: 413, endPoint y: 175, distance: 55.2
click at [413, 166] on div "Veste droite à épaulettes - Kaki (48 (4XL)) 29.99 EUR Changed to Unedited Veste…" at bounding box center [416, 136] width 409 height 58
paste input "32"
type input "32.99"
drag, startPoint x: 470, startPoint y: 238, endPoint x: 419, endPoint y: 233, distance: 51.9
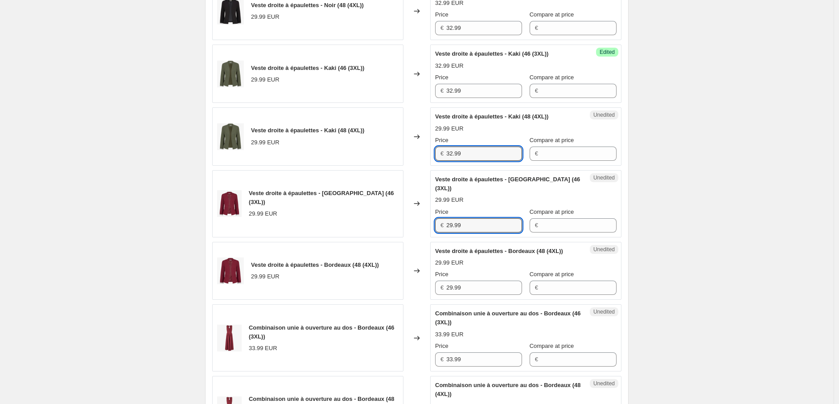
click at [419, 233] on div "Veste droite à épaulettes - Bordeaux (46 (3XL)) 29.99 EUR Changed to Unedited V…" at bounding box center [416, 203] width 409 height 67
paste input "32"
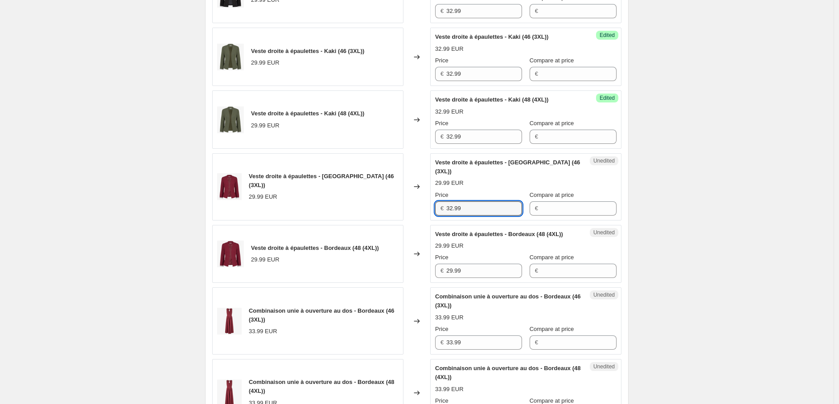
scroll to position [1436, 0]
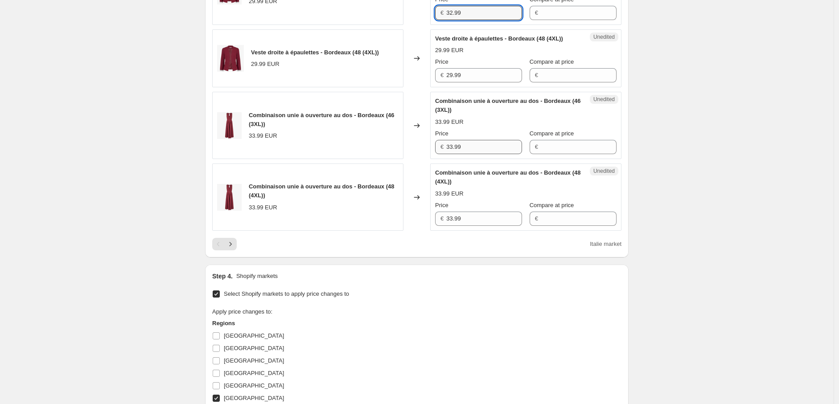
type input "32.99"
click at [453, 154] on input "33.99" at bounding box center [484, 147] width 76 height 14
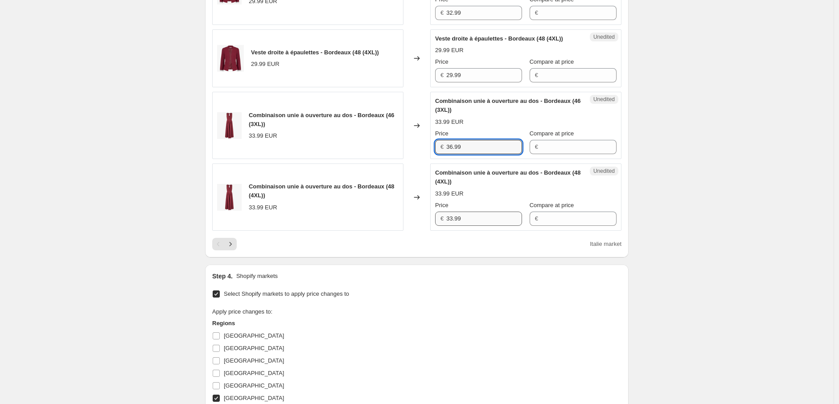
type input "36.99"
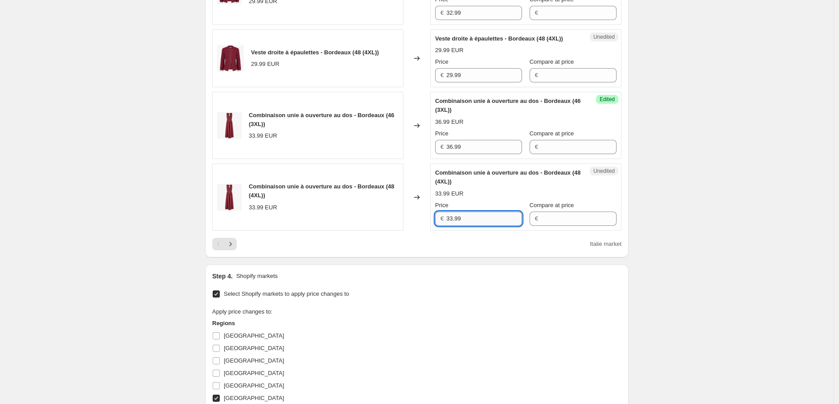
click at [454, 226] on input "33.99" at bounding box center [484, 219] width 76 height 14
type input "36.99"
click at [233, 249] on icon "Next" at bounding box center [230, 244] width 9 height 9
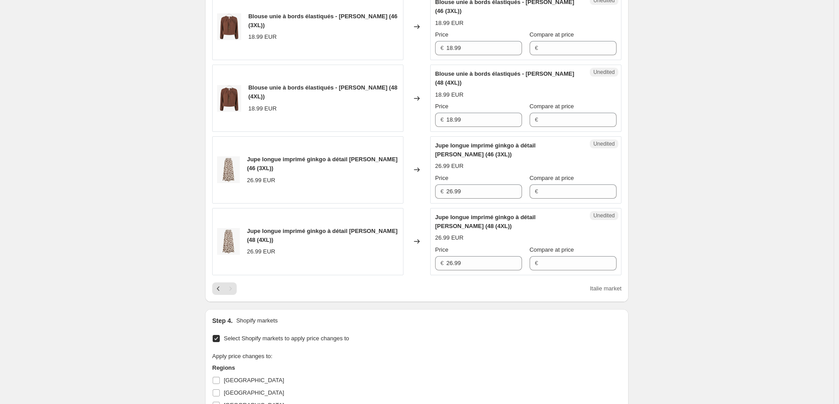
scroll to position [332, 0]
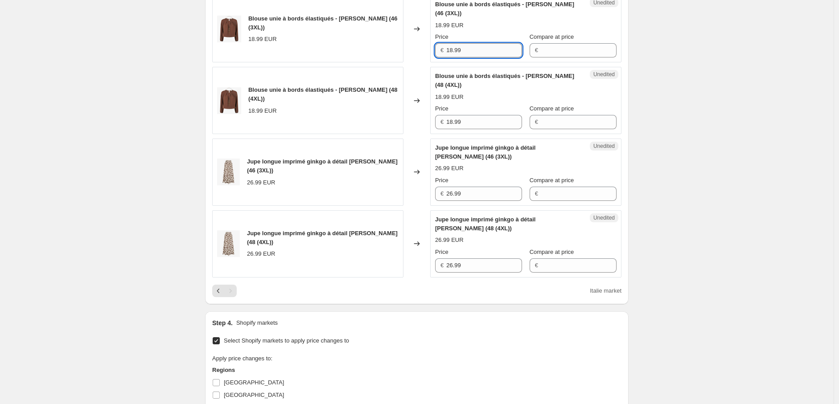
click at [452, 51] on input "18.99" at bounding box center [484, 50] width 76 height 14
drag, startPoint x: 461, startPoint y: 47, endPoint x: 421, endPoint y: 46, distance: 40.1
click at [421, 46] on div "Blouse unie à bords élastiqués - [PERSON_NAME] (46 (3XL)) 18.99 EUR Changed to …" at bounding box center [416, 28] width 409 height 67
type input "20.99"
drag, startPoint x: 416, startPoint y: 121, endPoint x: 400, endPoint y: 121, distance: 15.6
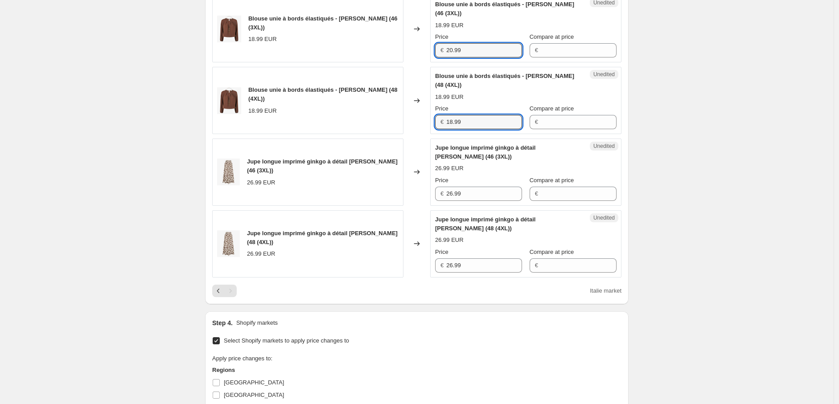
click at [400, 121] on div "Blouse unie à bords élastiqués - [PERSON_NAME] (48 (4XL)) 18.99 EUR Changed to …" at bounding box center [416, 100] width 409 height 67
paste input "20"
type input "20.99"
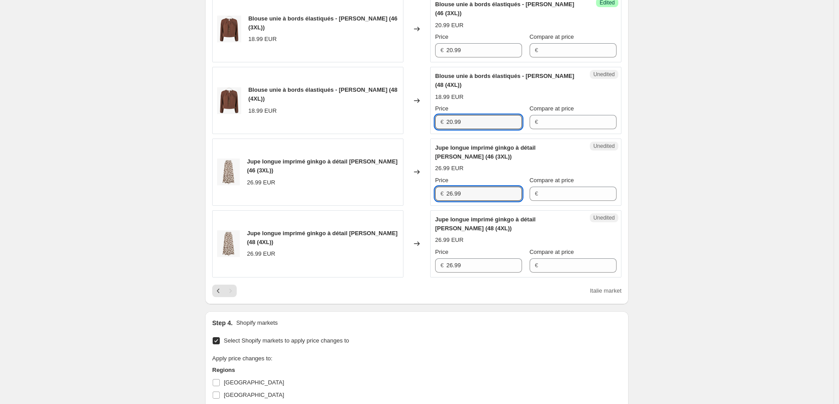
drag, startPoint x: 453, startPoint y: 192, endPoint x: 451, endPoint y: 218, distance: 26.4
click at [452, 200] on input "26.99" at bounding box center [484, 194] width 76 height 14
drag, startPoint x: 443, startPoint y: 192, endPoint x: 404, endPoint y: 188, distance: 38.9
click at [404, 188] on div "Jupe longue imprimé ginkgo à détail [PERSON_NAME] (46 (3XL)) 26.99 EUR Changed …" at bounding box center [416, 172] width 409 height 67
type input "30.99"
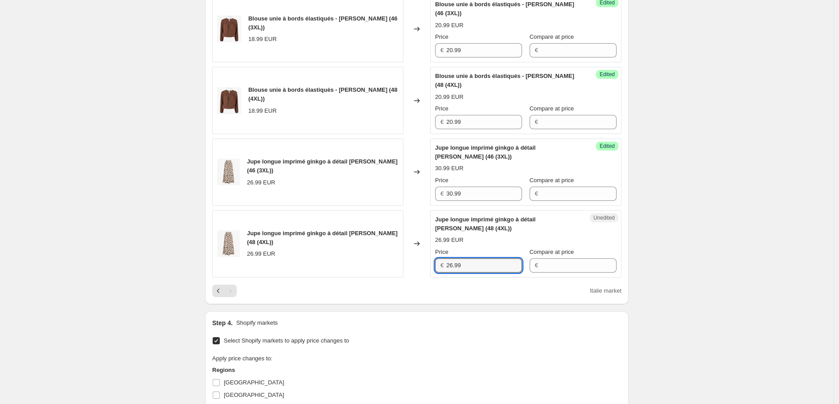
click at [413, 265] on div "Jupe longue imprimé ginkgo à détail [PERSON_NAME] (48 (4XL)) 26.99 EUR Changed …" at bounding box center [416, 243] width 409 height 67
paste input "30"
type input "30.99"
click at [753, 267] on div "Create new price [MEDICAL_DATA]. This page is ready Create new price [MEDICAL_D…" at bounding box center [416, 160] width 833 height 984
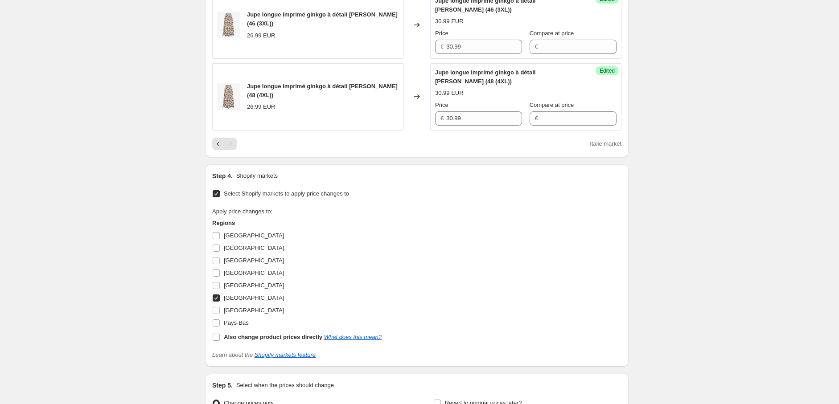
scroll to position [580, 0]
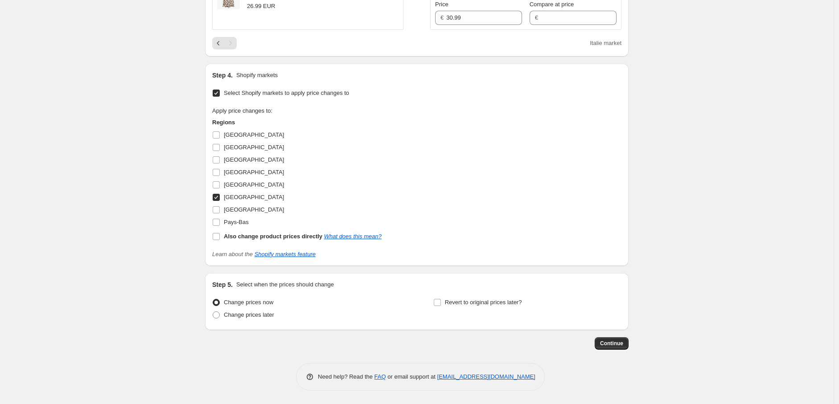
click at [219, 194] on input "[GEOGRAPHIC_DATA]" at bounding box center [216, 197] width 7 height 7
checkbox input "false"
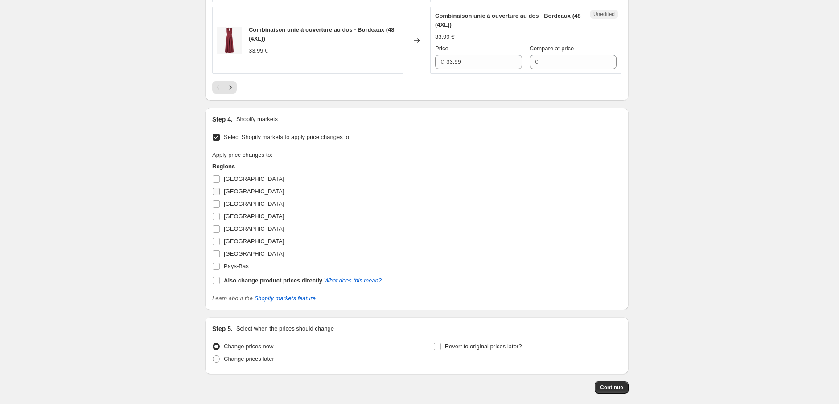
scroll to position [1498, 0]
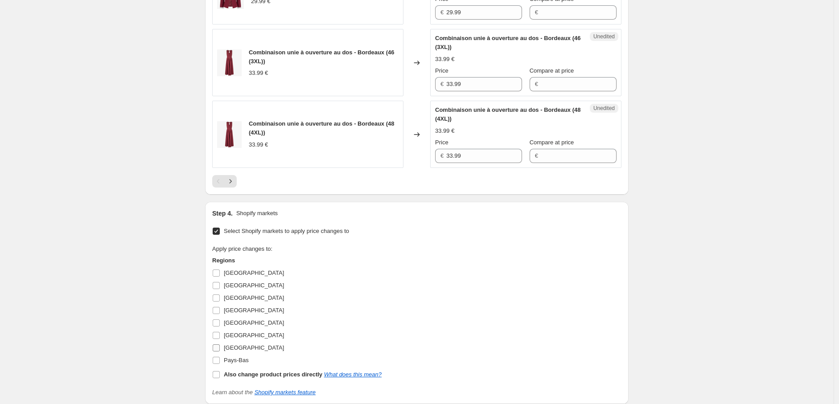
click at [218, 352] on input "[GEOGRAPHIC_DATA]" at bounding box center [216, 347] width 7 height 7
checkbox input "true"
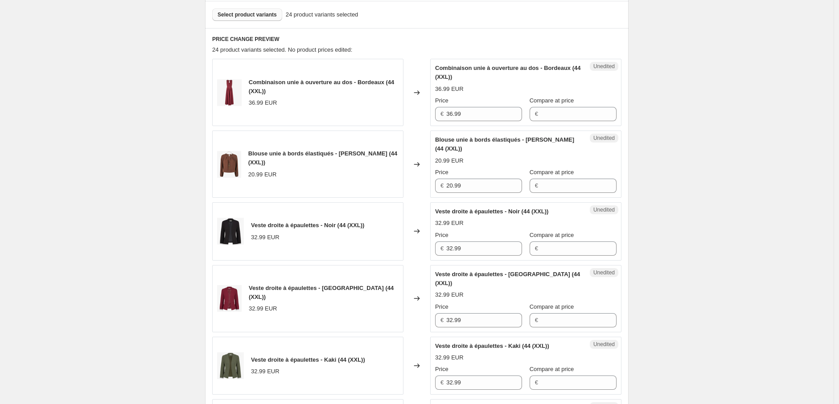
scroll to position [346, 0]
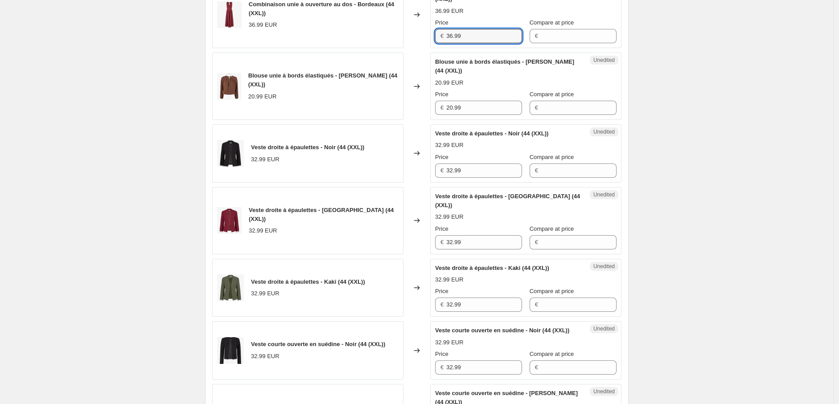
drag, startPoint x: 464, startPoint y: 35, endPoint x: 397, endPoint y: 35, distance: 67.7
click at [397, 35] on div "Combinaison unie à ouverture au dos - Bordeaux (44 (XXL)) 36.99 EUR Changed to …" at bounding box center [416, 14] width 409 height 67
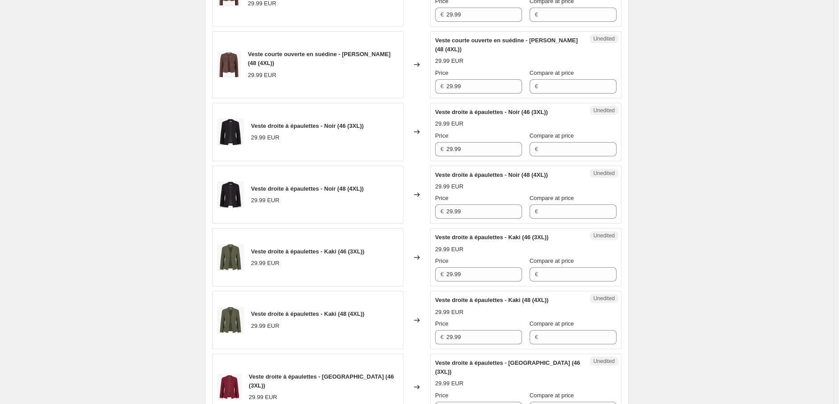
scroll to position [1337, 0]
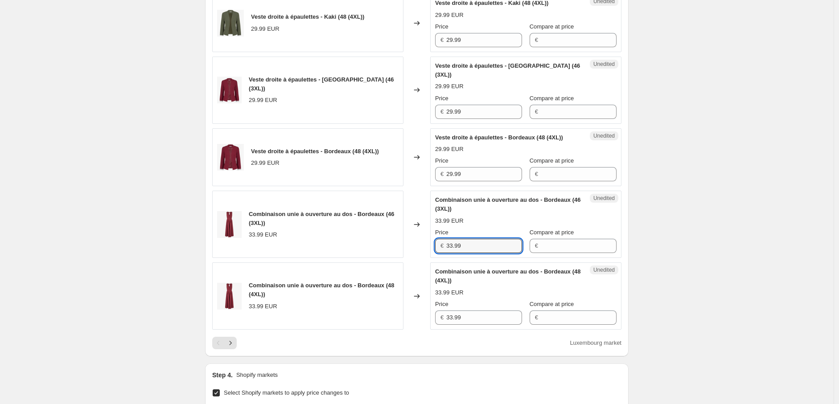
drag, startPoint x: 433, startPoint y: 255, endPoint x: 415, endPoint y: 271, distance: 23.6
click at [398, 255] on div "Combinaison unie à ouverture au dos - Bordeaux (46 (3XL)) 33.99 EUR Changed to …" at bounding box center [416, 224] width 409 height 67
paste input "6"
type input "36.99"
drag, startPoint x: 390, startPoint y: 320, endPoint x: 381, endPoint y: 319, distance: 9.5
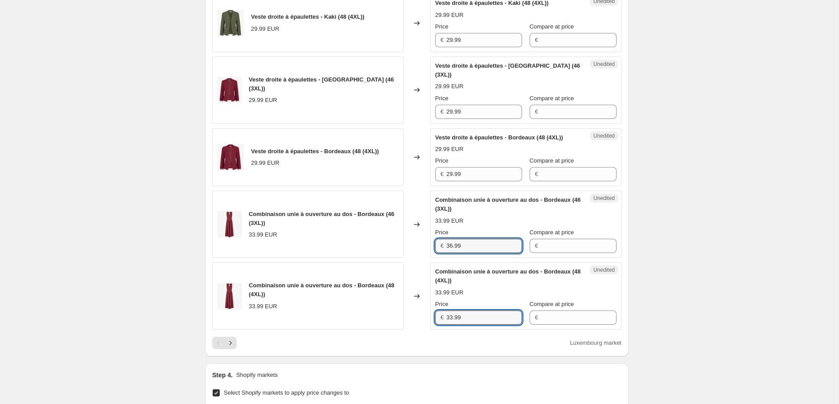
click at [383, 319] on div "Combinaison unie à ouverture au dos - Bordeaux (48 (4XL)) 33.99 EUR Changed to …" at bounding box center [416, 295] width 409 height 67
paste input "6"
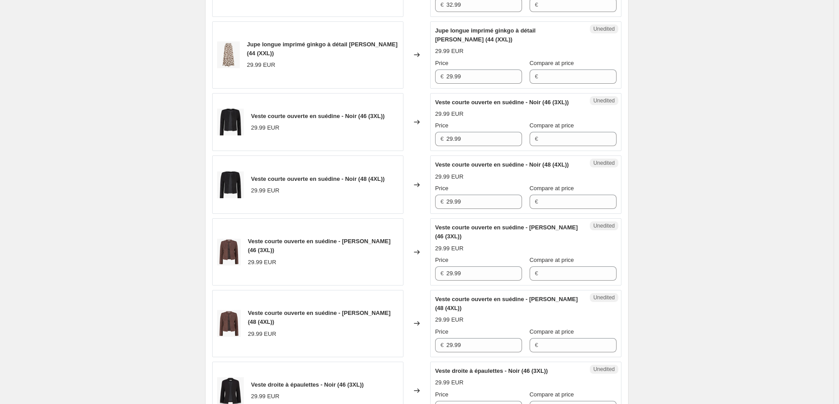
scroll to position [693, 0]
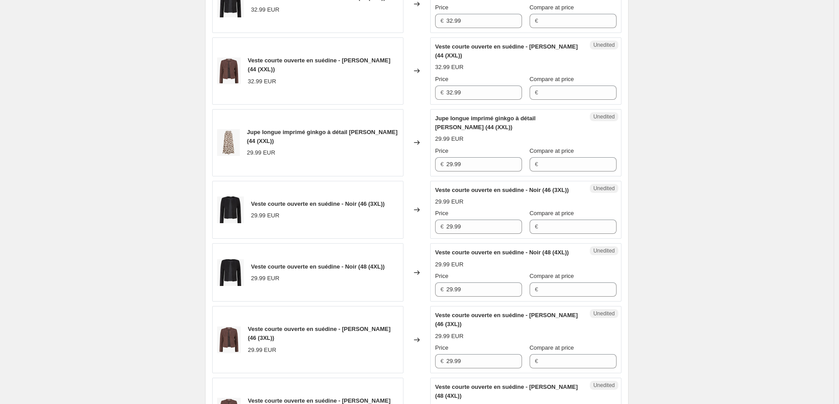
type input "36.99"
drag, startPoint x: 403, startPoint y: 90, endPoint x: 391, endPoint y: 90, distance: 11.6
click at [391, 88] on div "Veste courte ouverte en suédine - [PERSON_NAME] (44 (XXL)) 32.99 EUR Changed to…" at bounding box center [416, 70] width 409 height 67
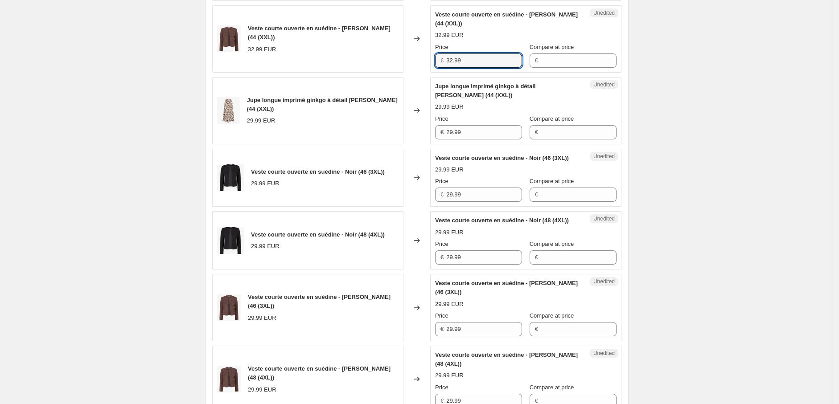
scroll to position [742, 0]
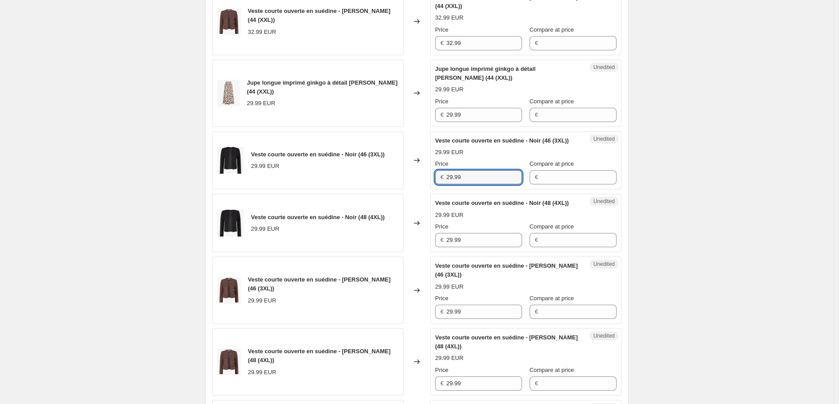
drag, startPoint x: 468, startPoint y: 185, endPoint x: 421, endPoint y: 201, distance: 49.5
click at [415, 185] on div "Veste courte ouverte en suédine - Noir (46 (3XL)) 29.99 EUR Changed to Unedited…" at bounding box center [416, 160] width 409 height 58
paste input "32"
type input "32.99"
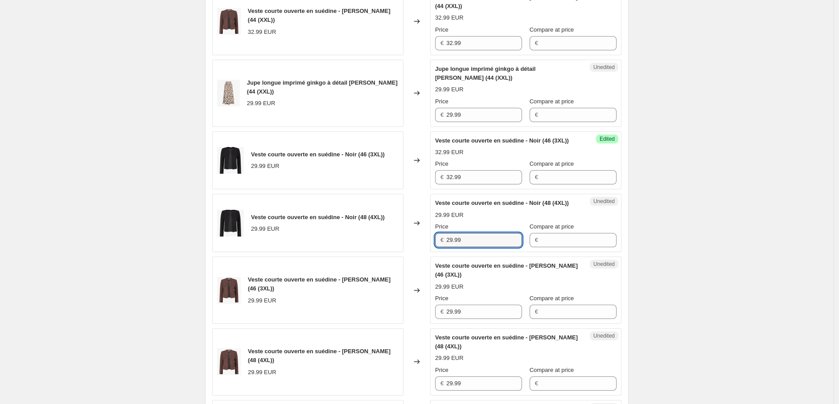
drag, startPoint x: 440, startPoint y: 258, endPoint x: 420, endPoint y: 268, distance: 22.7
click at [415, 252] on div "Veste courte ouverte en suédine - Noir (48 (4XL)) 29.99 EUR Changed to Unedited…" at bounding box center [416, 223] width 409 height 58
paste input "32"
type input "32.99"
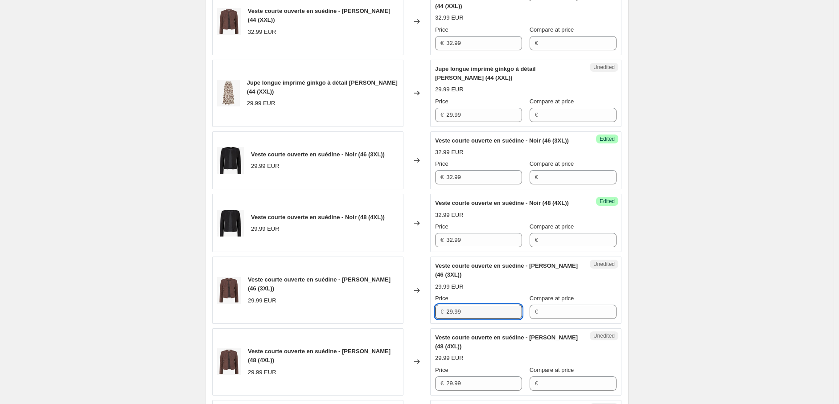
drag, startPoint x: 469, startPoint y: 332, endPoint x: 413, endPoint y: 327, distance: 55.9
click at [411, 324] on div "Veste courte ouverte en suédine - [PERSON_NAME] (46 (3XL)) 29.99 EUR Changed to…" at bounding box center [416, 290] width 409 height 67
paste input "32"
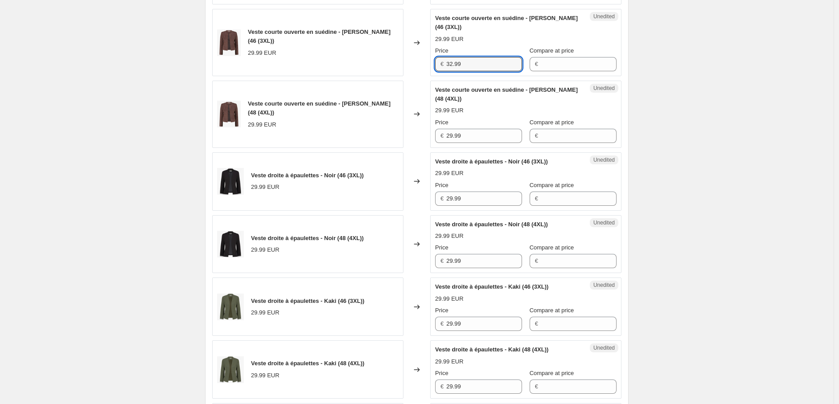
type input "32.99"
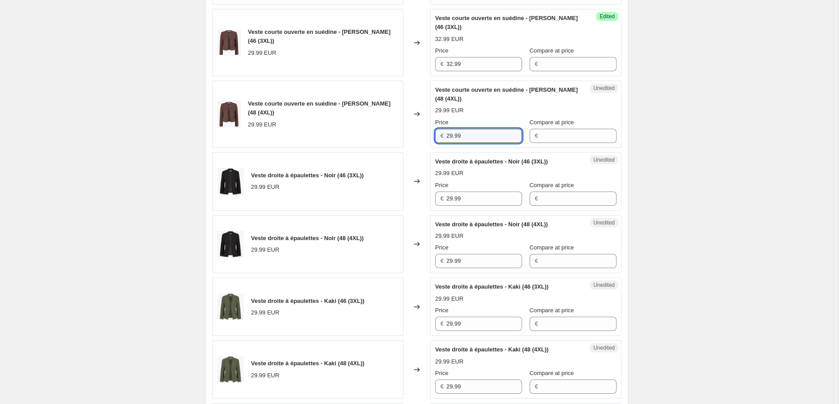
drag, startPoint x: 439, startPoint y: 154, endPoint x: 442, endPoint y: 189, distance: 35.3
click at [416, 148] on div "Veste courte ouverte en suédine - [PERSON_NAME] (48 (4XL)) 29.99 EUR Changed to…" at bounding box center [416, 114] width 409 height 67
paste input "32"
type input "32.99"
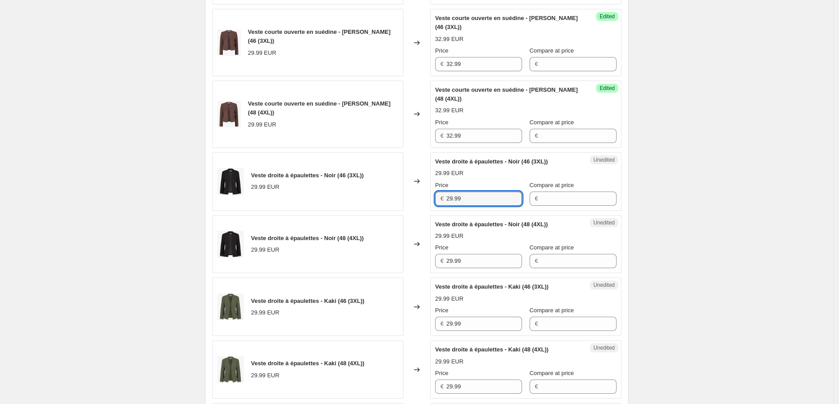
drag, startPoint x: 439, startPoint y: 217, endPoint x: 416, endPoint y: 225, distance: 24.8
click at [417, 211] on div "Veste droite à épaulettes - Noir (46 (3XL)) 29.99 EUR Changed to Unedited Veste…" at bounding box center [416, 181] width 409 height 58
paste input "32"
type input "32.99"
drag, startPoint x: 450, startPoint y: 276, endPoint x: 417, endPoint y: 281, distance: 32.9
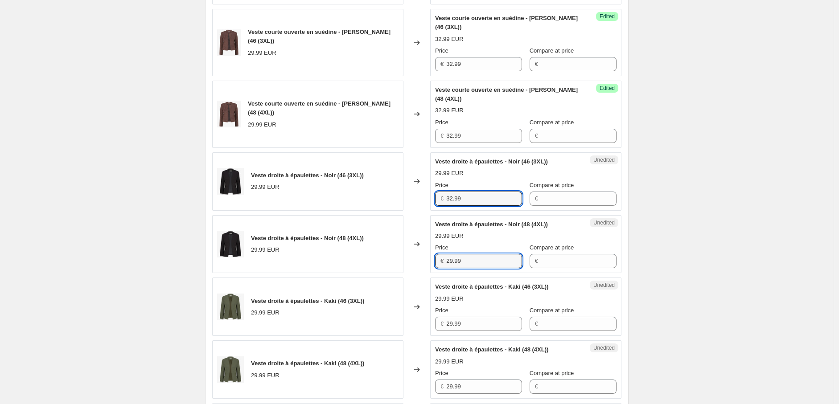
click at [421, 274] on div "Veste droite à épaulettes - Noir (48 (4XL)) 29.99 EUR Changed to Unedited Veste…" at bounding box center [416, 244] width 409 height 58
paste input "32"
type input "32.99"
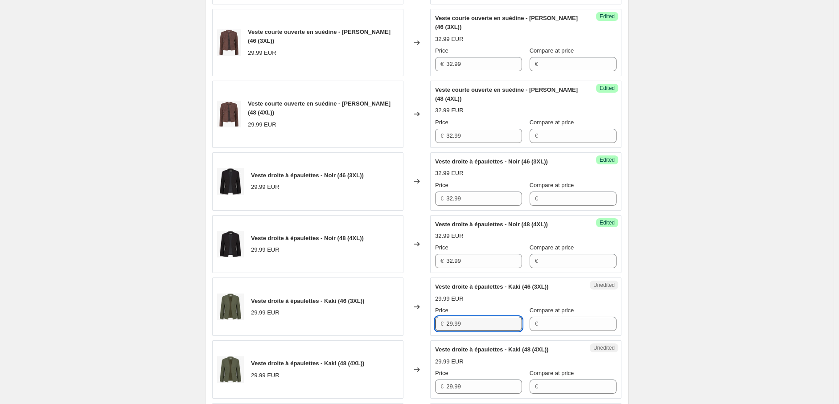
drag, startPoint x: 470, startPoint y: 345, endPoint x: 424, endPoint y: 344, distance: 46.8
click at [424, 336] on div "Veste droite à épaulettes - Kaki (46 (3XL)) 29.99 EUR Changed to Unedited Veste…" at bounding box center [416, 307] width 409 height 58
paste input "32"
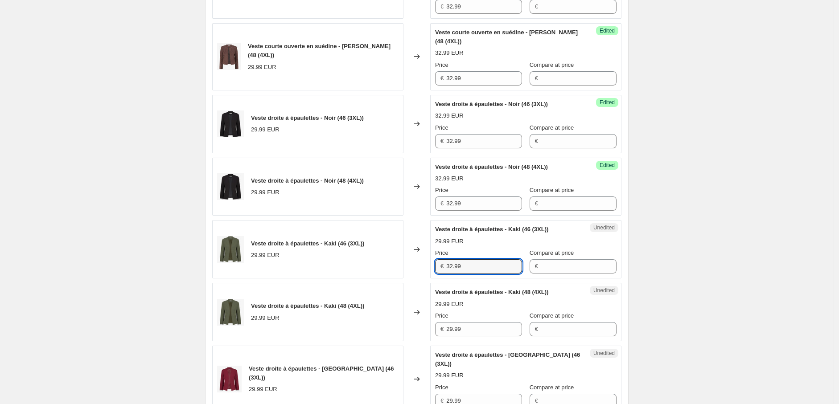
scroll to position [1287, 0]
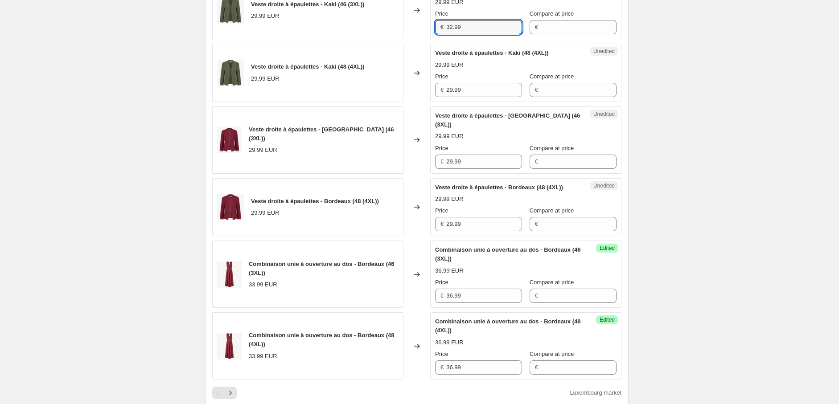
type input "32.99"
click at [432, 102] on div "Unedited Veste droite à épaulettes - Kaki (48 (4XL)) 29.99 EUR Price € 29.99 Co…" at bounding box center [525, 73] width 191 height 58
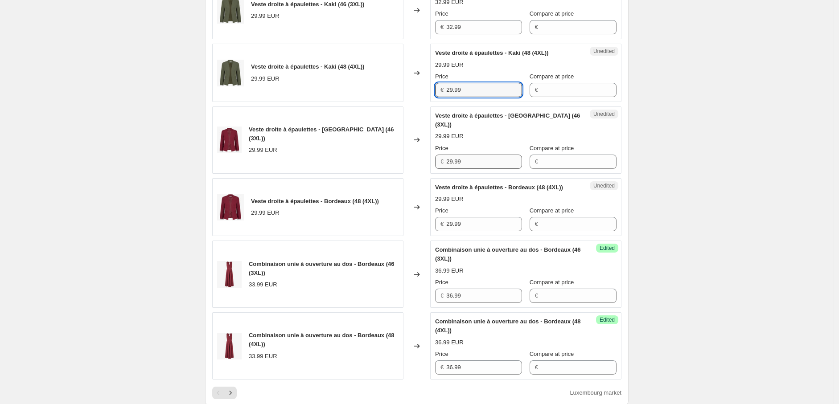
paste input "32"
type input "32.99"
drag, startPoint x: 461, startPoint y: 169, endPoint x: 405, endPoint y: 168, distance: 55.3
click at [405, 168] on div "Veste droite à épaulettes - Bordeaux (46 (3XL)) 29.99 EUR Changed to Unedited V…" at bounding box center [416, 139] width 409 height 67
paste input "32"
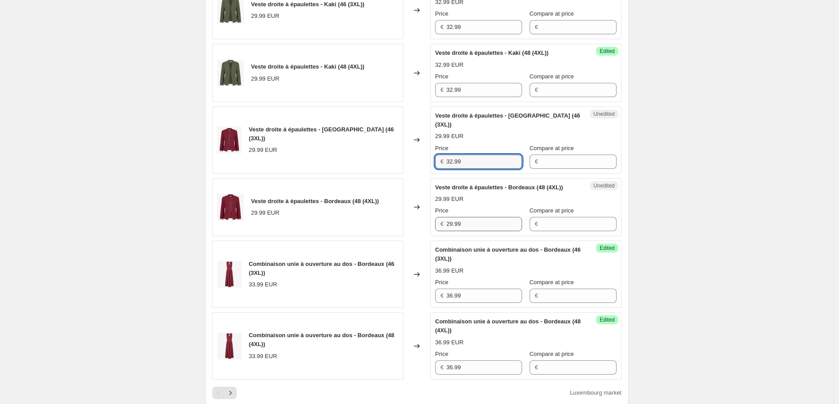
type input "32.99"
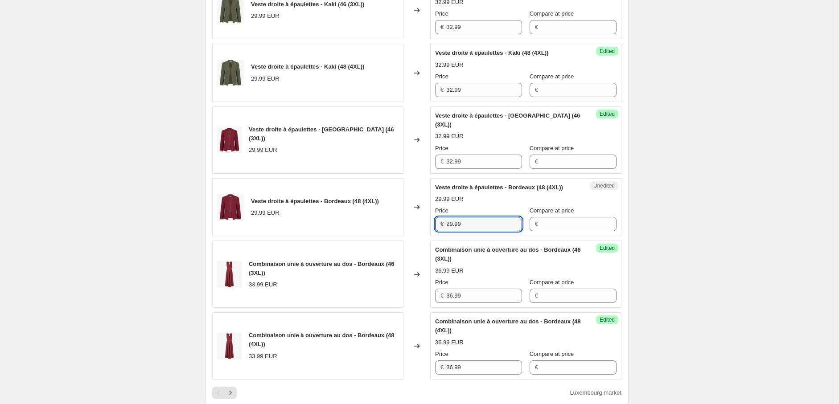
drag, startPoint x: 475, startPoint y: 233, endPoint x: 400, endPoint y: 230, distance: 75.3
click at [400, 230] on div "Veste droite à épaulettes - Bordeaux (48 (4XL)) 29.99 EUR Changed to Unedited V…" at bounding box center [416, 207] width 409 height 58
paste input "32"
type input "32.99"
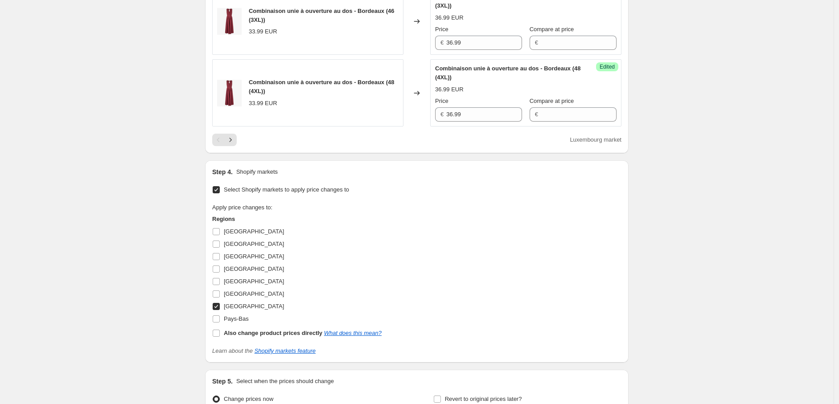
scroll to position [1485, 0]
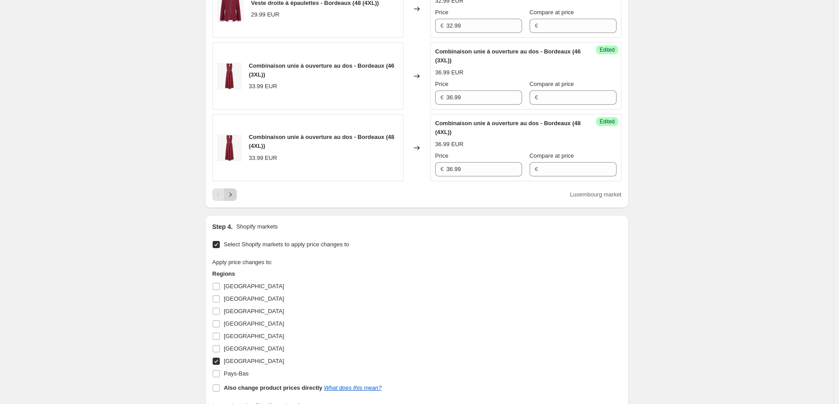
click at [235, 199] on icon "Next" at bounding box center [230, 194] width 9 height 9
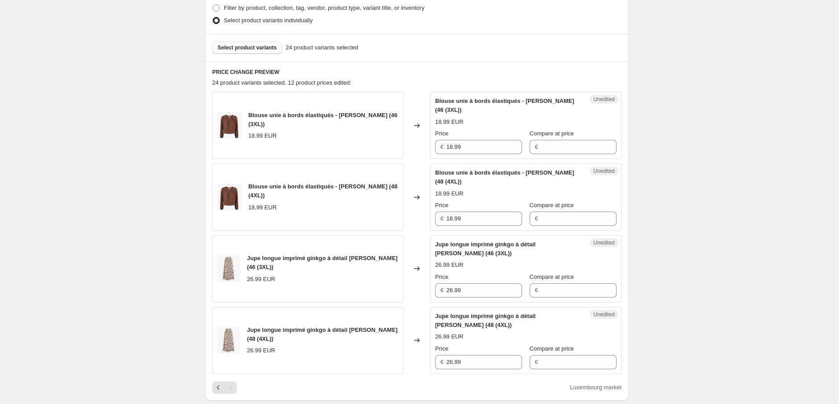
scroll to position [282, 0]
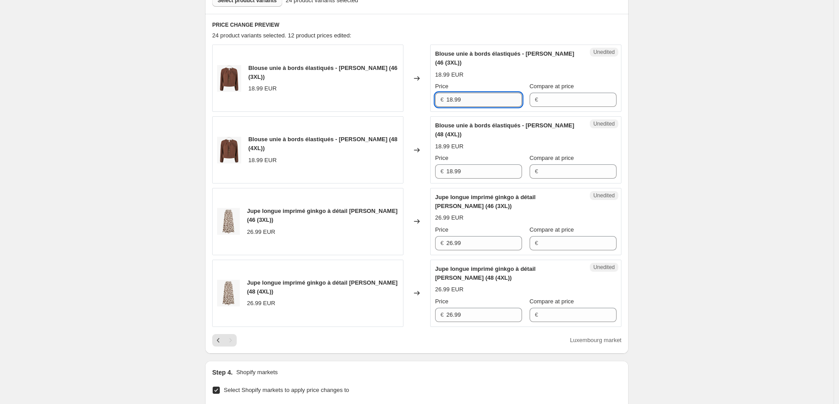
click at [454, 98] on input "18.99" at bounding box center [484, 100] width 76 height 14
type input "20.99"
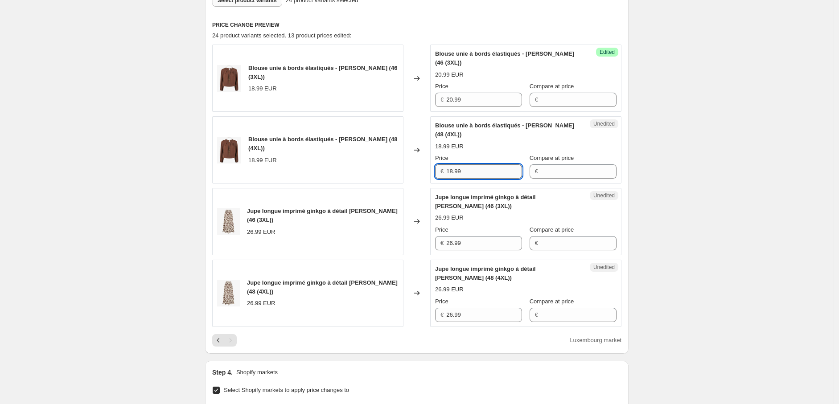
click at [454, 171] on input "18.99" at bounding box center [484, 171] width 76 height 14
type input "20.99"
click at [455, 242] on input "26.99" at bounding box center [484, 243] width 76 height 14
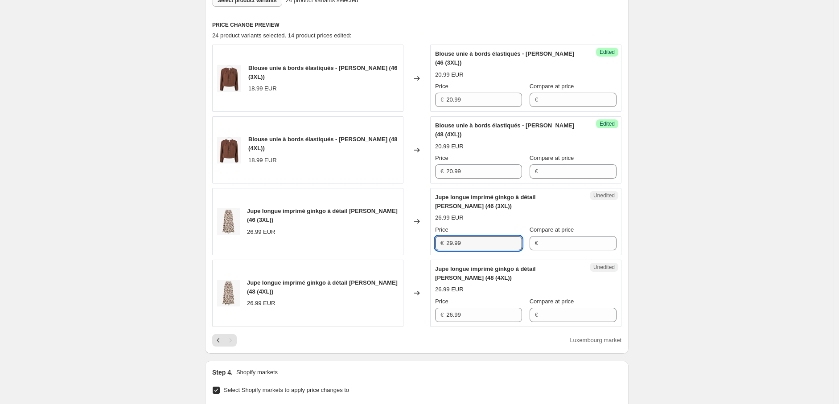
drag, startPoint x: 475, startPoint y: 243, endPoint x: 398, endPoint y: 242, distance: 77.1
click at [398, 242] on div "Jupe longue imprimé ginkgo à détail [PERSON_NAME] (46 (3XL)) 26.99 EUR Changed …" at bounding box center [416, 221] width 409 height 67
type input "29.99"
click at [423, 308] on div "Jupe longue imprimé ginkgo à détail [PERSON_NAME] (48 (4XL)) 26.99 EUR Changed …" at bounding box center [416, 293] width 409 height 67
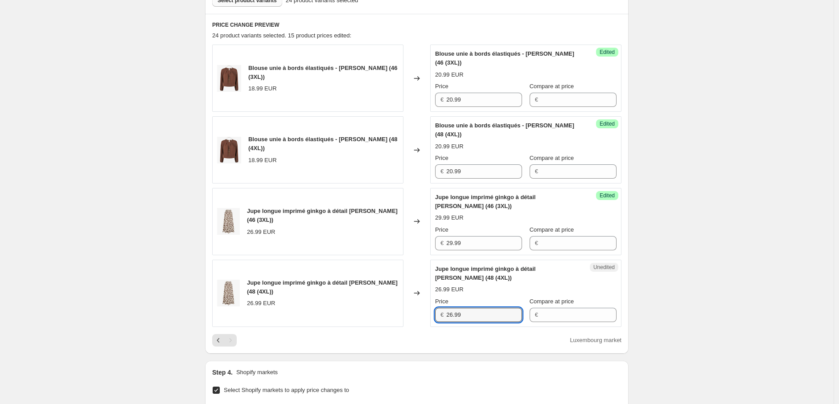
paste input "9"
type input "29.99"
click at [215, 339] on button "Previous" at bounding box center [218, 340] width 12 height 12
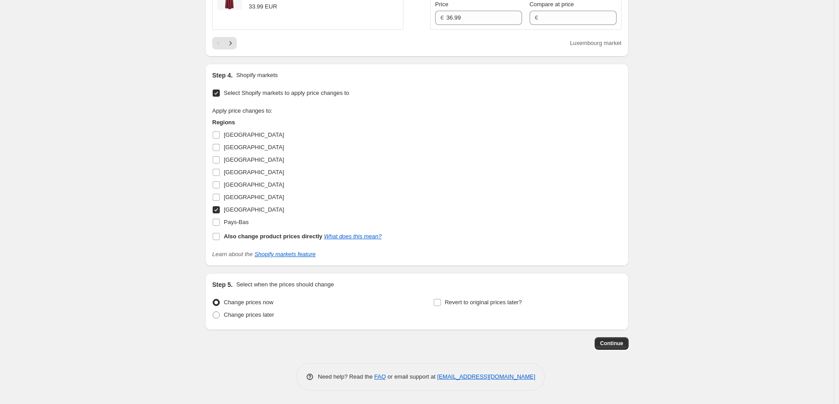
scroll to position [1647, 0]
click at [218, 210] on input "[GEOGRAPHIC_DATA]" at bounding box center [216, 209] width 7 height 7
checkbox input "false"
click at [220, 196] on input "[GEOGRAPHIC_DATA]" at bounding box center [216, 197] width 7 height 7
checkbox input "true"
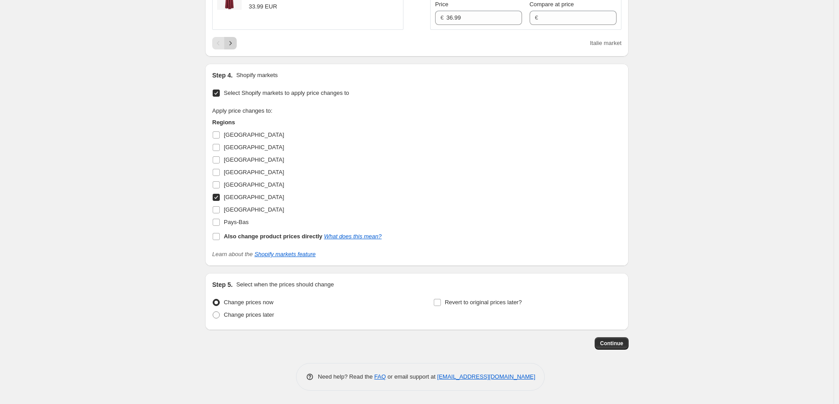
click at [235, 44] on icon "Next" at bounding box center [230, 43] width 9 height 9
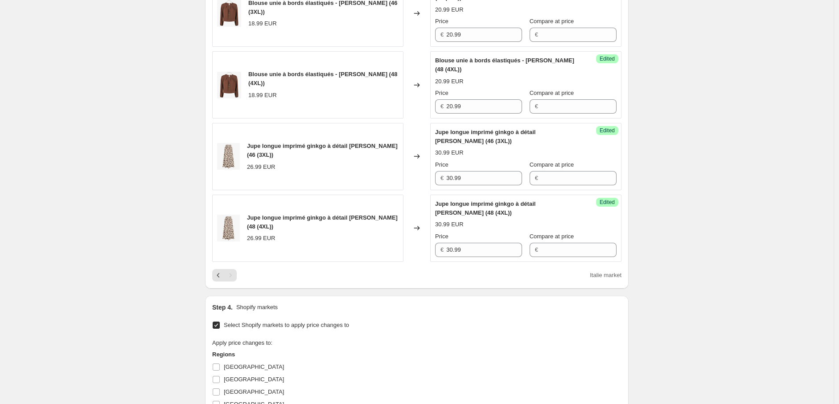
scroll to position [332, 0]
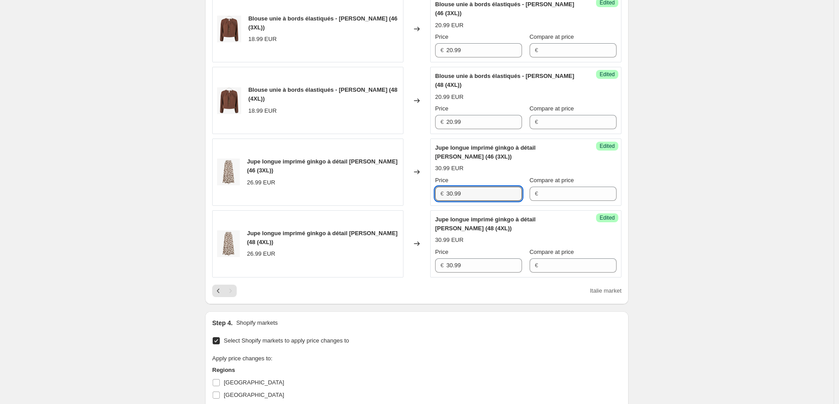
drag, startPoint x: 454, startPoint y: 194, endPoint x: 452, endPoint y: 206, distance: 12.5
click at [454, 195] on input "30.99" at bounding box center [484, 194] width 76 height 14
type input "29.99"
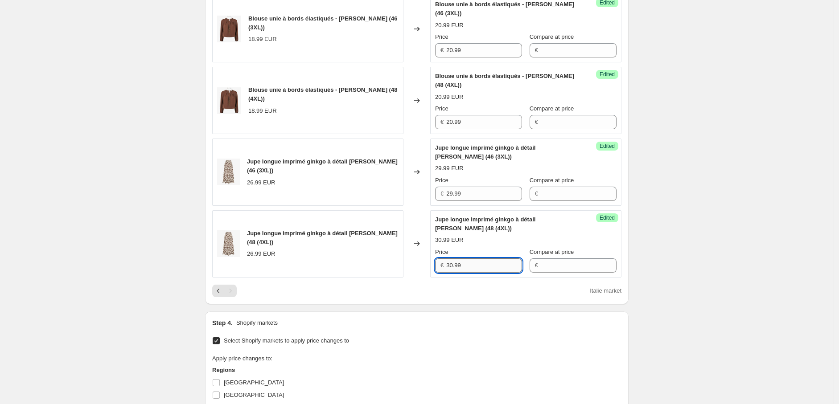
click at [453, 263] on input "30.99" at bounding box center [484, 265] width 76 height 14
type input "29.99"
click at [764, 258] on div "Create new price [MEDICAL_DATA]. This page is ready Create new price [MEDICAL_D…" at bounding box center [416, 160] width 833 height 984
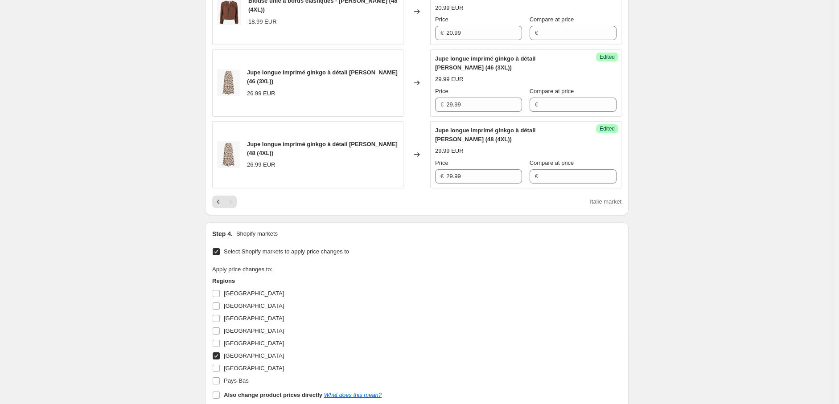
scroll to position [580, 0]
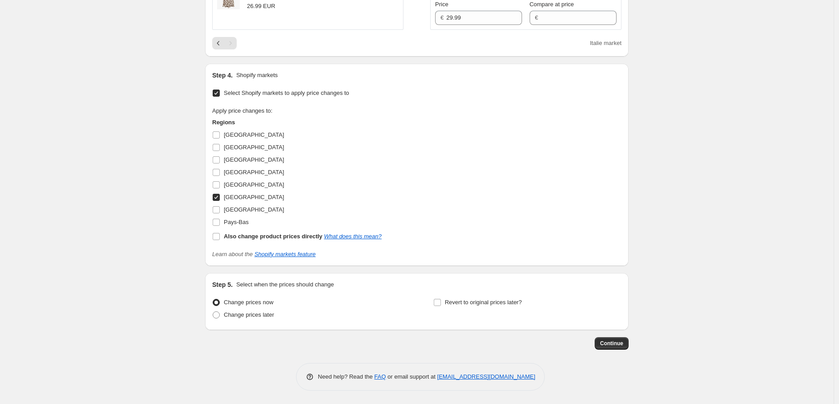
click at [220, 196] on input "[GEOGRAPHIC_DATA]" at bounding box center [216, 197] width 7 height 7
checkbox input "false"
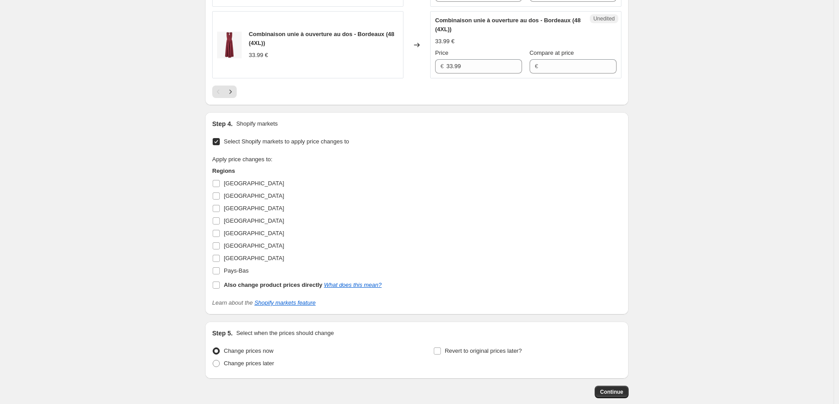
scroll to position [1548, 0]
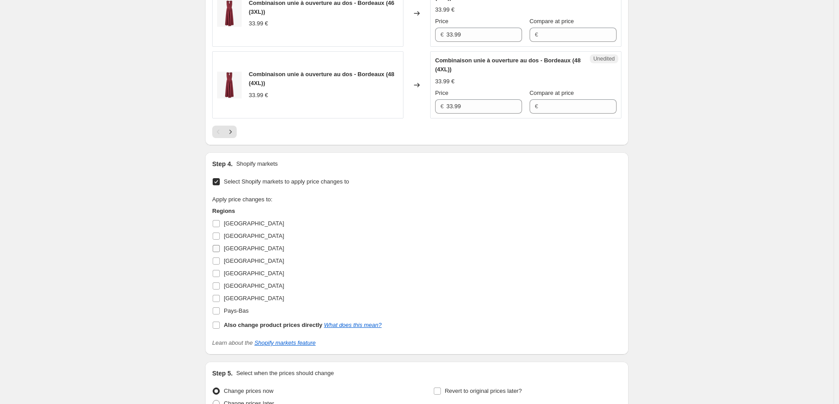
click at [219, 252] on input "[GEOGRAPHIC_DATA]" at bounding box center [216, 248] width 7 height 7
checkbox input "true"
click at [235, 136] on icon "Next" at bounding box center [230, 131] width 9 height 9
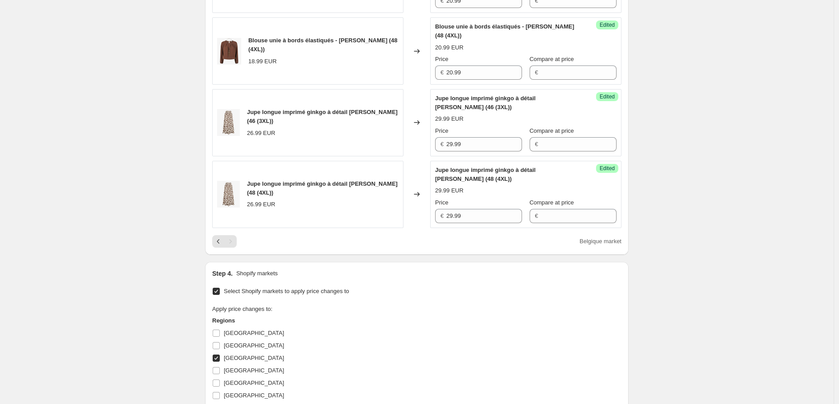
scroll to position [580, 0]
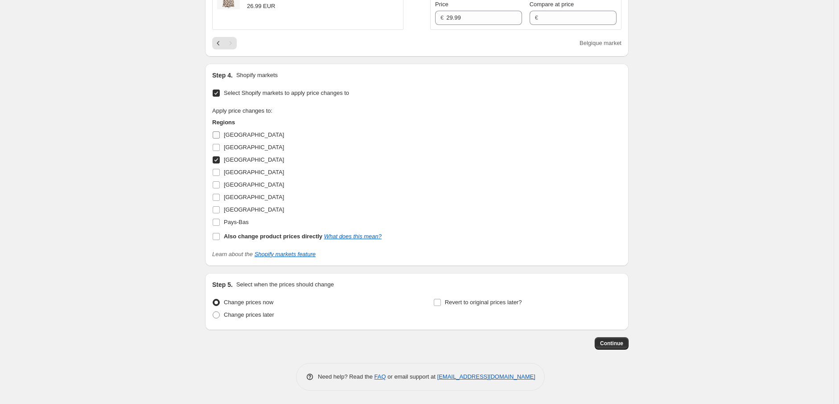
click at [217, 135] on input "[GEOGRAPHIC_DATA]" at bounding box center [216, 134] width 7 height 7
checkbox input "true"
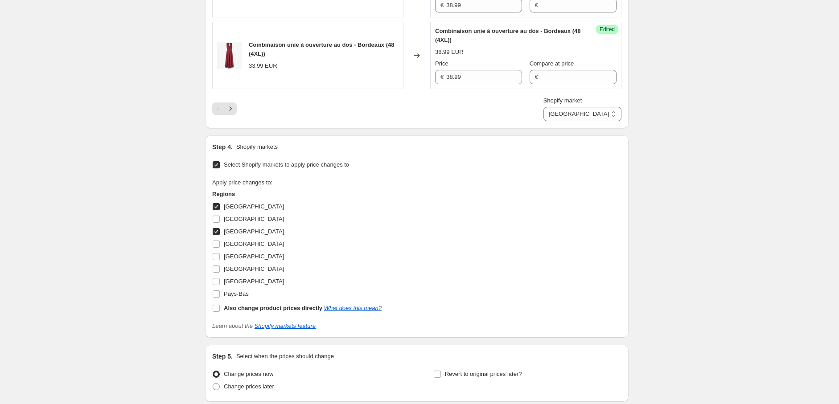
scroll to position [1560, 0]
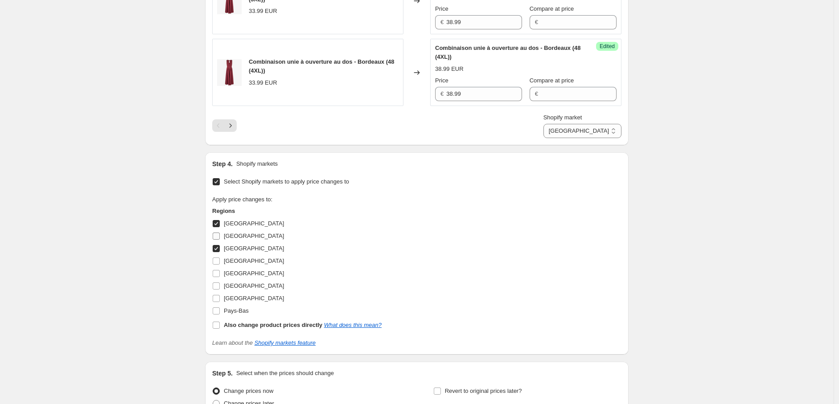
click at [219, 240] on input "[GEOGRAPHIC_DATA]" at bounding box center [216, 236] width 7 height 7
checkbox input "true"
click at [217, 290] on input "[GEOGRAPHIC_DATA]" at bounding box center [216, 285] width 7 height 7
checkbox input "true"
click at [217, 302] on input "[GEOGRAPHIC_DATA]" at bounding box center [216, 298] width 7 height 7
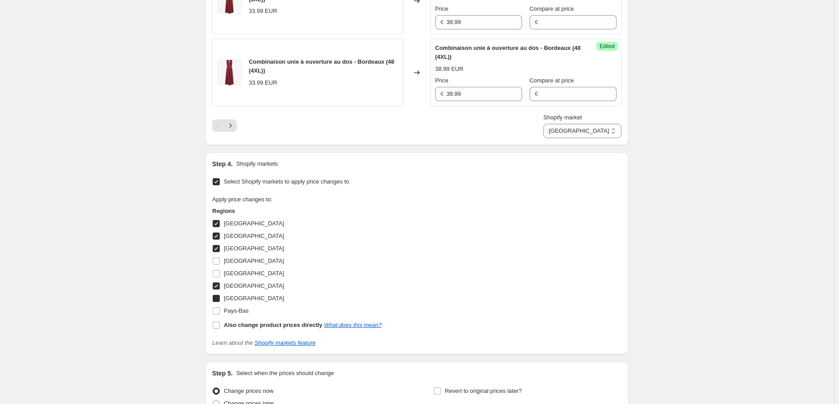
checkbox input "true"
click at [220, 315] on input "Pays-Bas" at bounding box center [216, 310] width 7 height 7
checkbox input "true"
click at [558, 303] on div "Apply price changes to: Regions [GEOGRAPHIC_DATA] [GEOGRAPHIC_DATA] [GEOGRAPHIC…" at bounding box center [416, 263] width 409 height 136
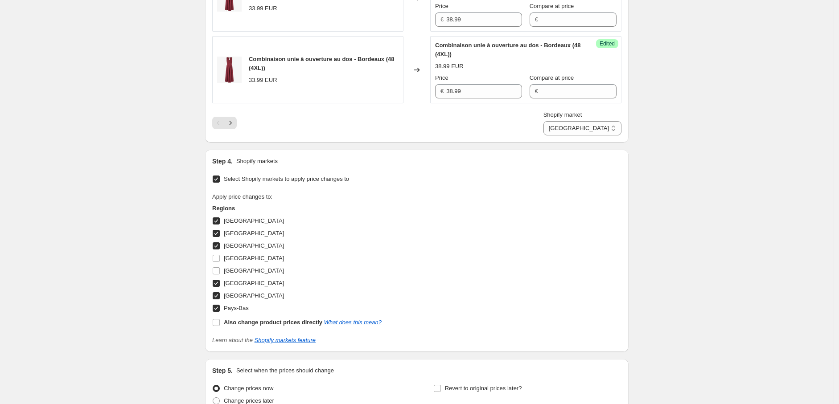
scroll to position [1659, 0]
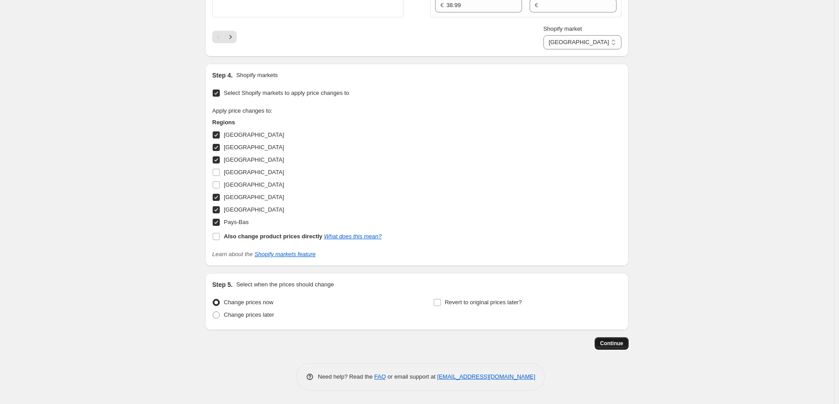
click at [610, 341] on span "Continue" at bounding box center [611, 343] width 23 height 7
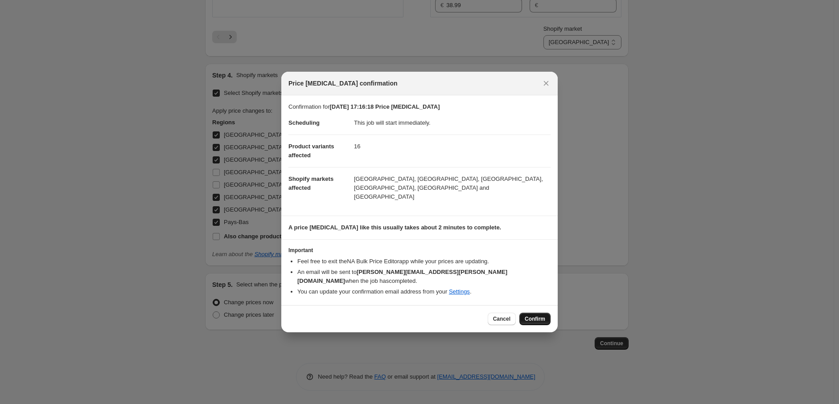
click at [535, 315] on span "Confirm" at bounding box center [534, 318] width 20 height 7
